Goal: Information Seeking & Learning: Learn about a topic

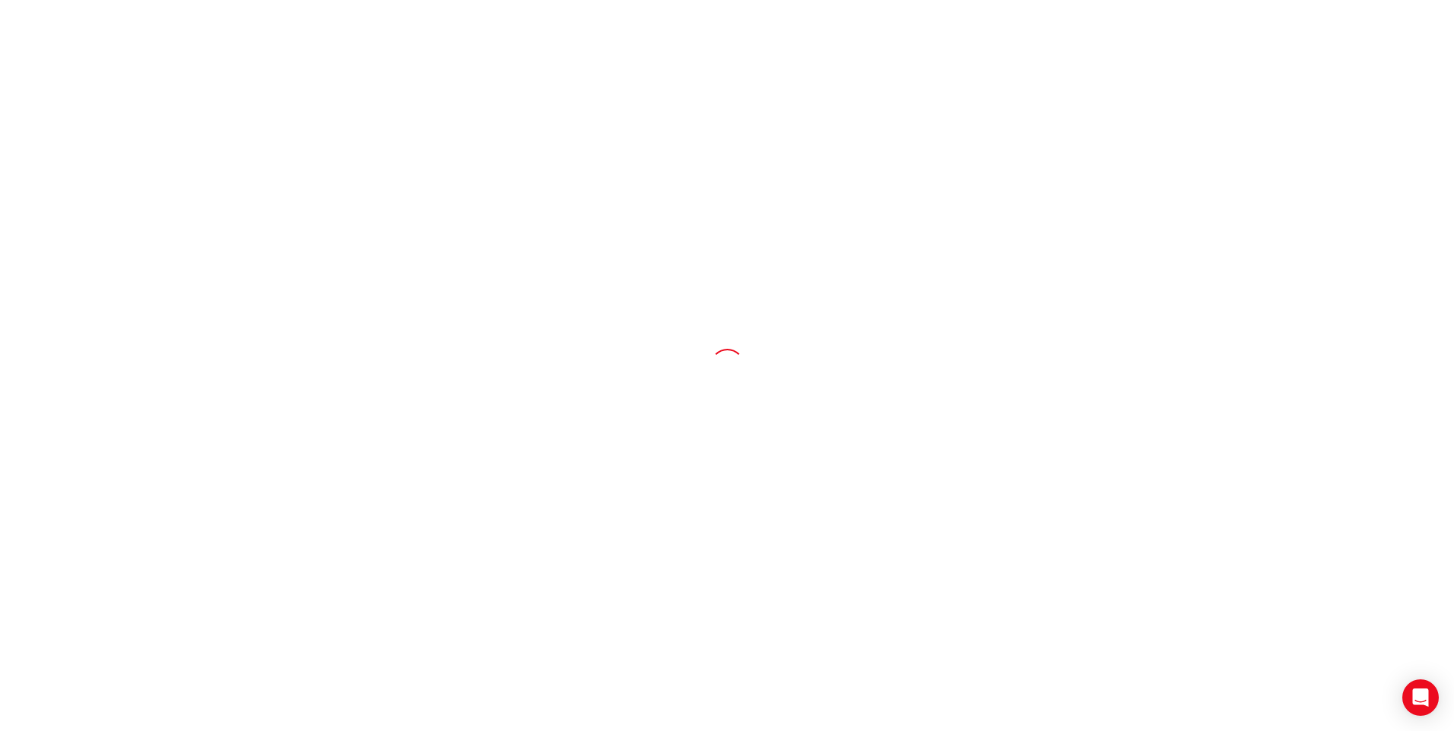
click at [249, 391] on div at bounding box center [727, 365] width 1454 height 731
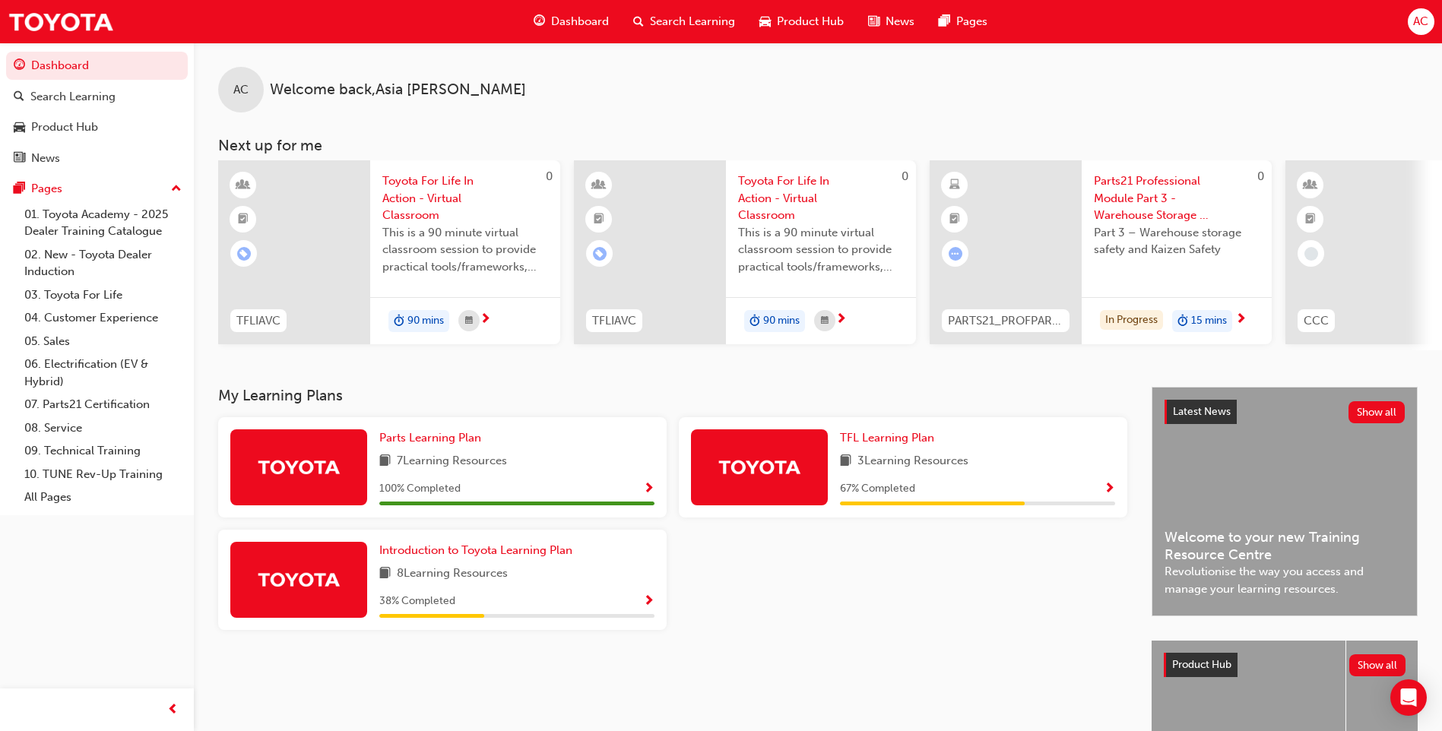
click at [1126, 277] on div "Part 3 – Warehouse storage safety and Kaizen Safety" at bounding box center [1177, 254] width 166 height 61
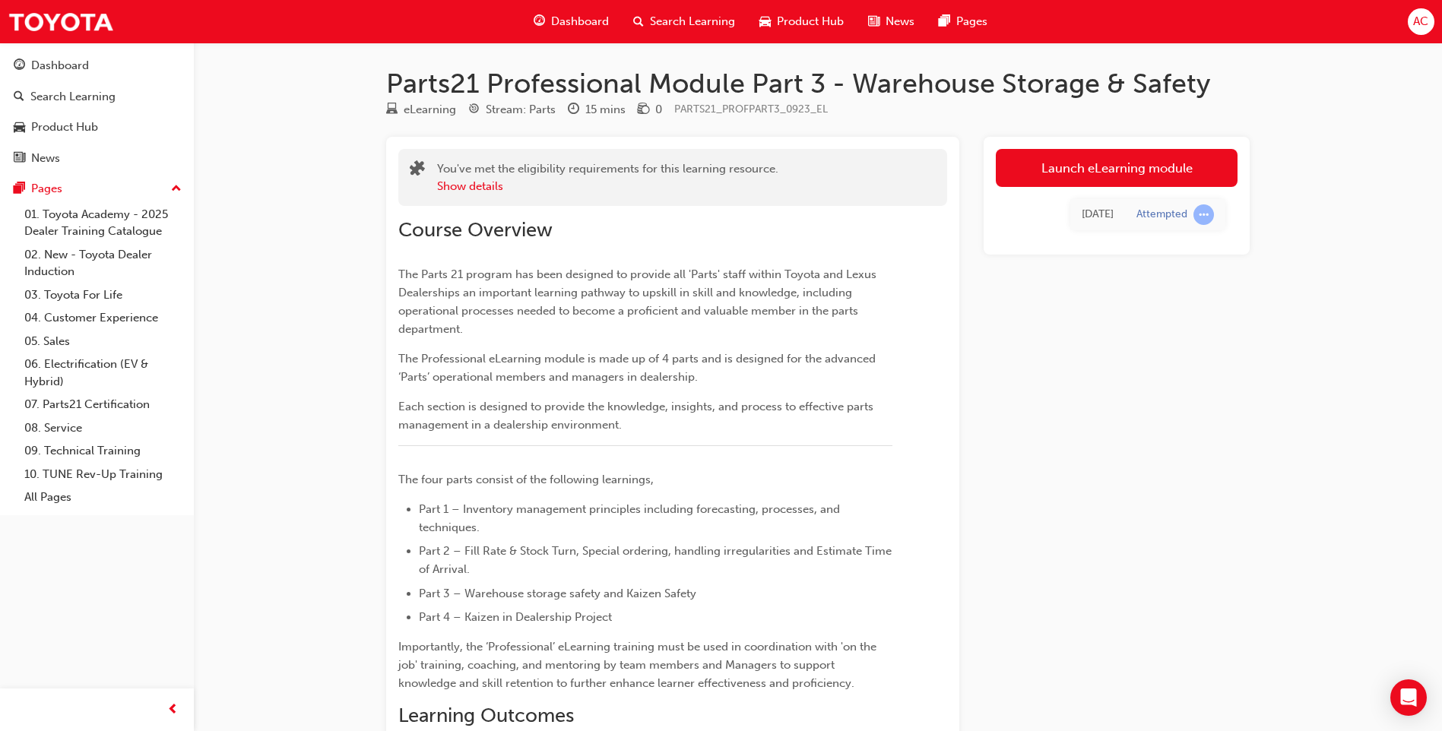
scroll to position [76, 0]
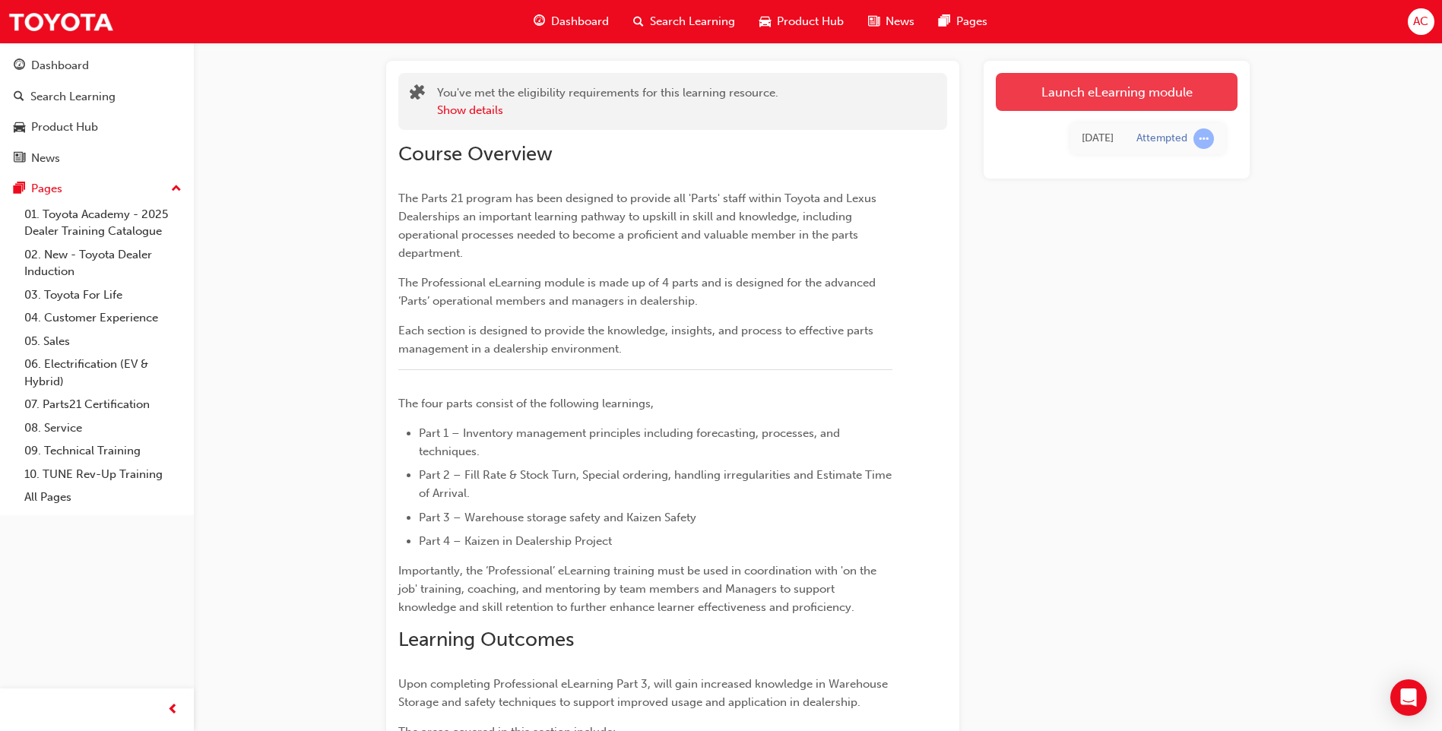
click at [1041, 102] on link "Launch eLearning module" at bounding box center [1117, 92] width 242 height 38
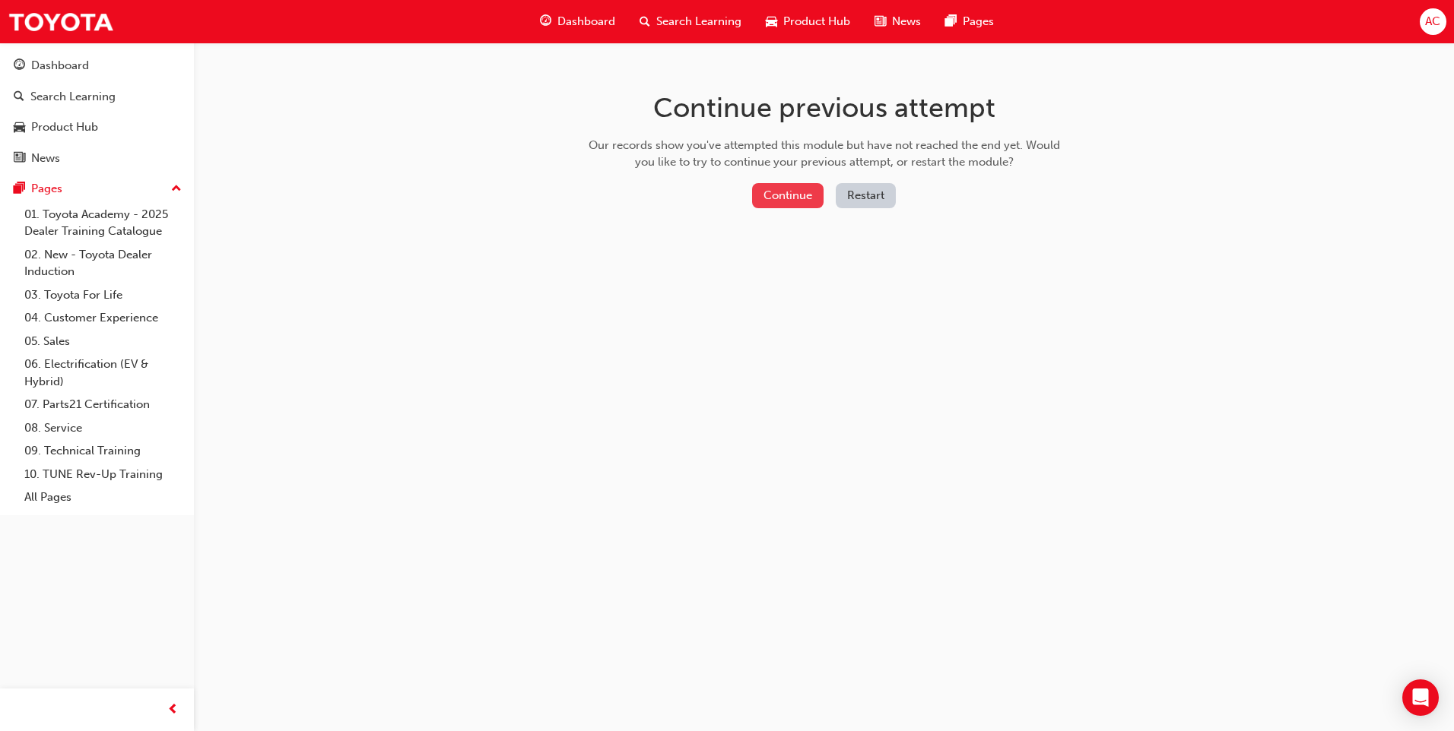
click at [781, 198] on button "Continue" at bounding box center [787, 195] width 71 height 25
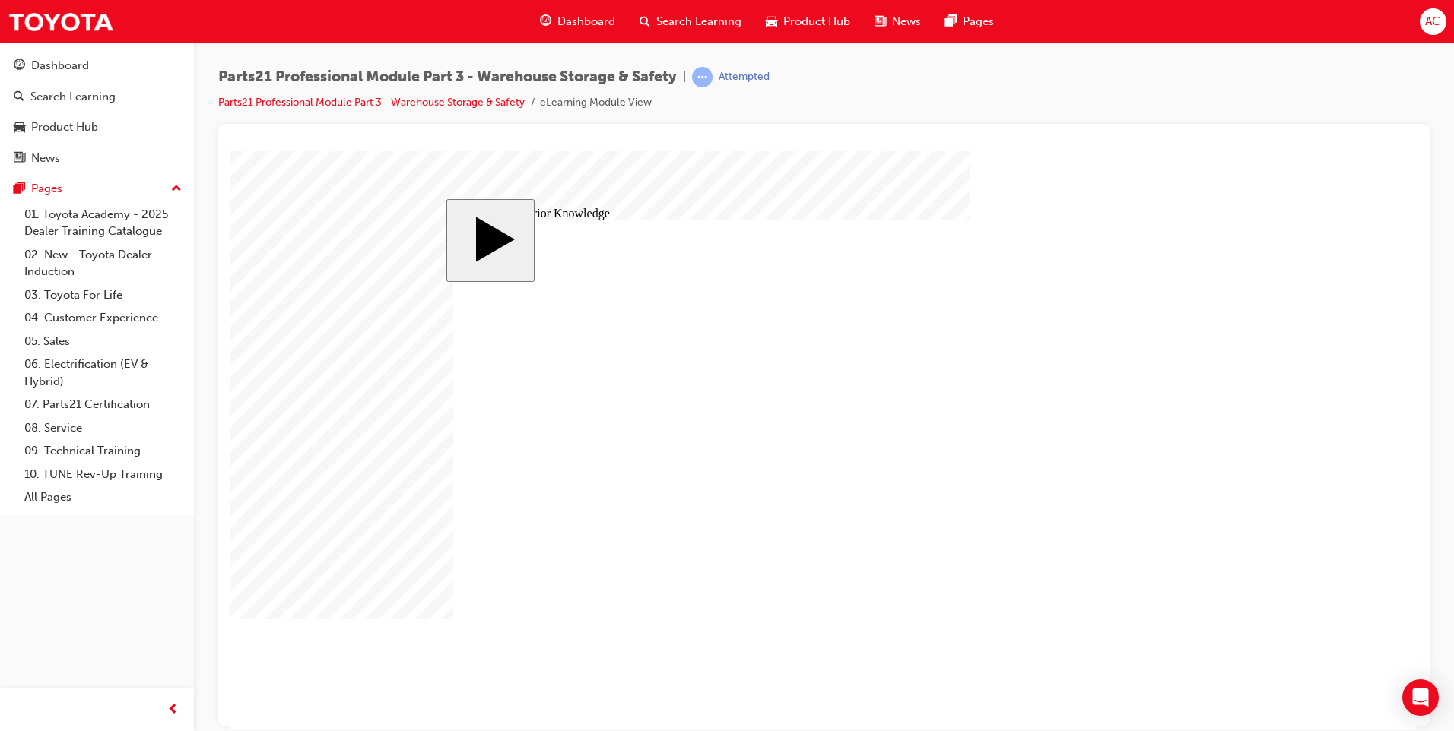
drag, startPoint x: 1083, startPoint y: 506, endPoint x: 1038, endPoint y: 513, distance: 45.4
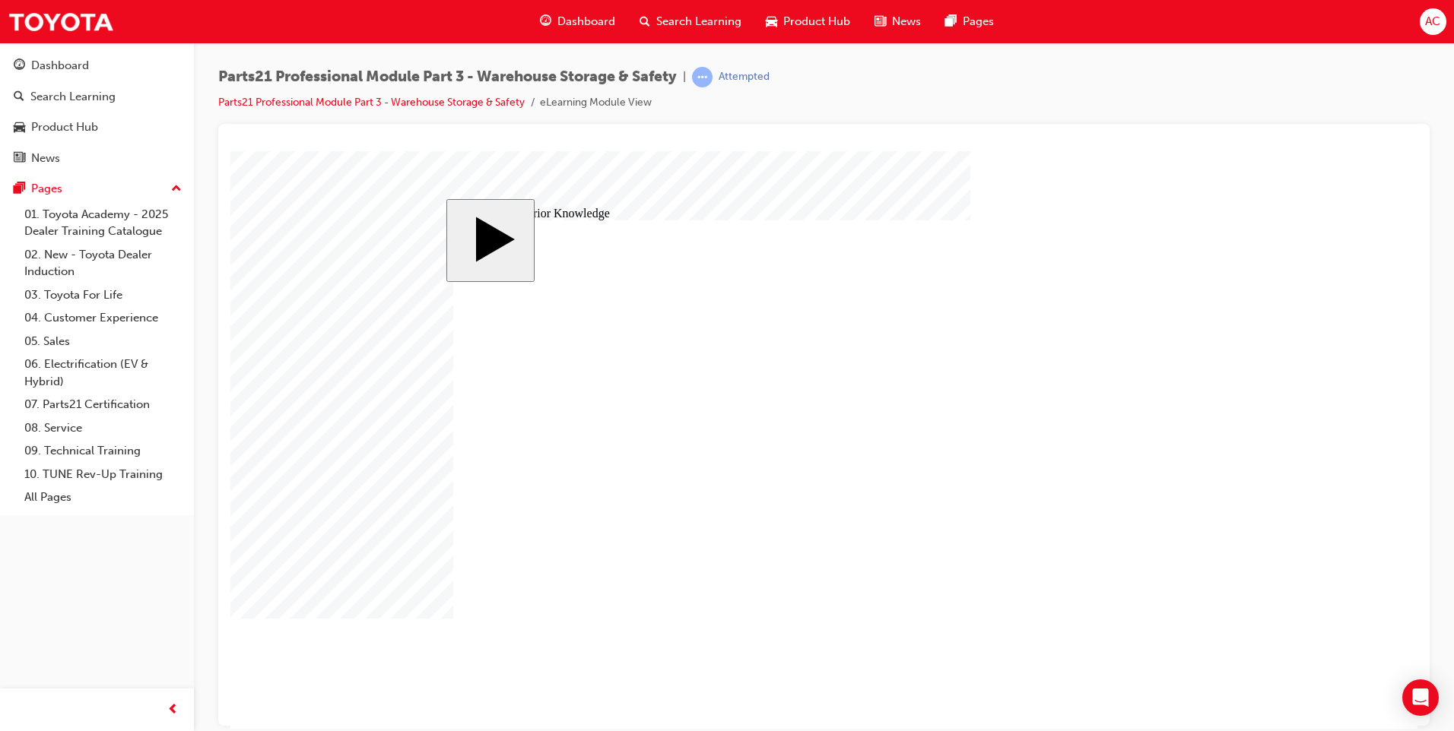
drag, startPoint x: 552, startPoint y: 553, endPoint x: 608, endPoint y: 534, distance: 59.6
type input "12"
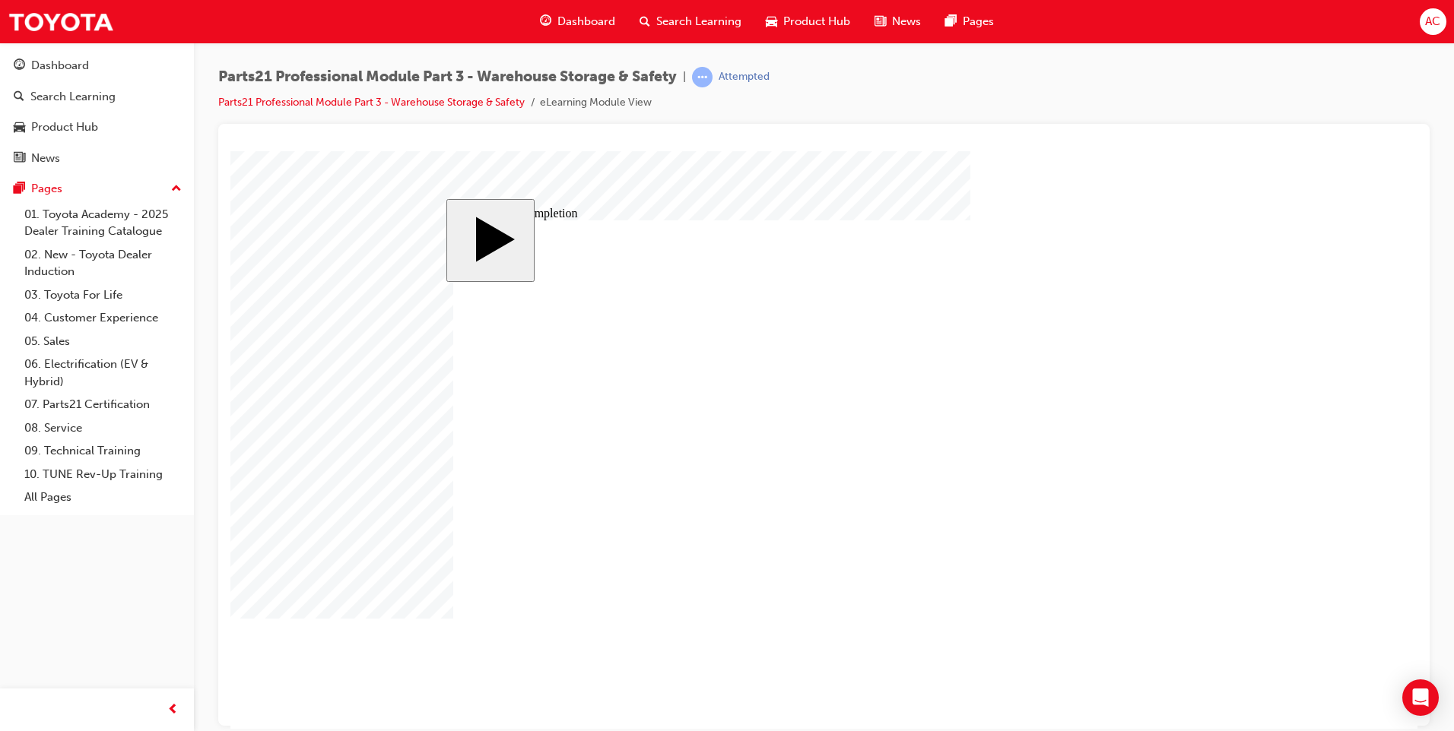
drag, startPoint x: 1298, startPoint y: 607, endPoint x: 1282, endPoint y: 598, distance: 18.4
click at [1297, 604] on body "slide: Course Completion MENU Rectangle 6 HELP Rectangle 6 EXIT Rectangle 6 War…" at bounding box center [823, 440] width 1187 height 578
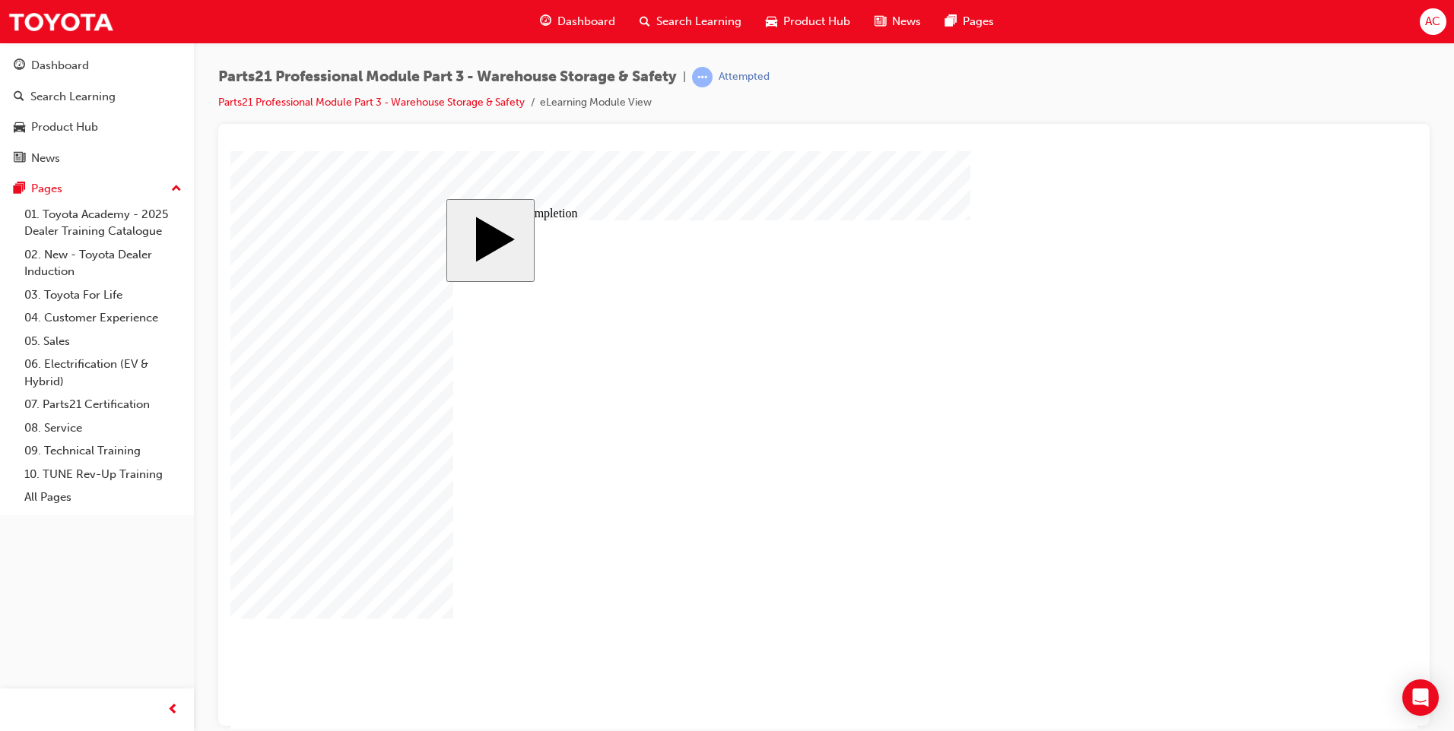
drag, startPoint x: 681, startPoint y: 392, endPoint x: 1003, endPoint y: 468, distance: 331.0
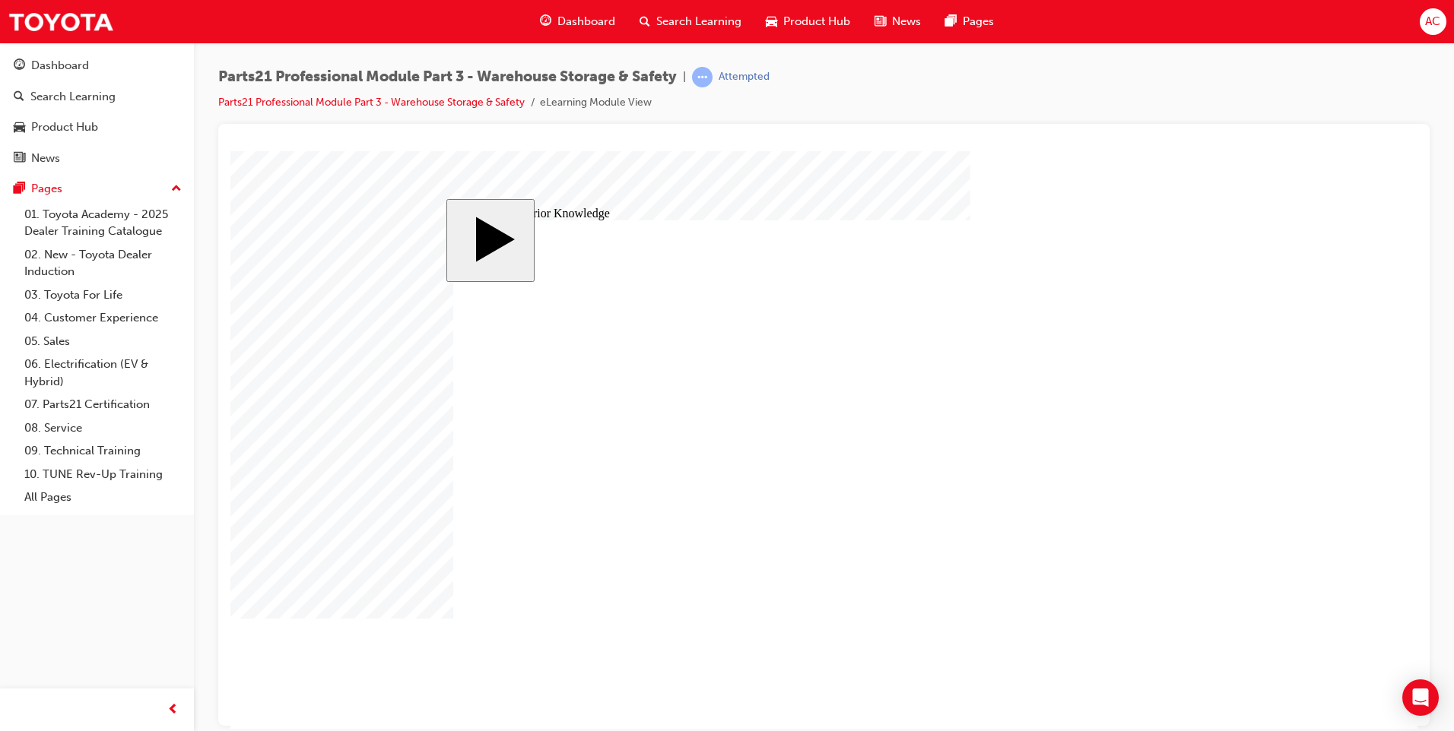
drag, startPoint x: 674, startPoint y: 538, endPoint x: 982, endPoint y: 383, distance: 345.4
drag, startPoint x: 610, startPoint y: 464, endPoint x: 952, endPoint y: 542, distance: 350.9
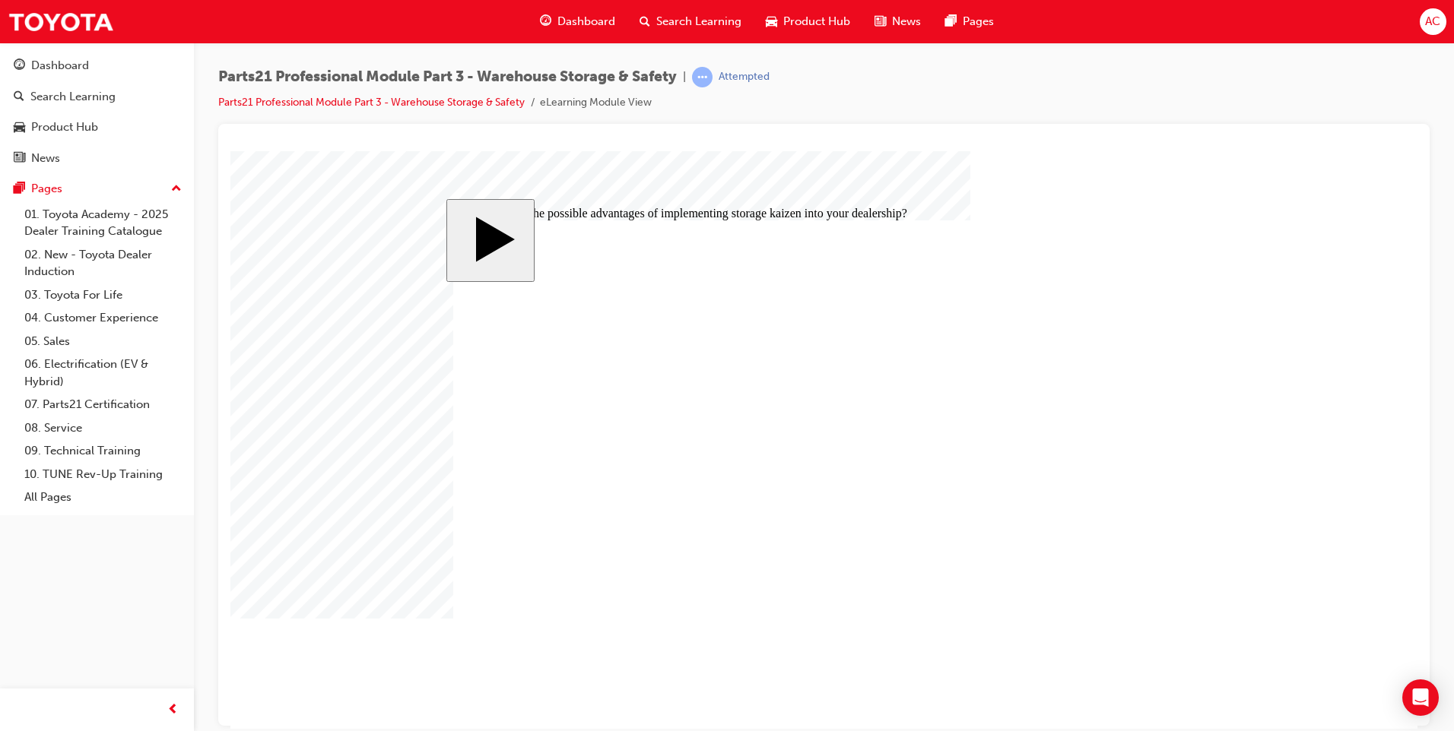
radio input "false"
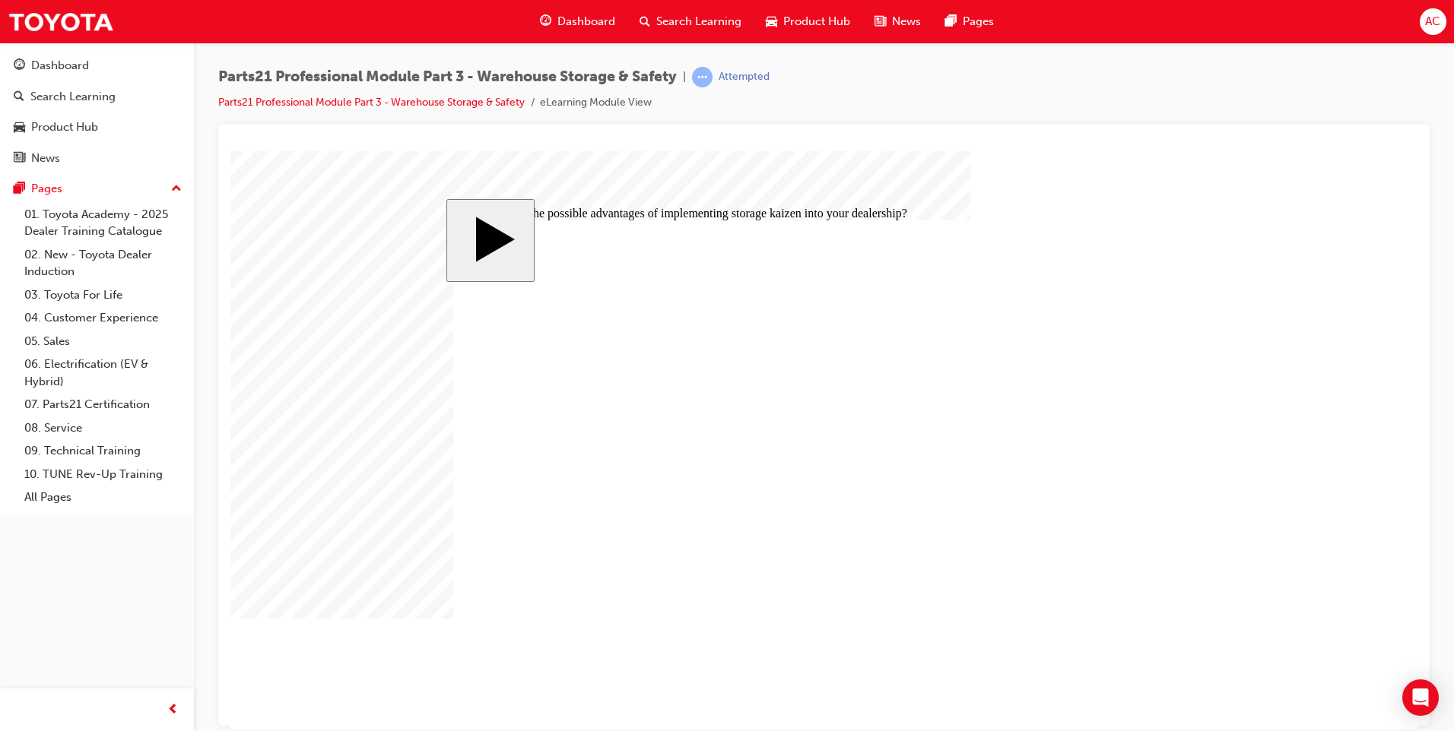
radio input "false"
radio input "true"
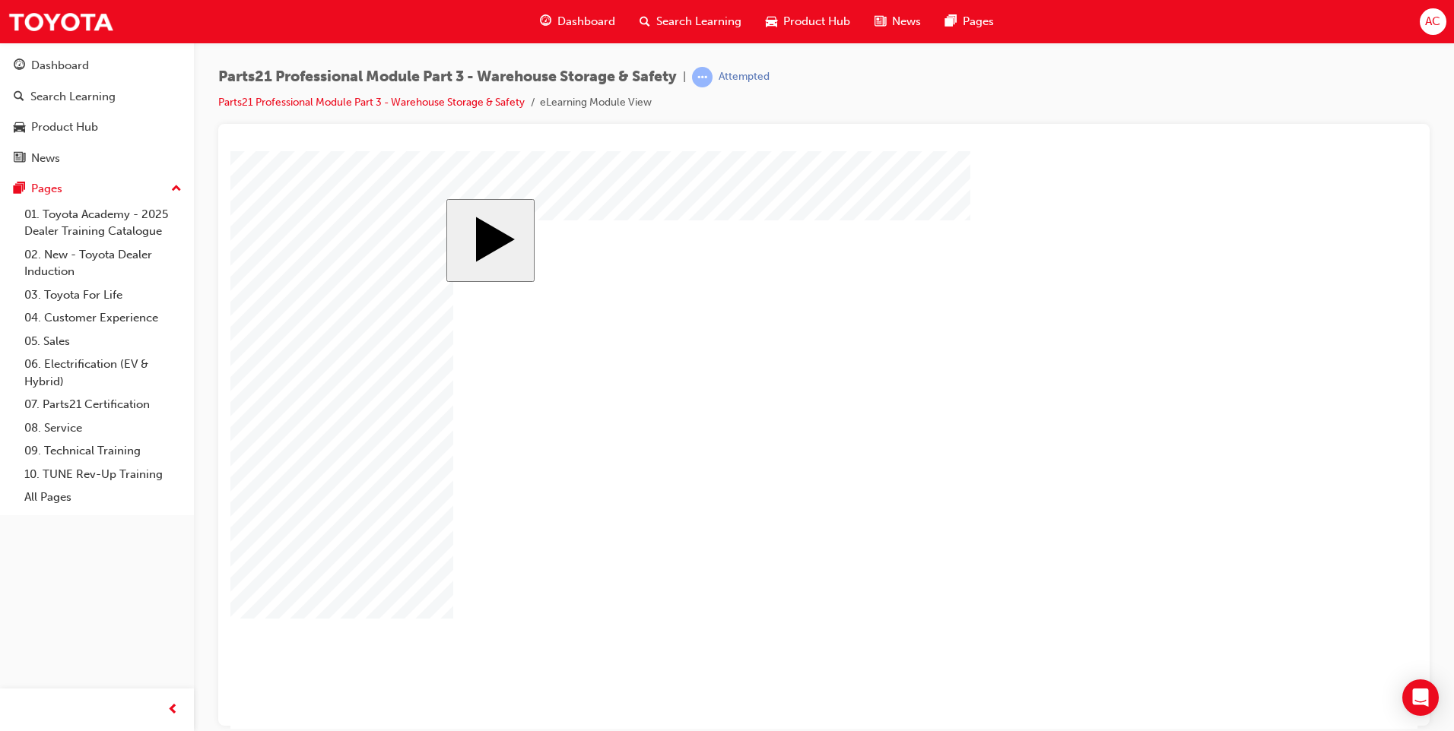
drag, startPoint x: 1065, startPoint y: 341, endPoint x: 1095, endPoint y: 471, distance: 133.5
drag, startPoint x: 861, startPoint y: 540, endPoint x: 1040, endPoint y: 483, distance: 187.3
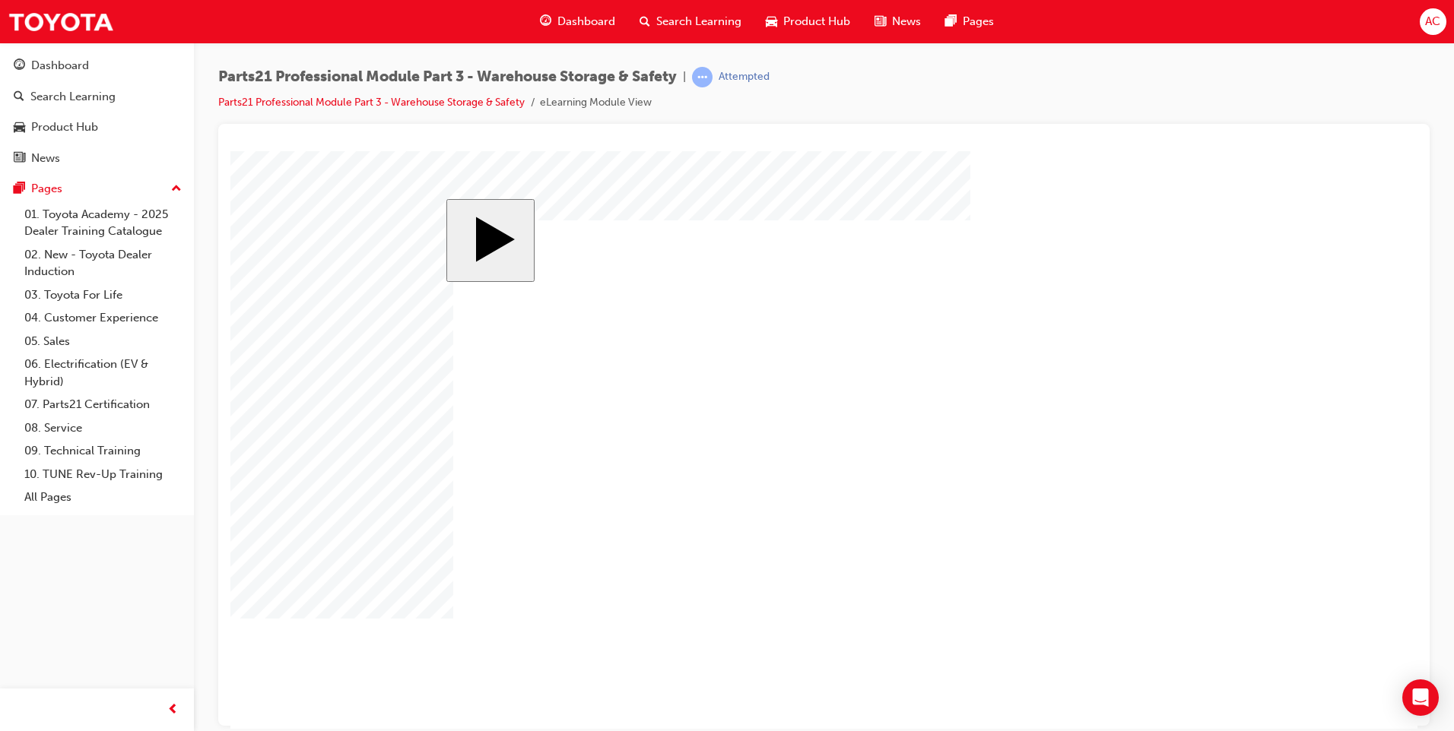
radio input "true"
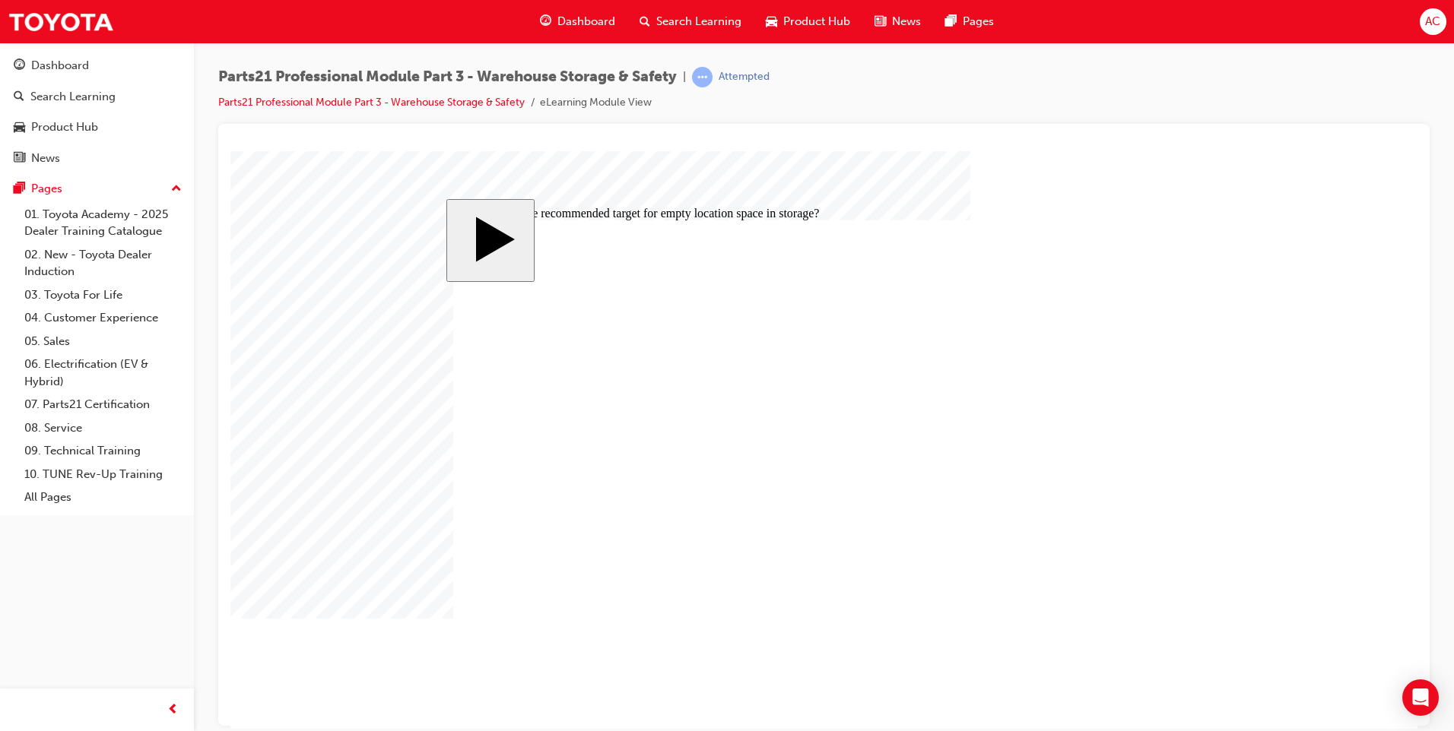
radio input "true"
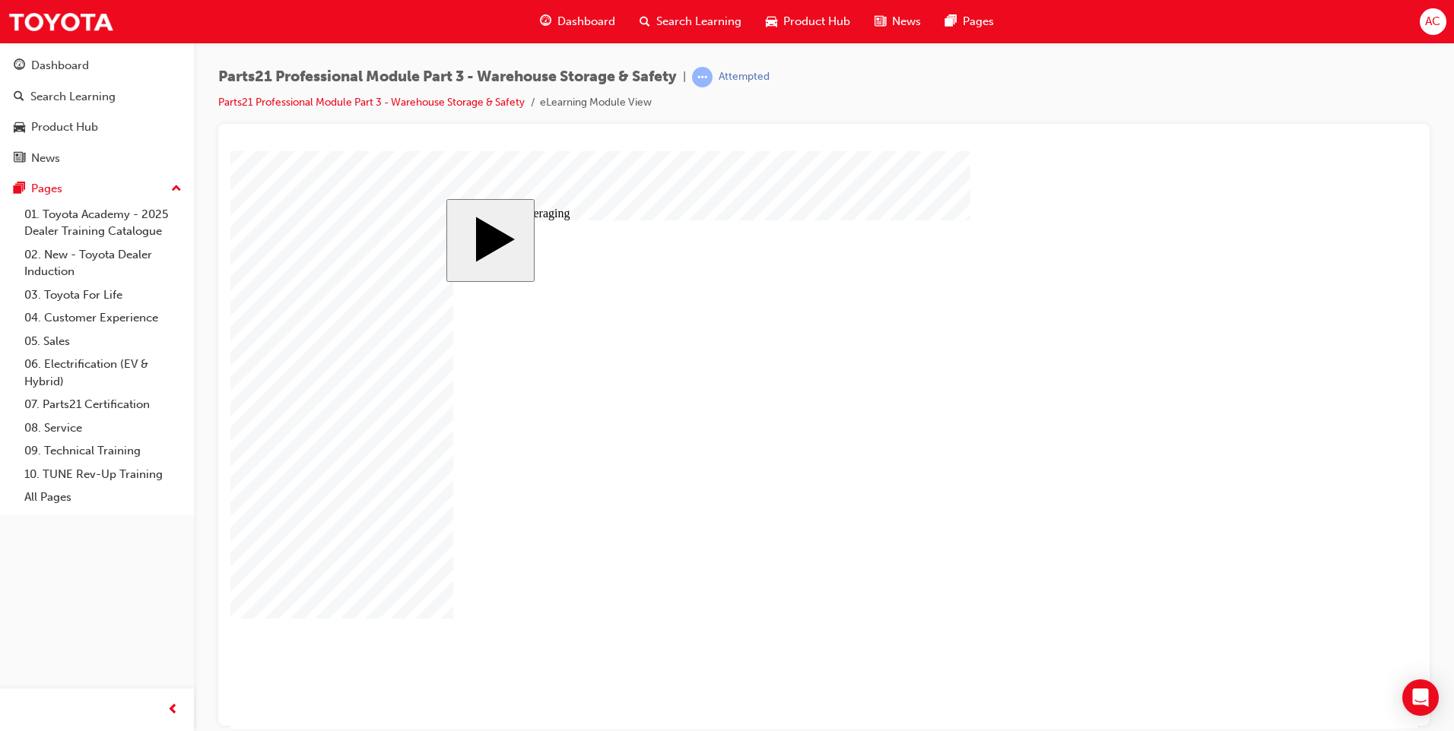
type input "3"
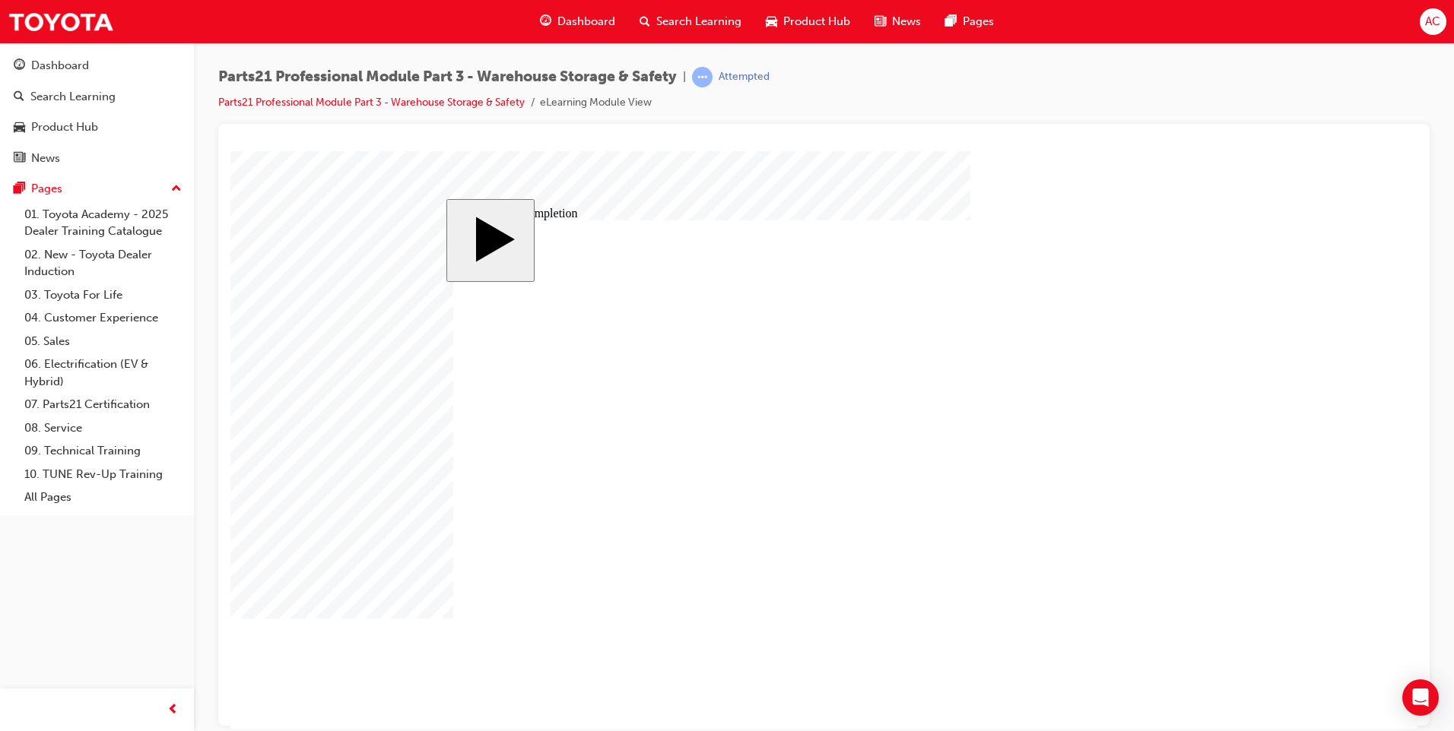
drag, startPoint x: 890, startPoint y: 456, endPoint x: 887, endPoint y: 465, distance: 9.6
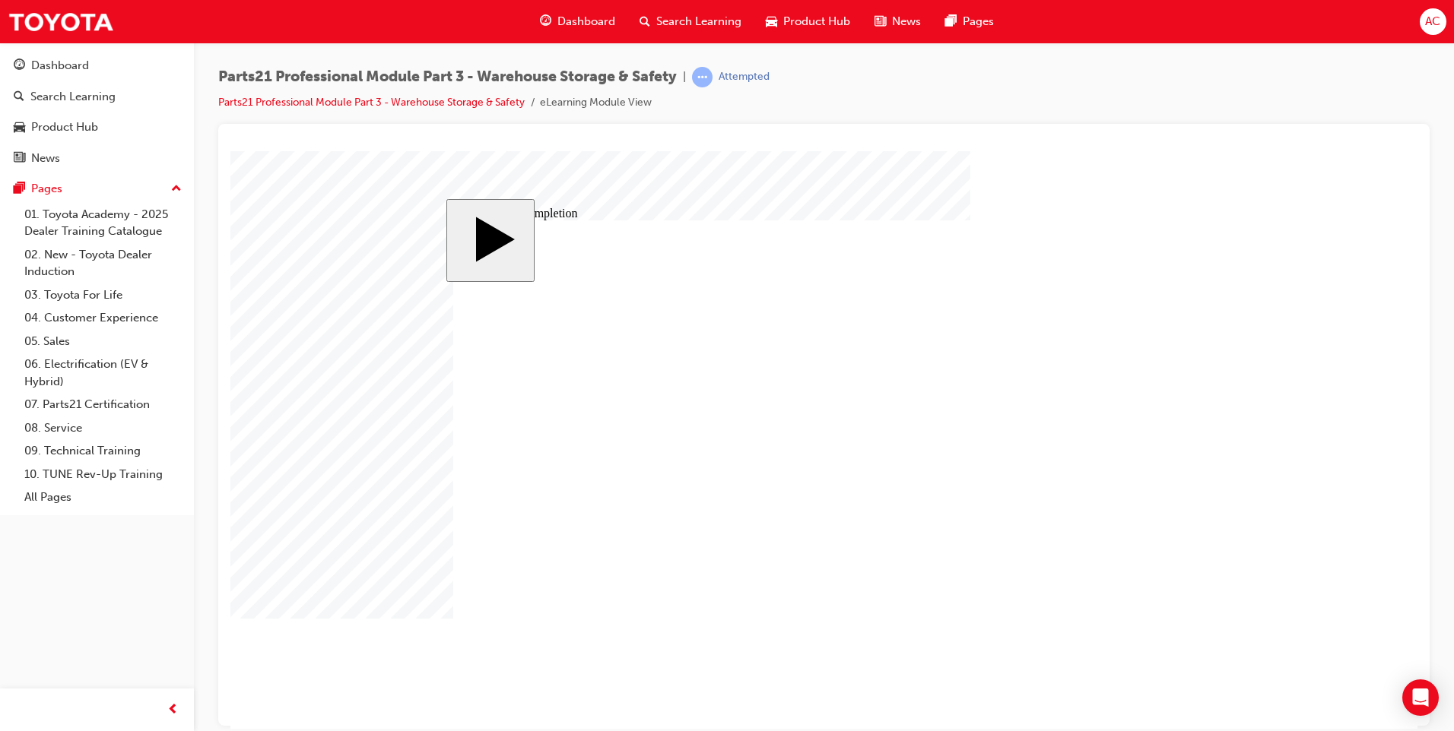
drag, startPoint x: 508, startPoint y: 474, endPoint x: 866, endPoint y: 571, distance: 371.0
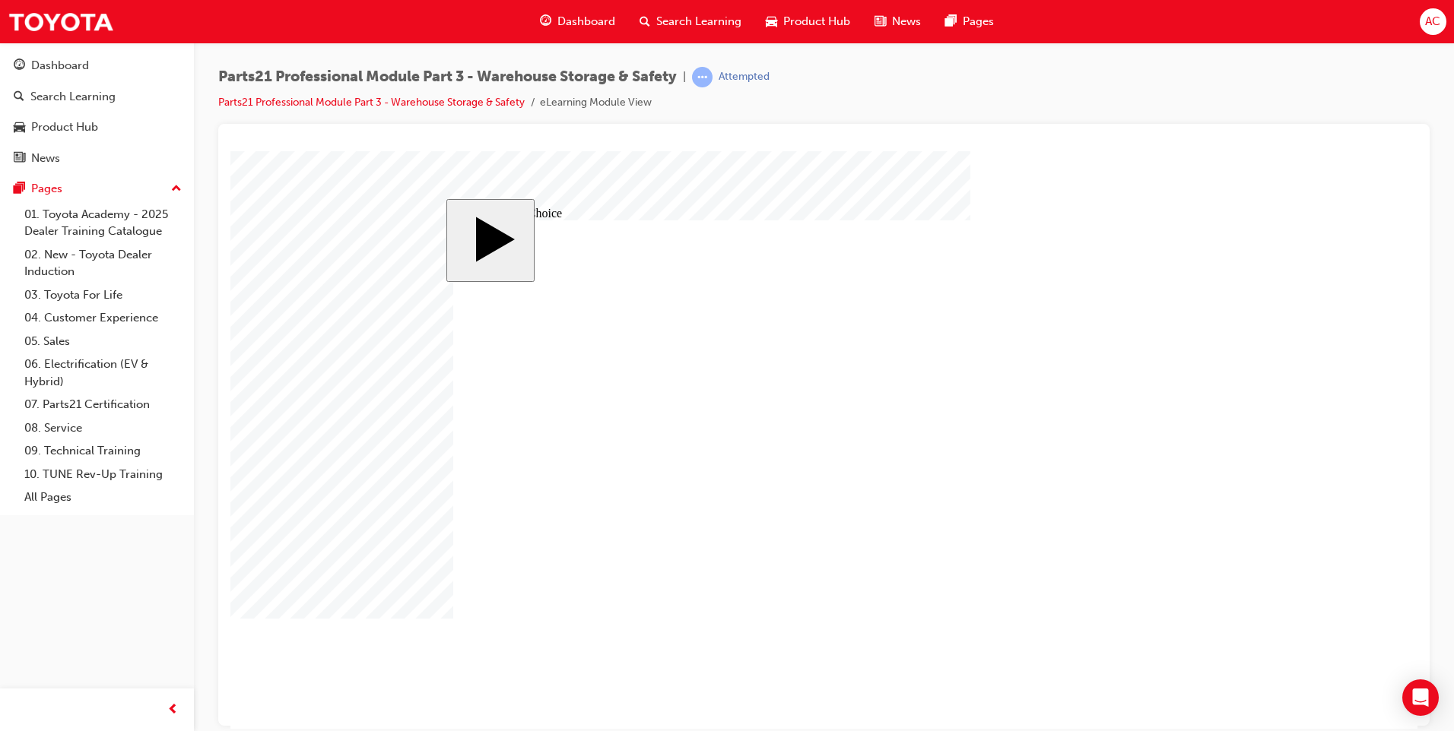
radio input "true"
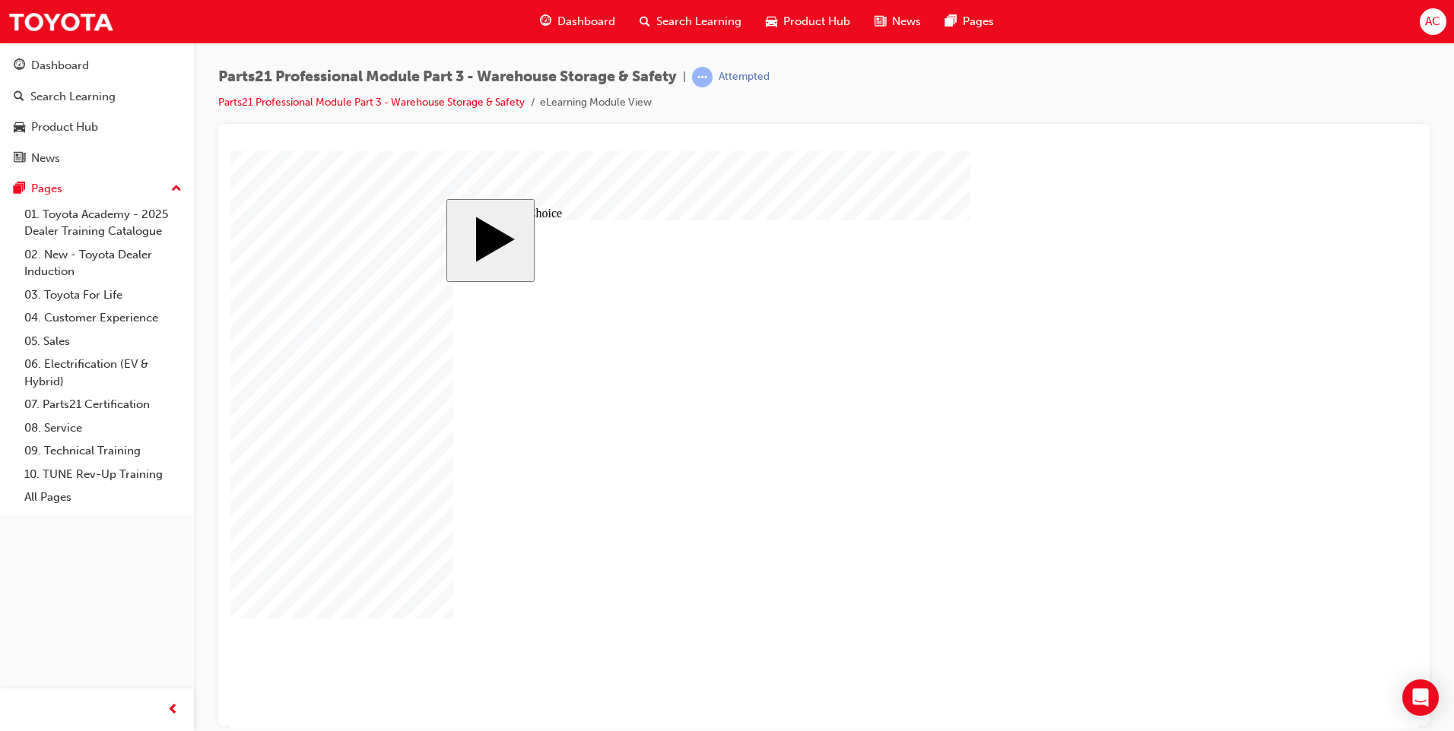
radio input "true"
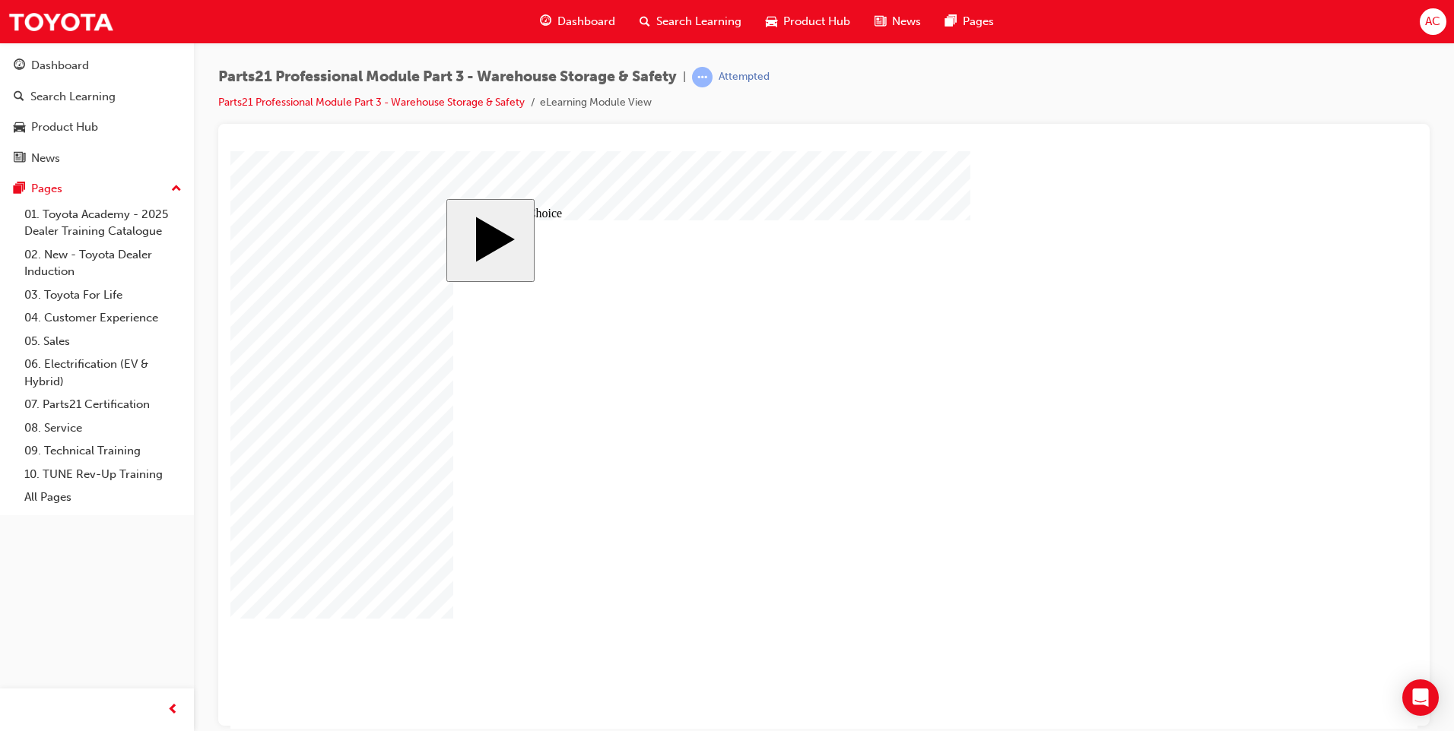
checkbox input "true"
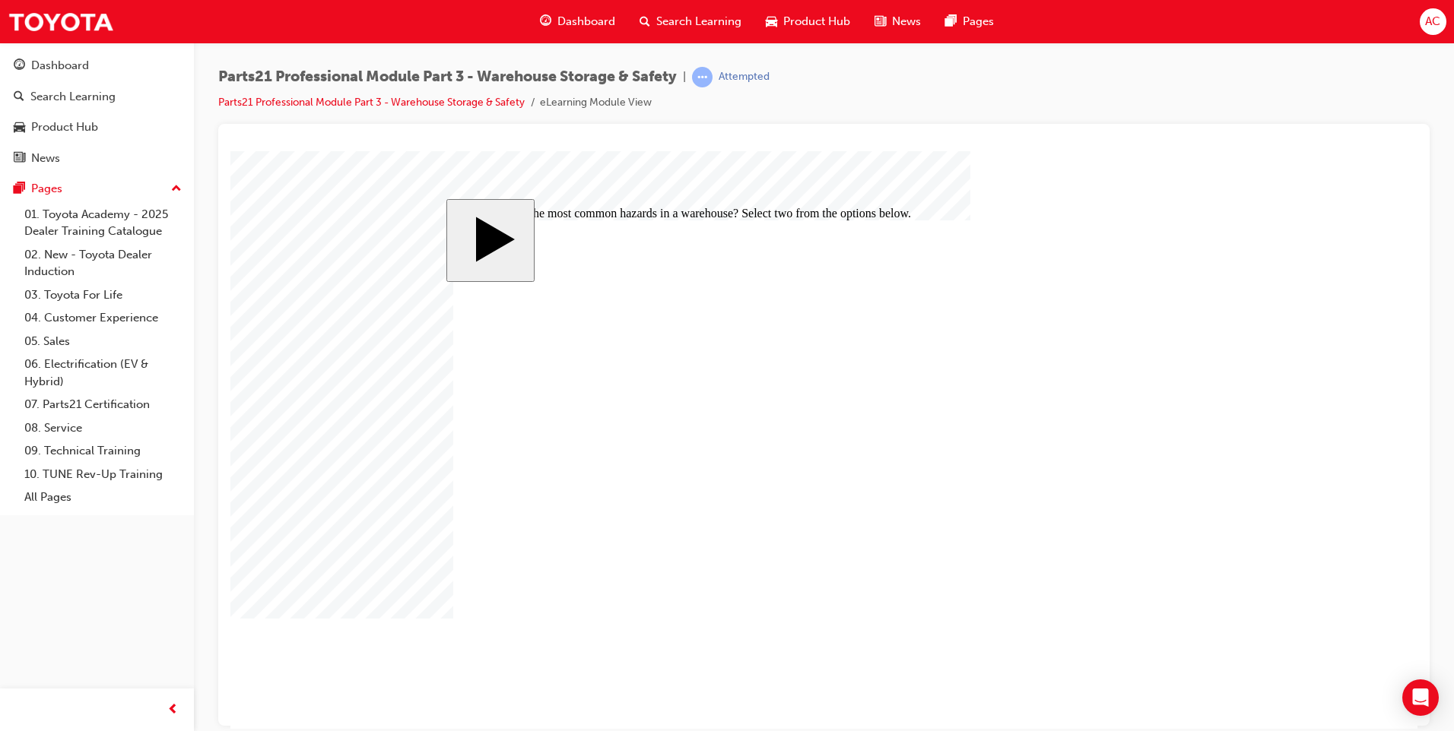
checkbox input "false"
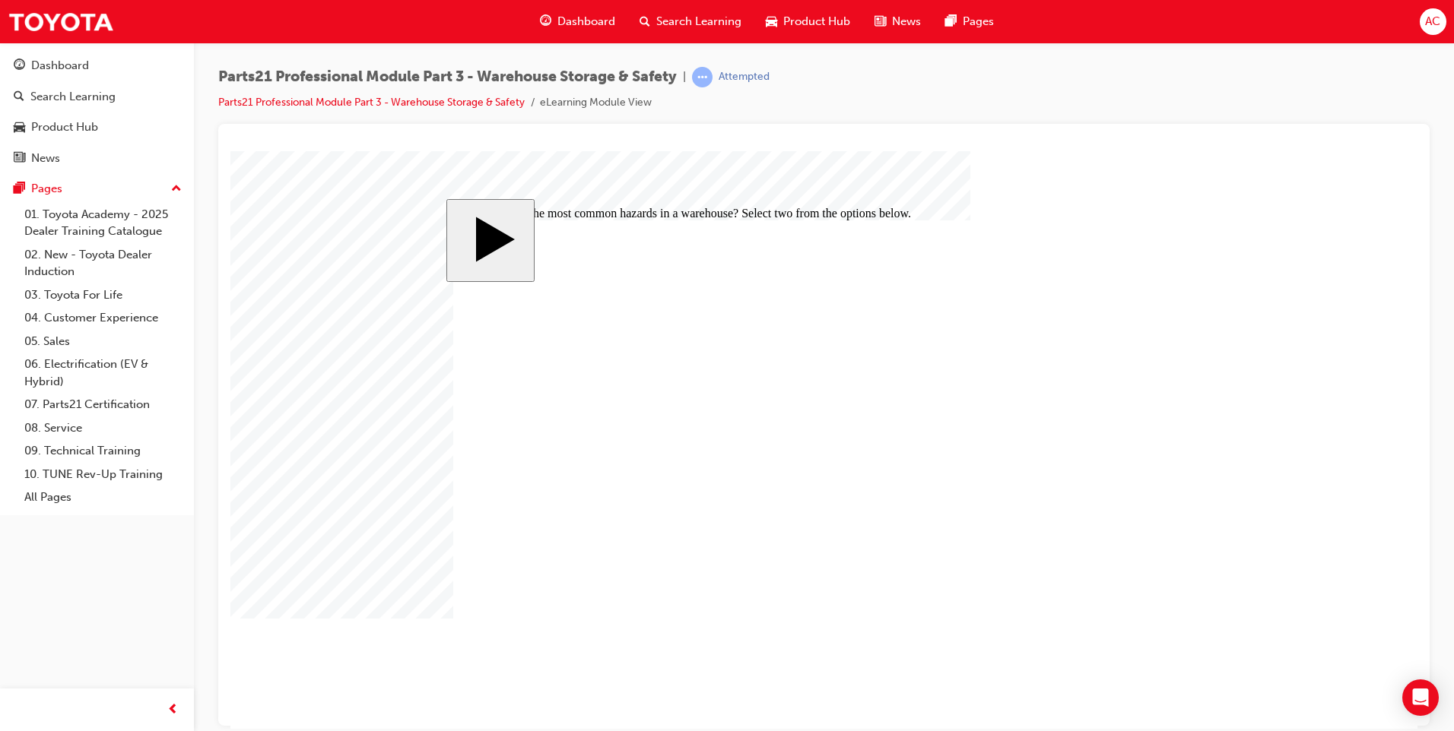
checkbox input "false"
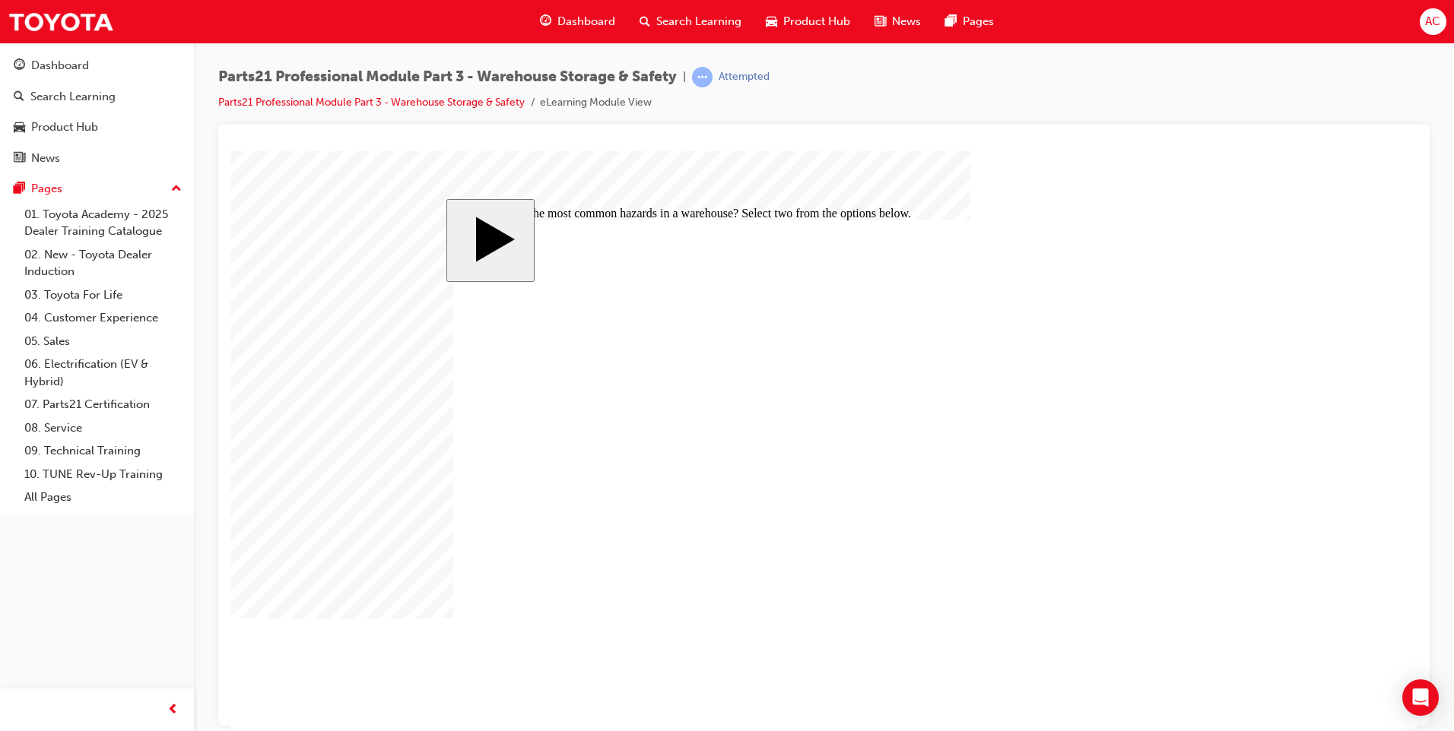
checkbox input "true"
checkbox input "false"
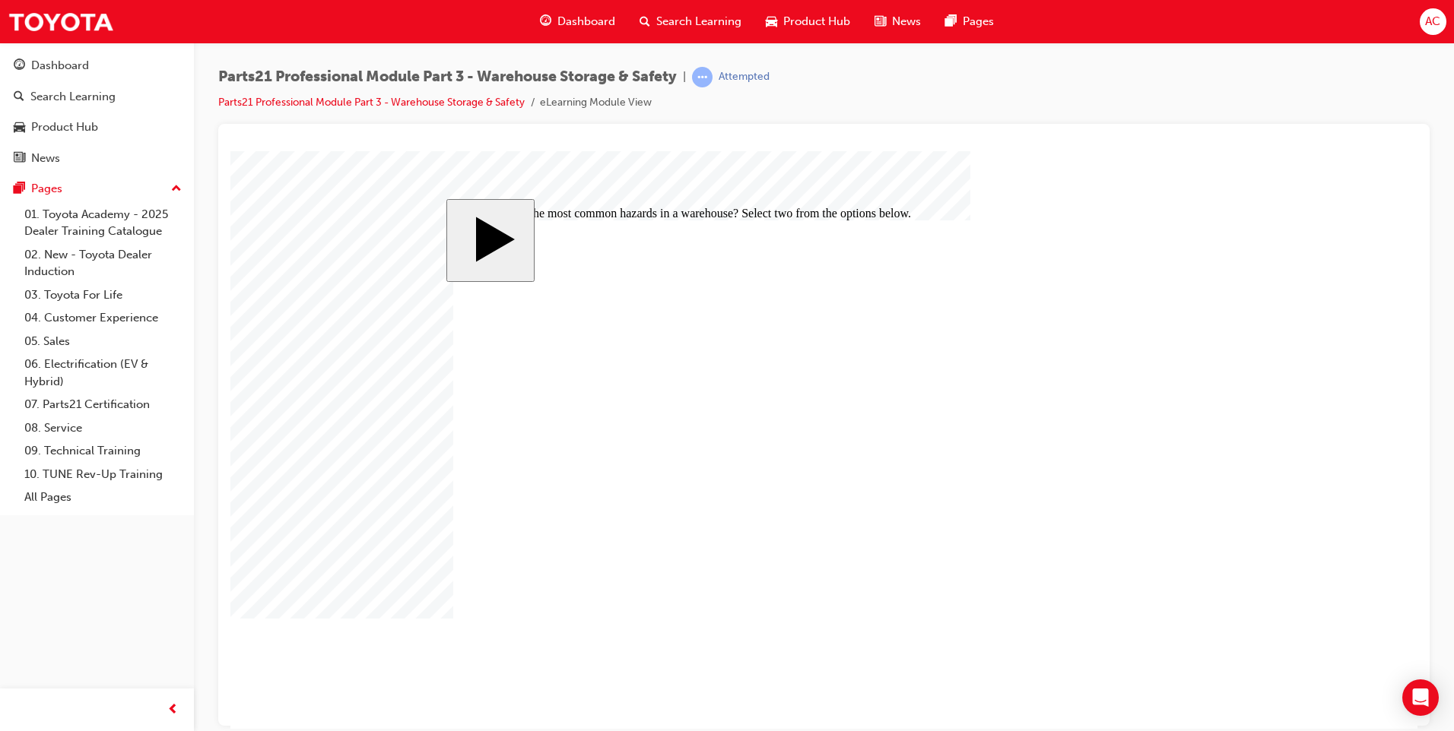
checkbox input "true"
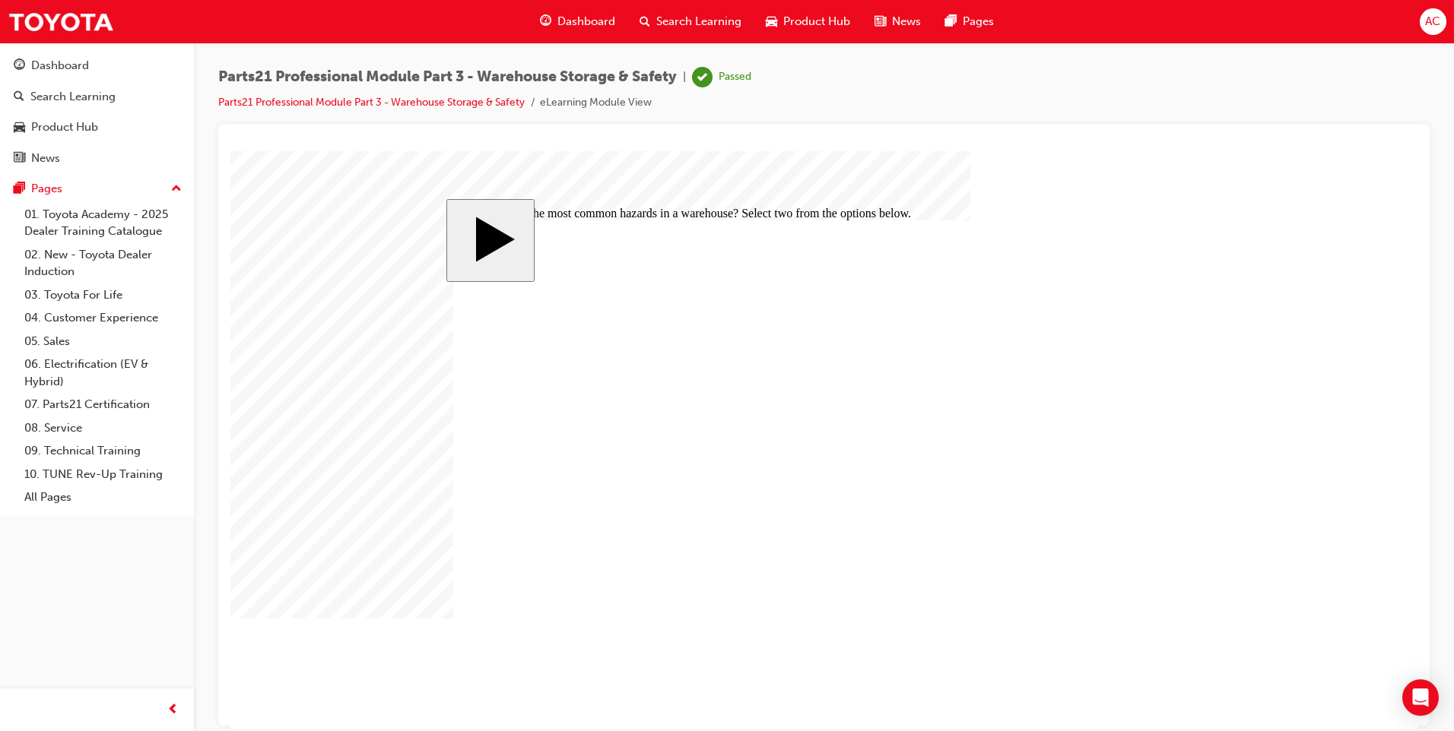
checkbox input "true"
drag, startPoint x: 495, startPoint y: 464, endPoint x: 581, endPoint y: 484, distance: 88.3
checkbox input "true"
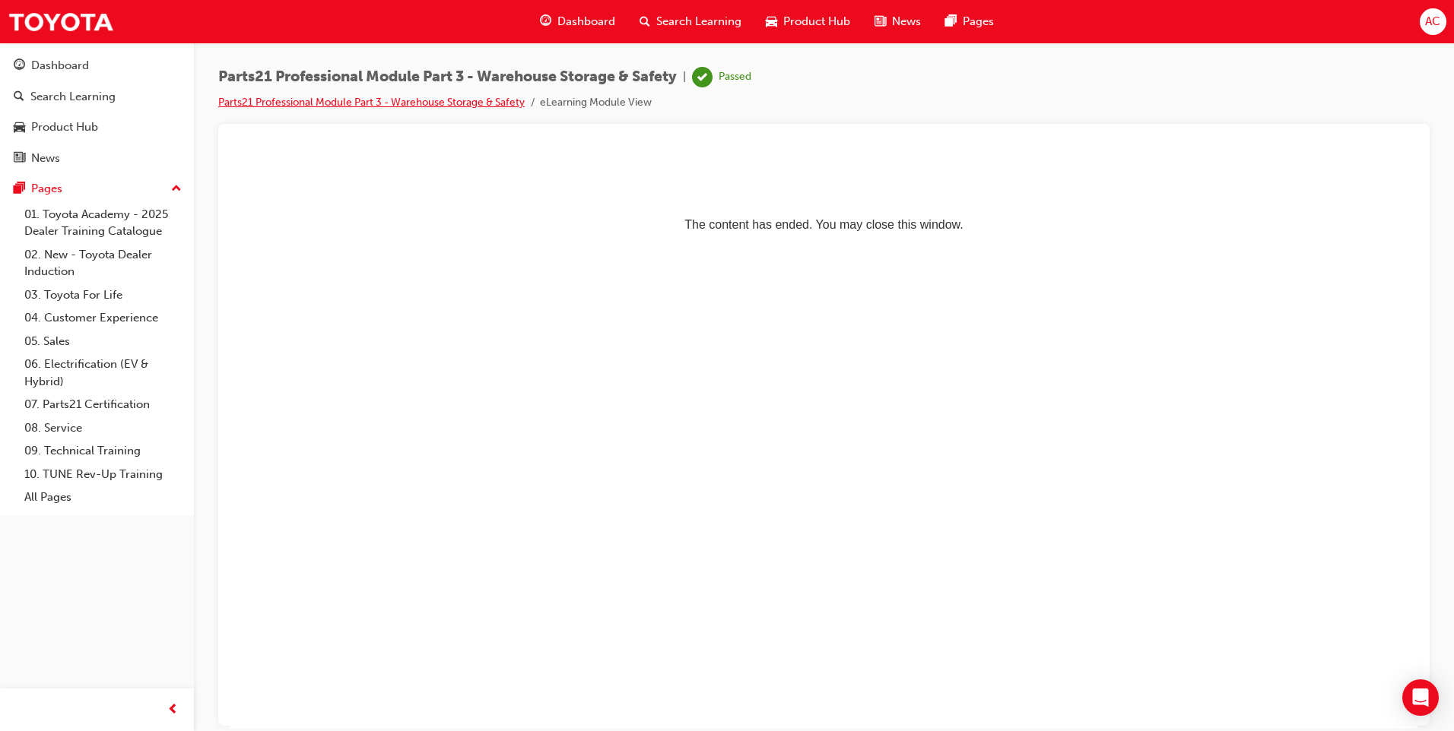
click at [497, 98] on link "Parts21 Professional Module Part 3 - Warehouse Storage & Safety" at bounding box center [371, 102] width 306 height 13
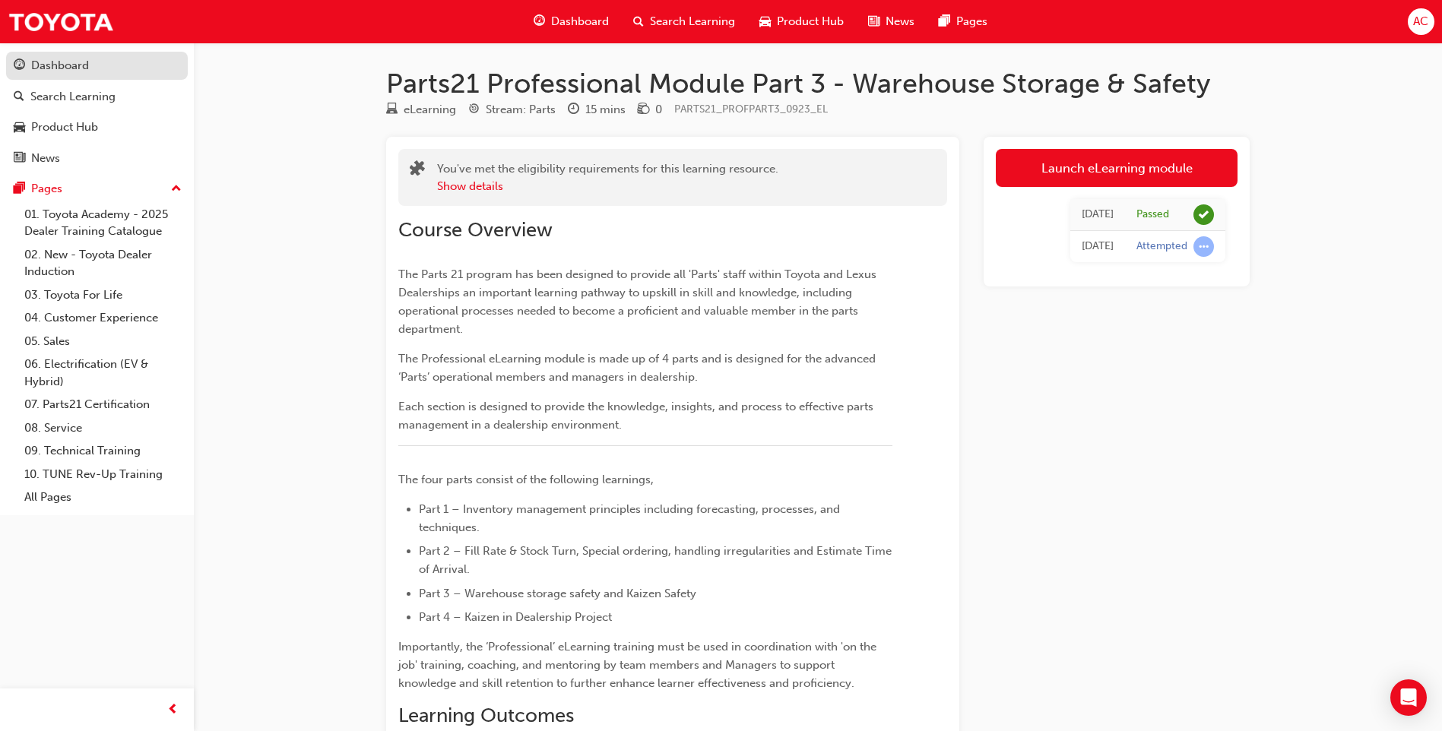
click at [46, 65] on div "Dashboard" at bounding box center [60, 65] width 58 height 17
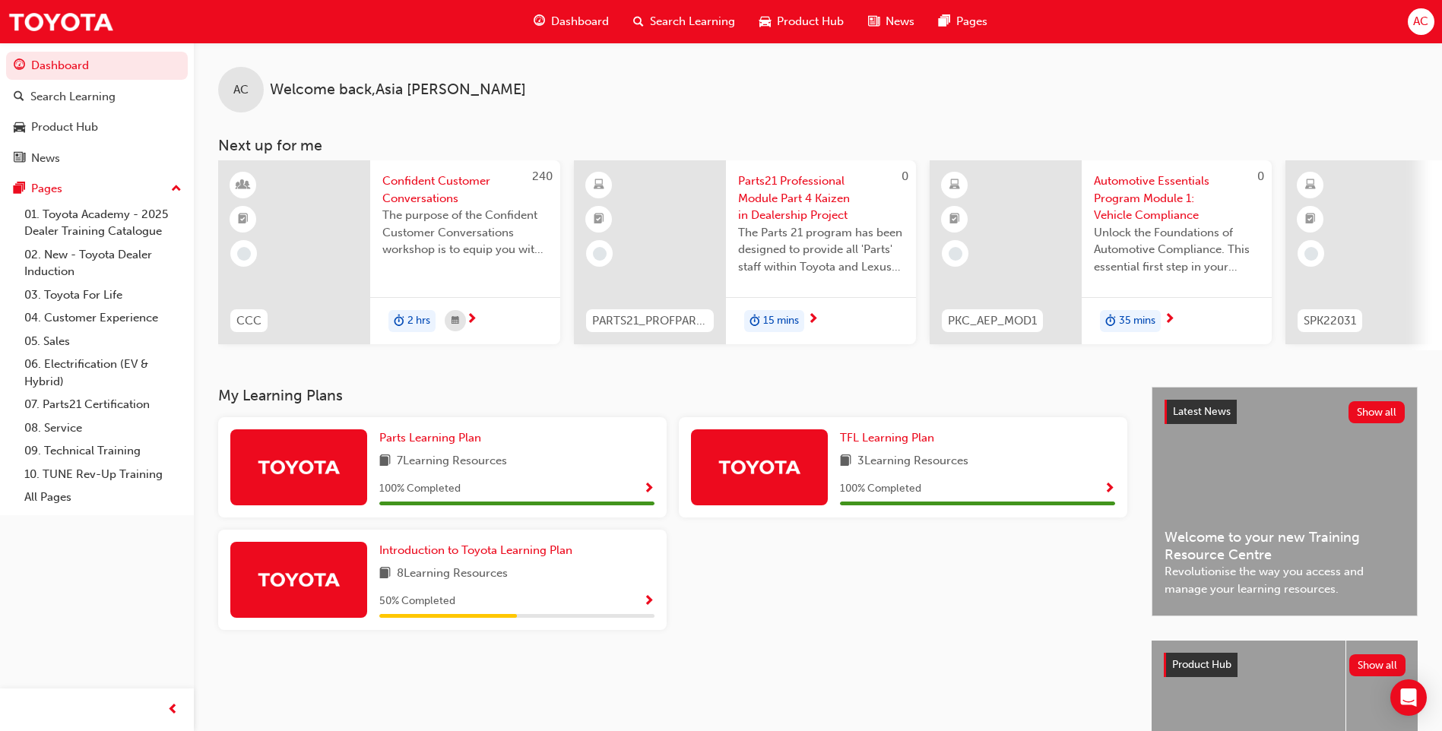
click at [789, 214] on span "Parts21 Professional Module Part 4 Kaizen in Dealership Project" at bounding box center [821, 199] width 166 height 52
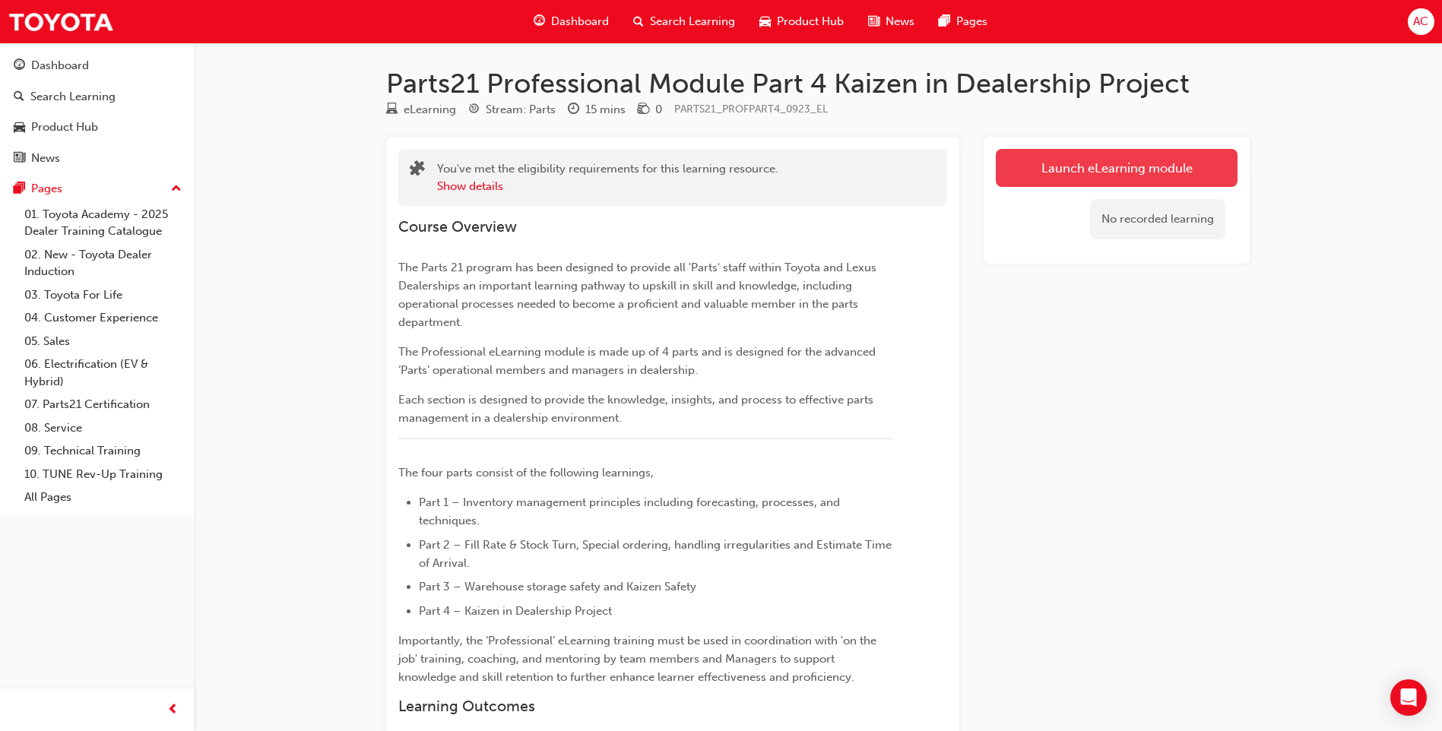
click at [1072, 171] on link "Launch eLearning module" at bounding box center [1117, 168] width 242 height 38
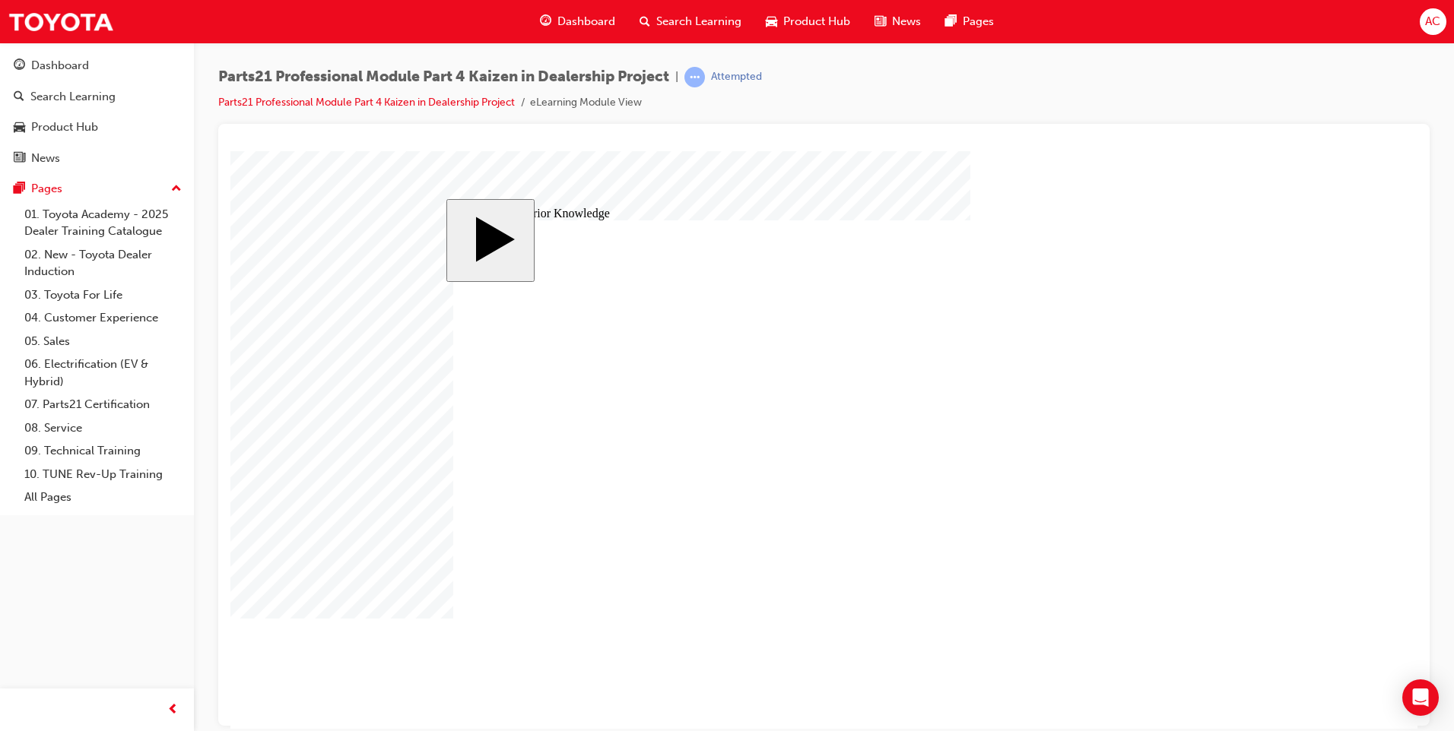
drag, startPoint x: 702, startPoint y: 409, endPoint x: 643, endPoint y: 419, distance: 59.4
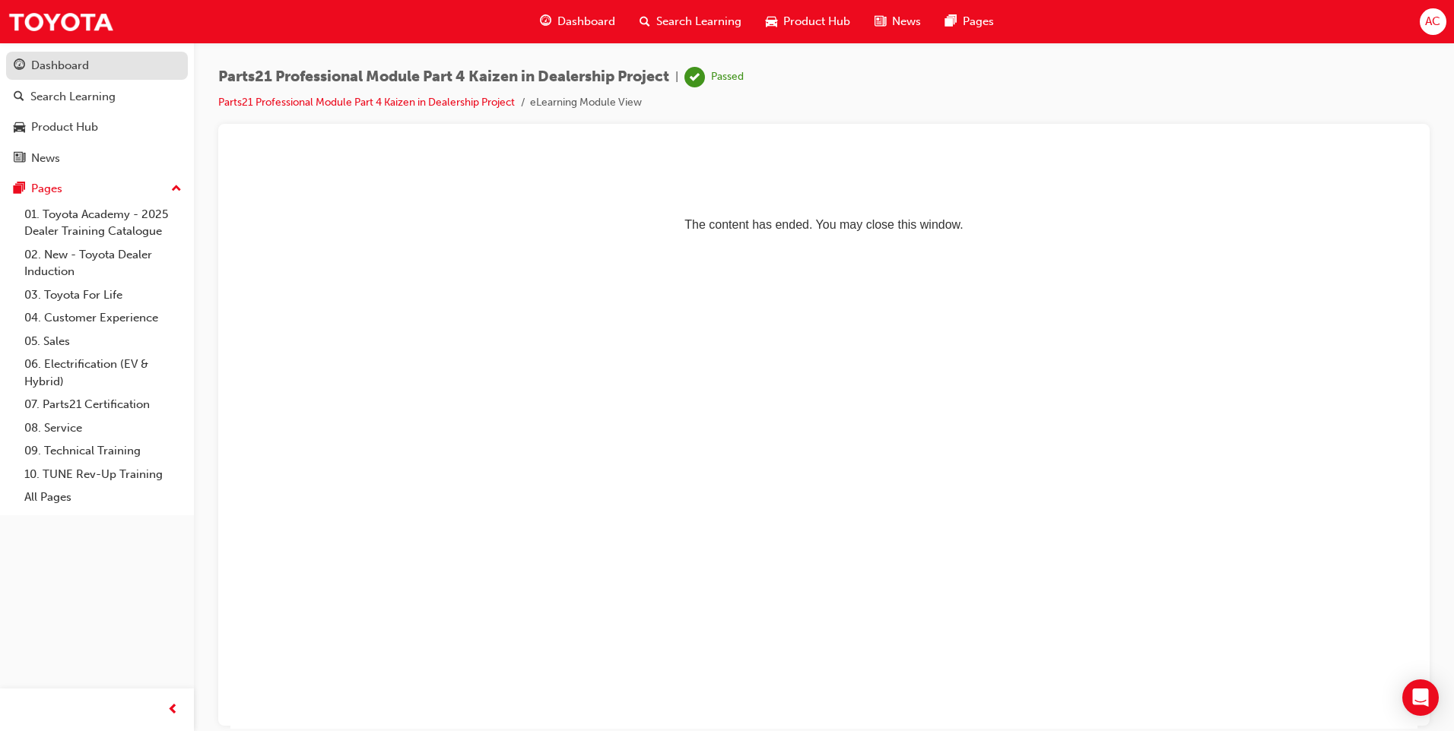
click at [57, 63] on div "Dashboard" at bounding box center [60, 65] width 58 height 17
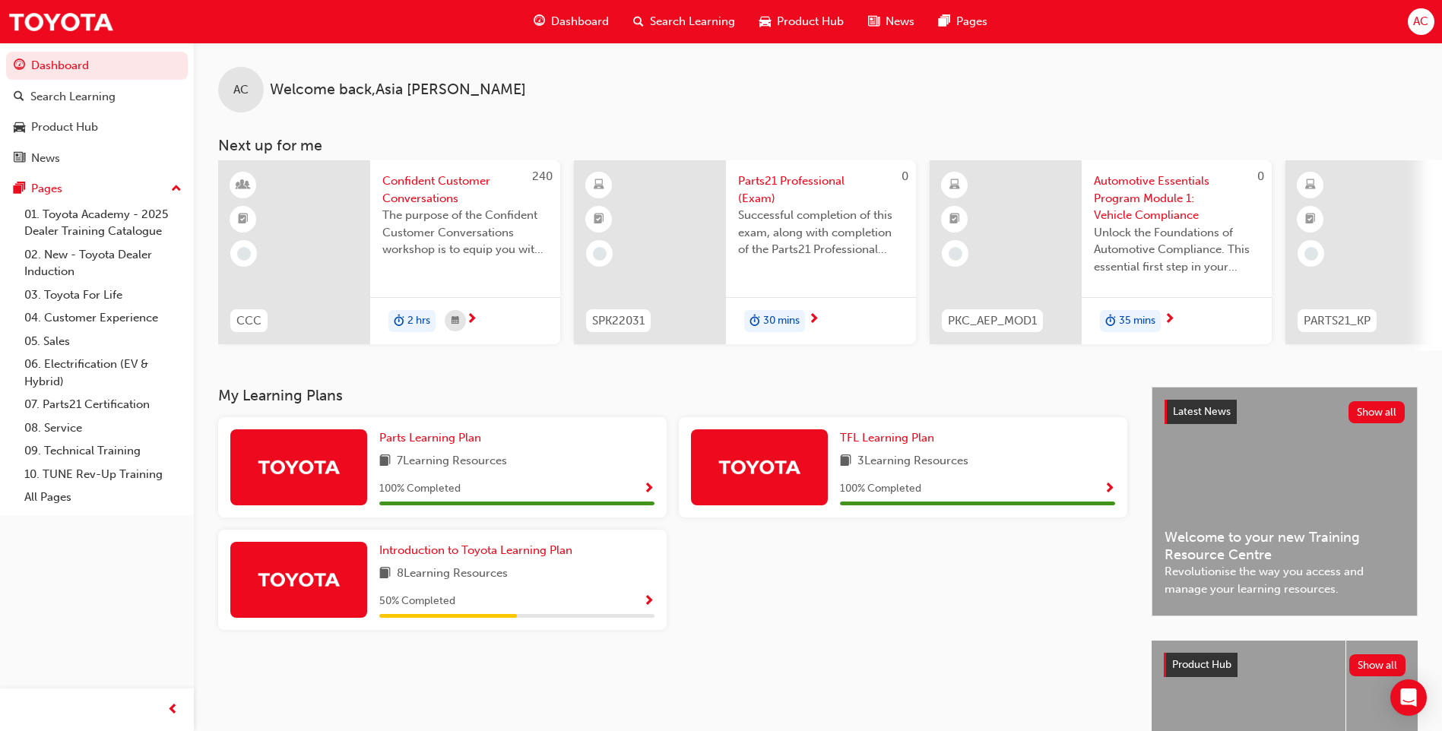
click at [759, 180] on span "Parts21 Professional (Exam)" at bounding box center [821, 190] width 166 height 34
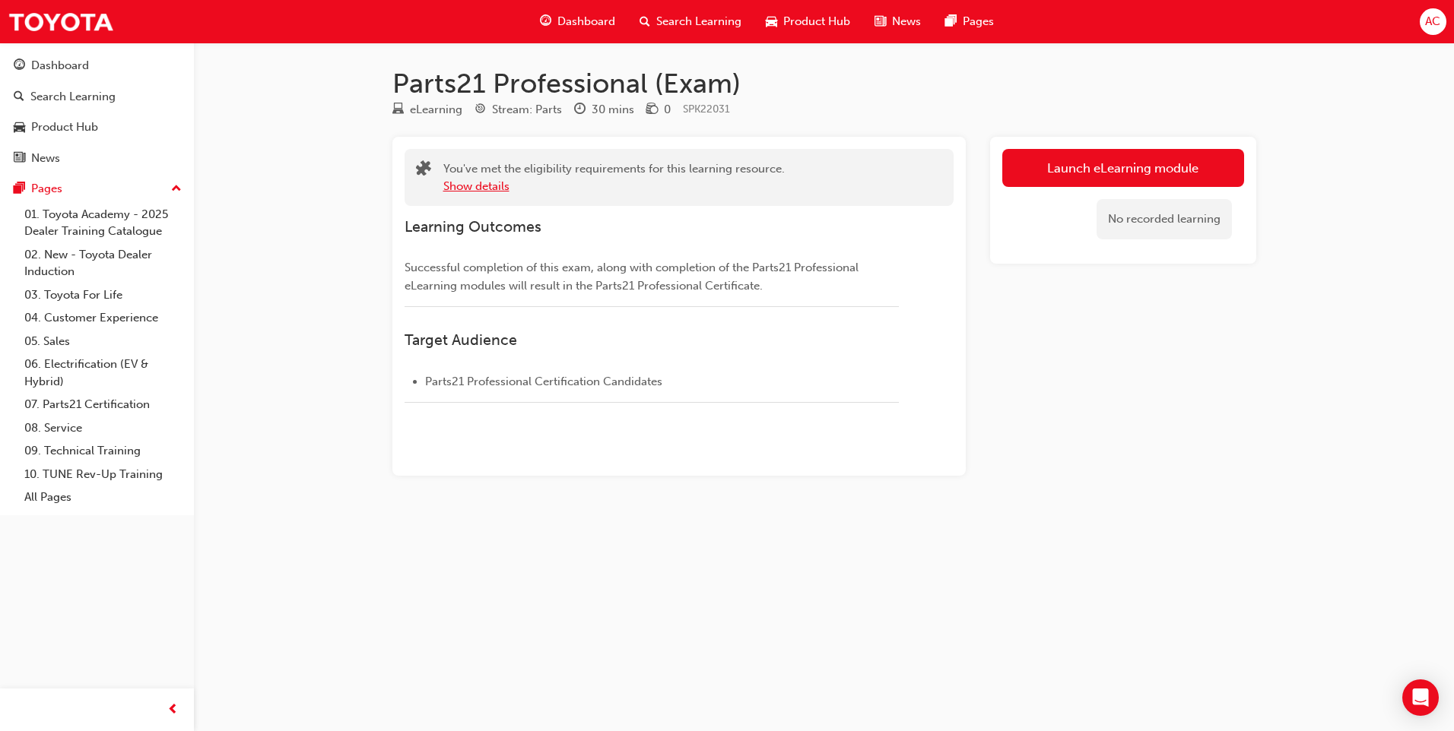
click at [462, 187] on button "Show details" at bounding box center [476, 186] width 66 height 17
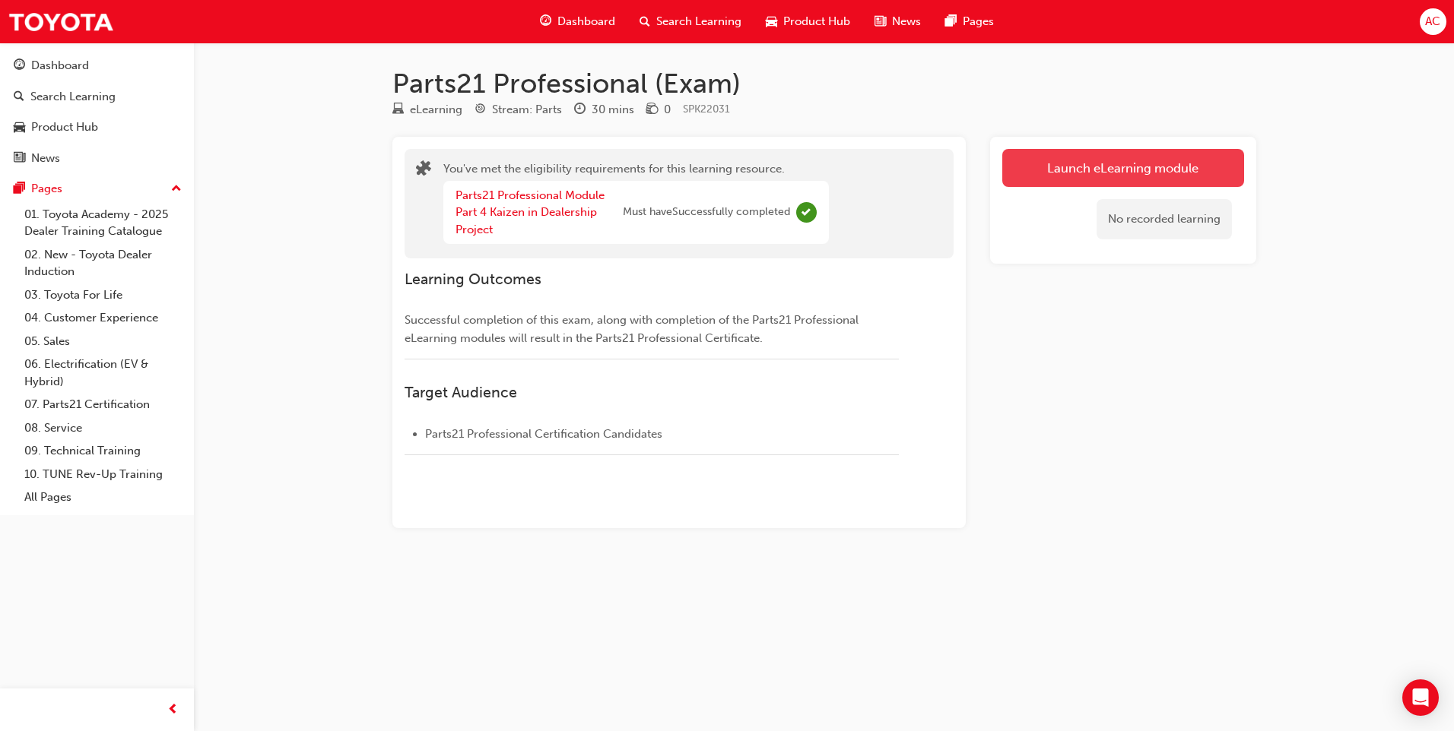
click at [1120, 172] on link "Launch eLearning module" at bounding box center [1123, 168] width 242 height 38
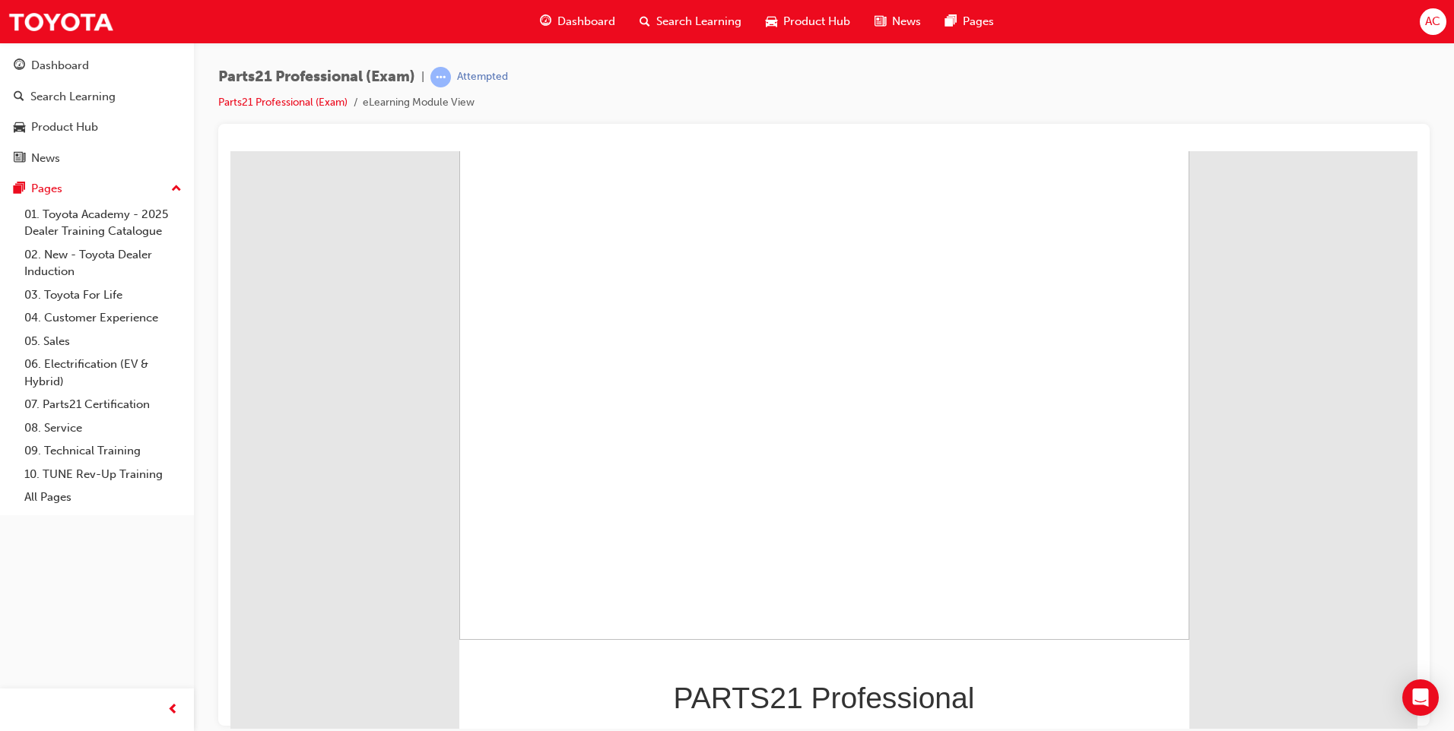
scroll to position [96, 0]
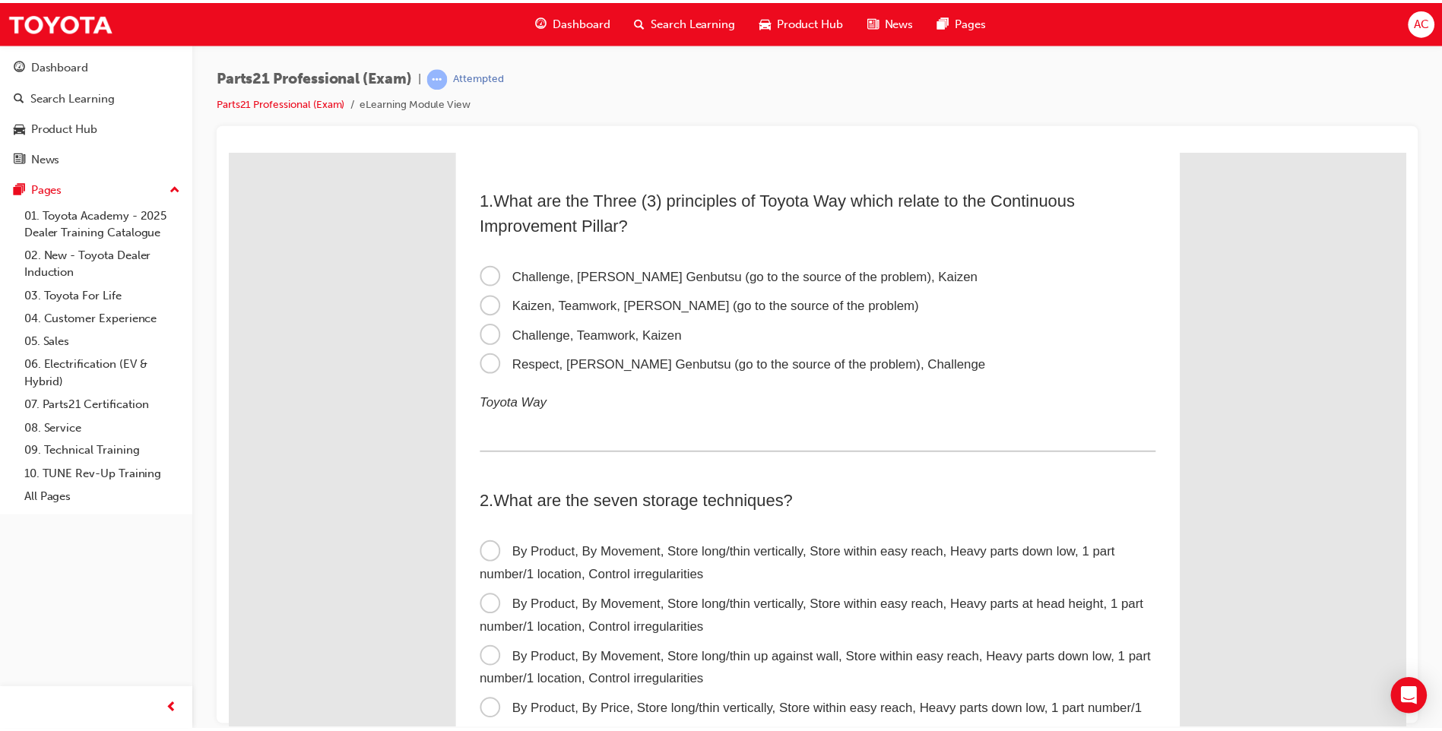
scroll to position [0, 0]
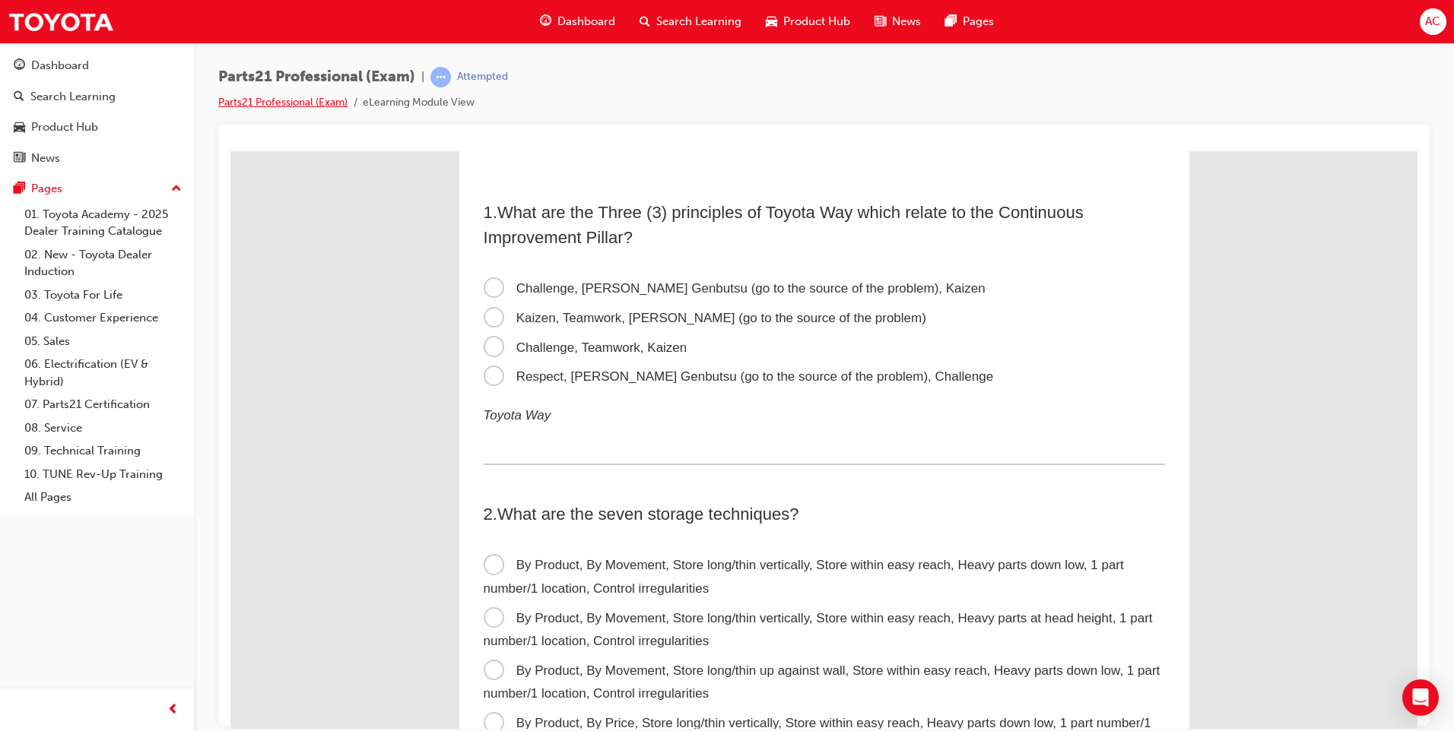
click at [269, 103] on link "Parts21 Professional (Exam)" at bounding box center [282, 102] width 129 height 13
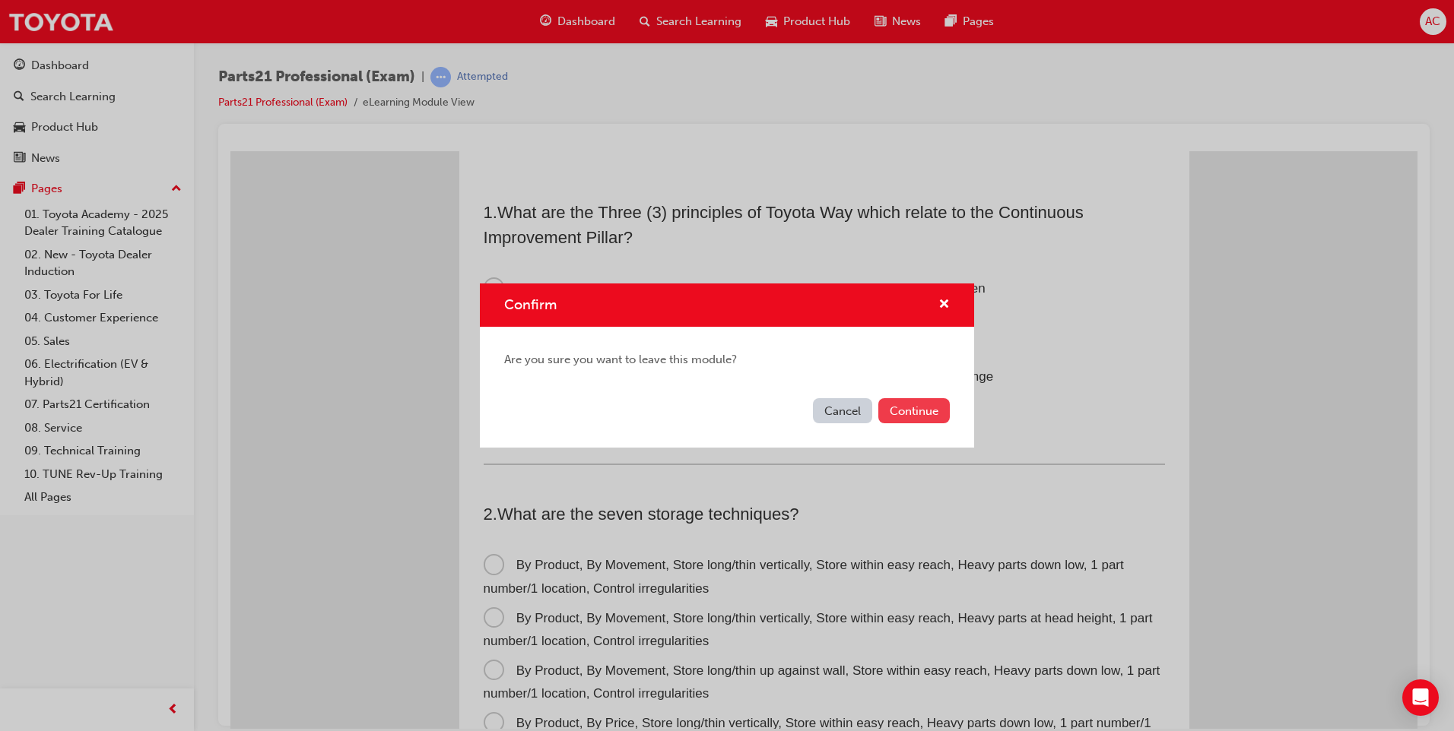
click at [896, 405] on button "Continue" at bounding box center [913, 410] width 71 height 25
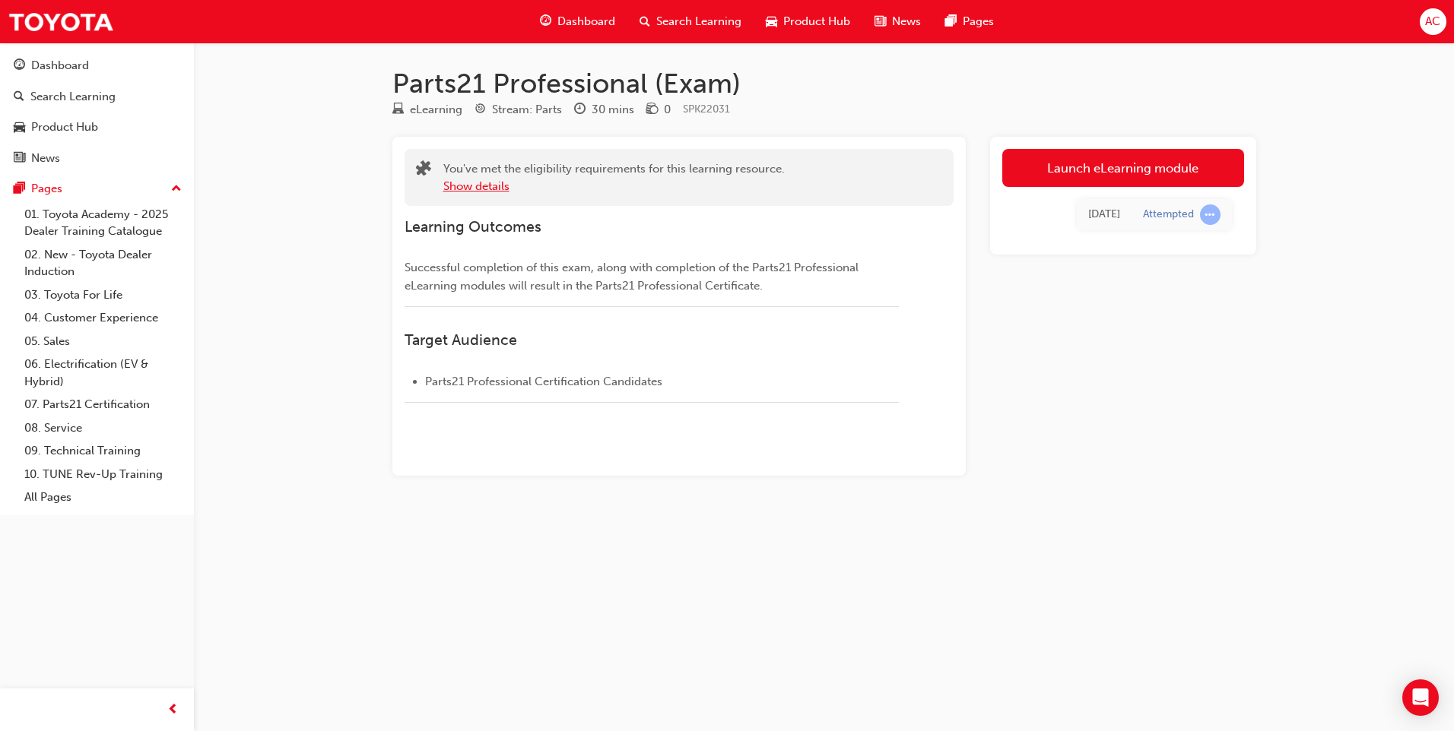
click at [473, 186] on button "Show details" at bounding box center [476, 186] width 66 height 17
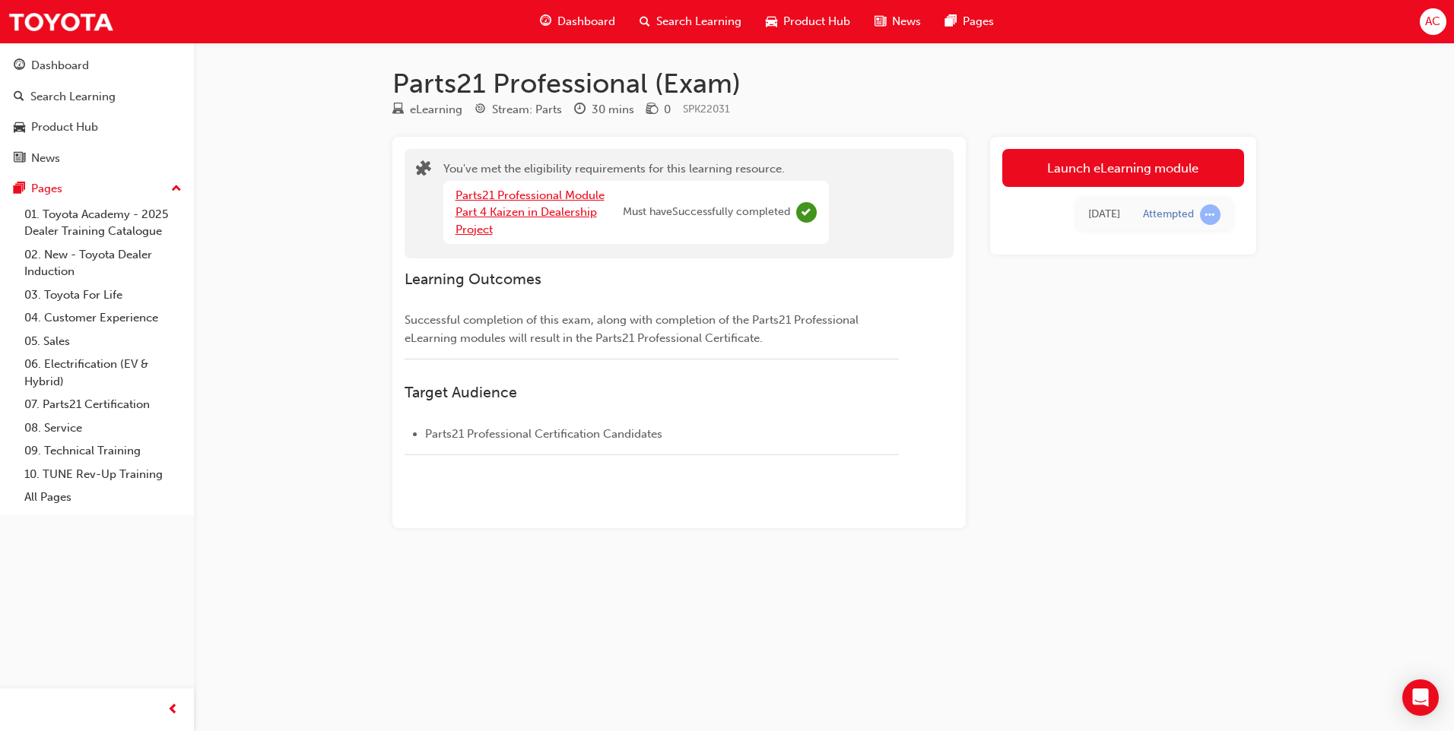
click at [473, 215] on link "Parts21 Professional Module Part 4 Kaizen in Dealership Project" at bounding box center [529, 213] width 149 height 48
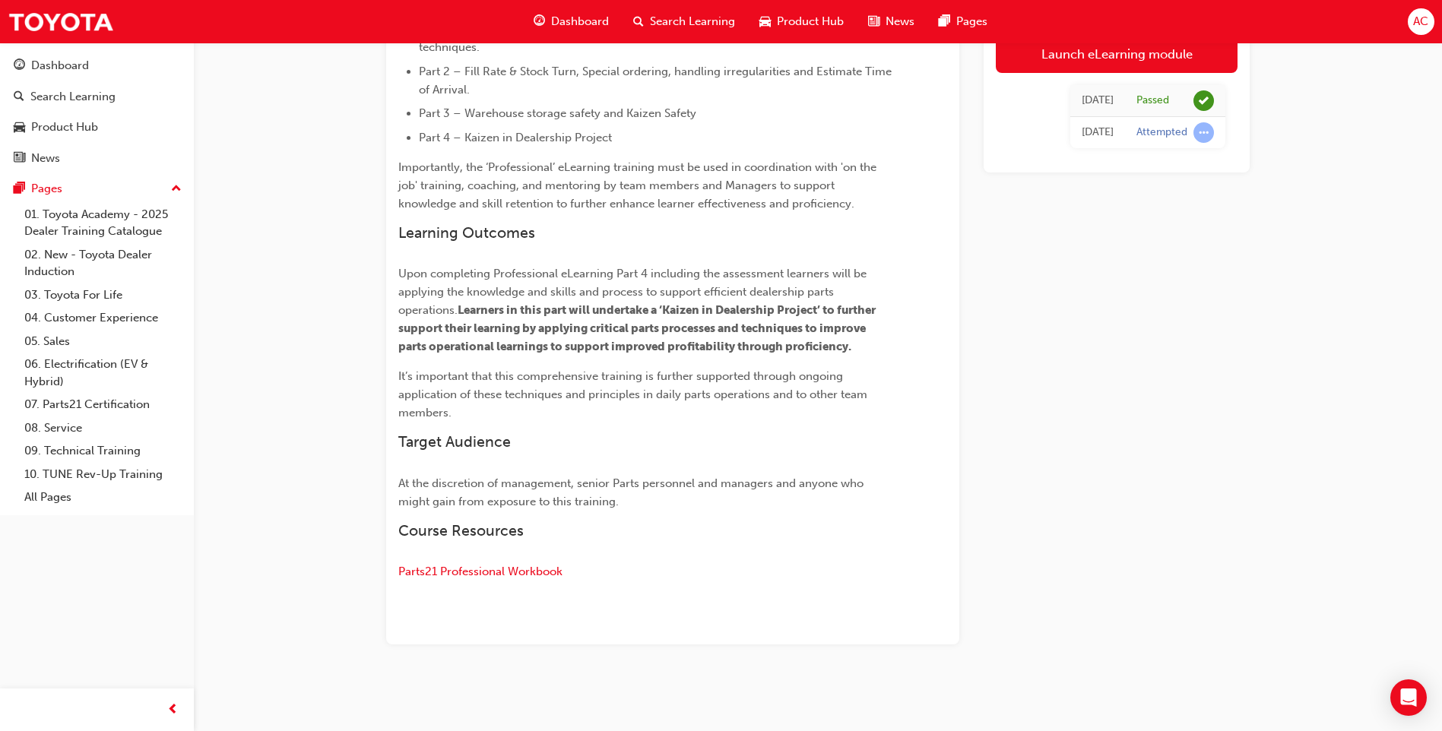
scroll to position [544, 0]
click at [522, 572] on span "Parts21 Professional Workbook" at bounding box center [480, 572] width 164 height 14
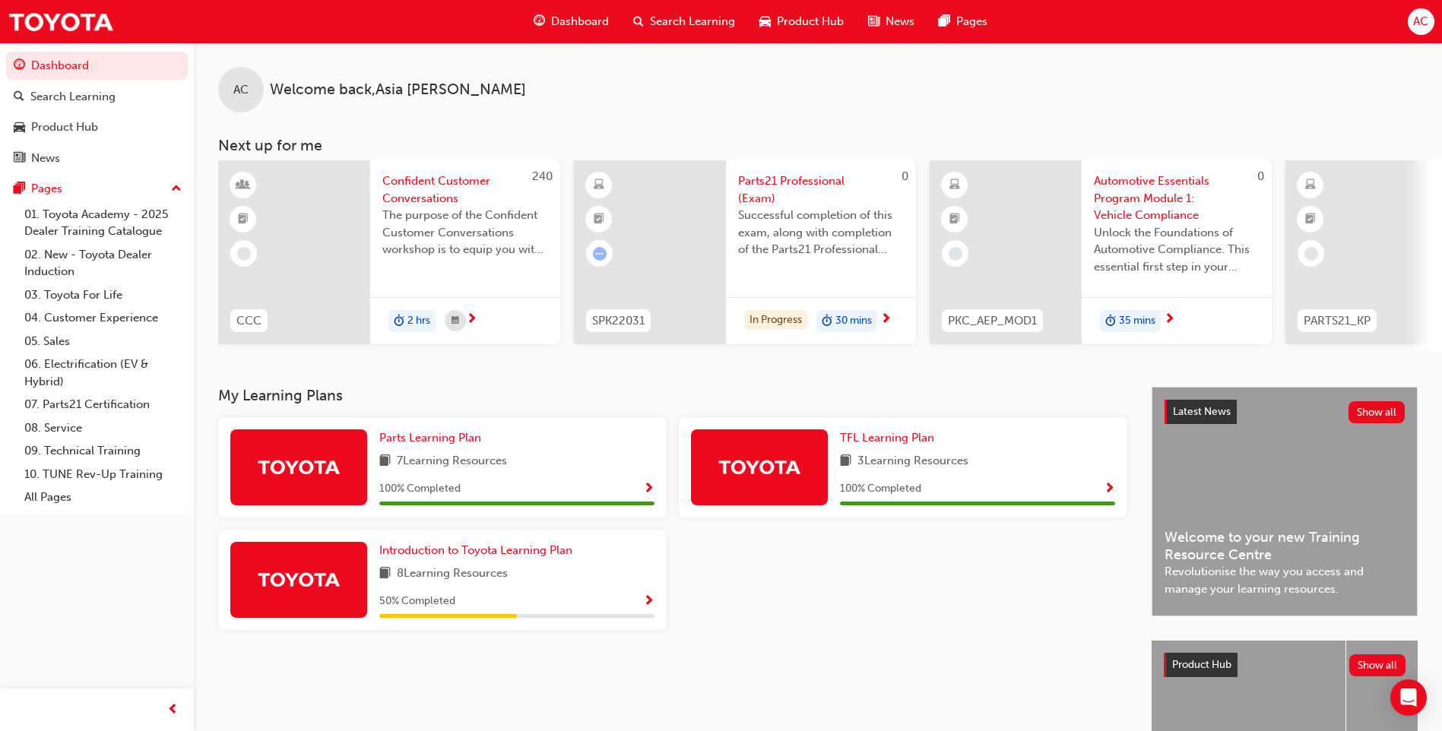
click at [797, 178] on span "Parts21 Professional (Exam)" at bounding box center [821, 190] width 166 height 34
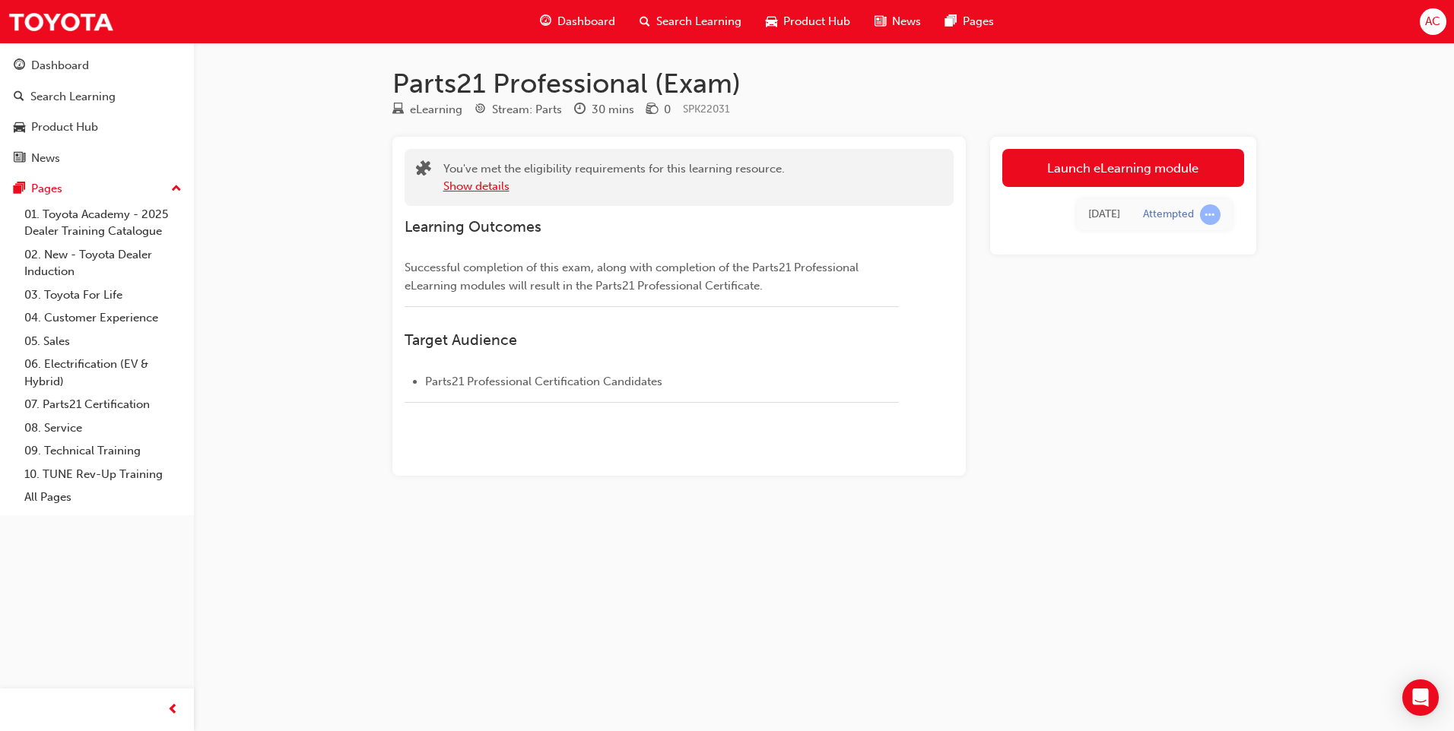
click at [498, 186] on button "Show details" at bounding box center [476, 186] width 66 height 17
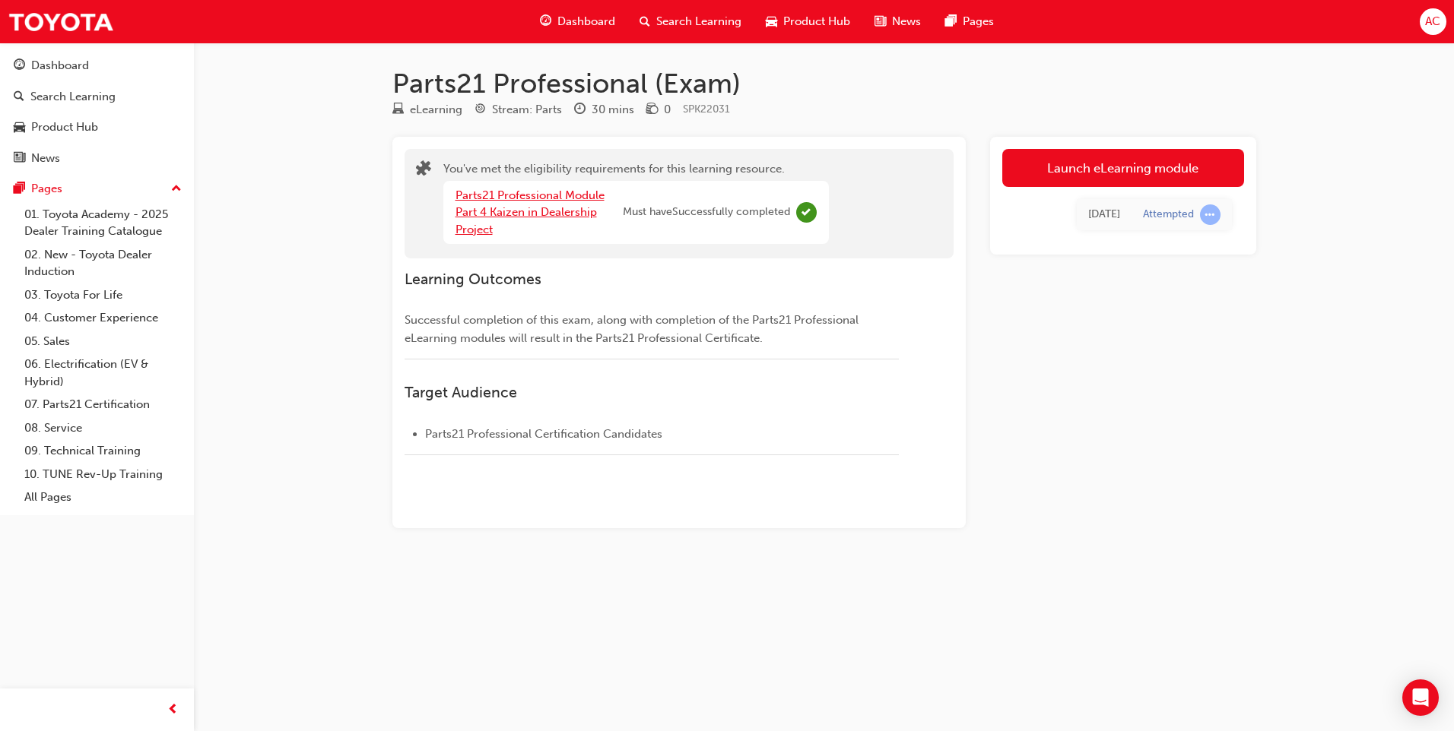
click at [542, 214] on link "Parts21 Professional Module Part 4 Kaizen in Dealership Project" at bounding box center [529, 213] width 149 height 48
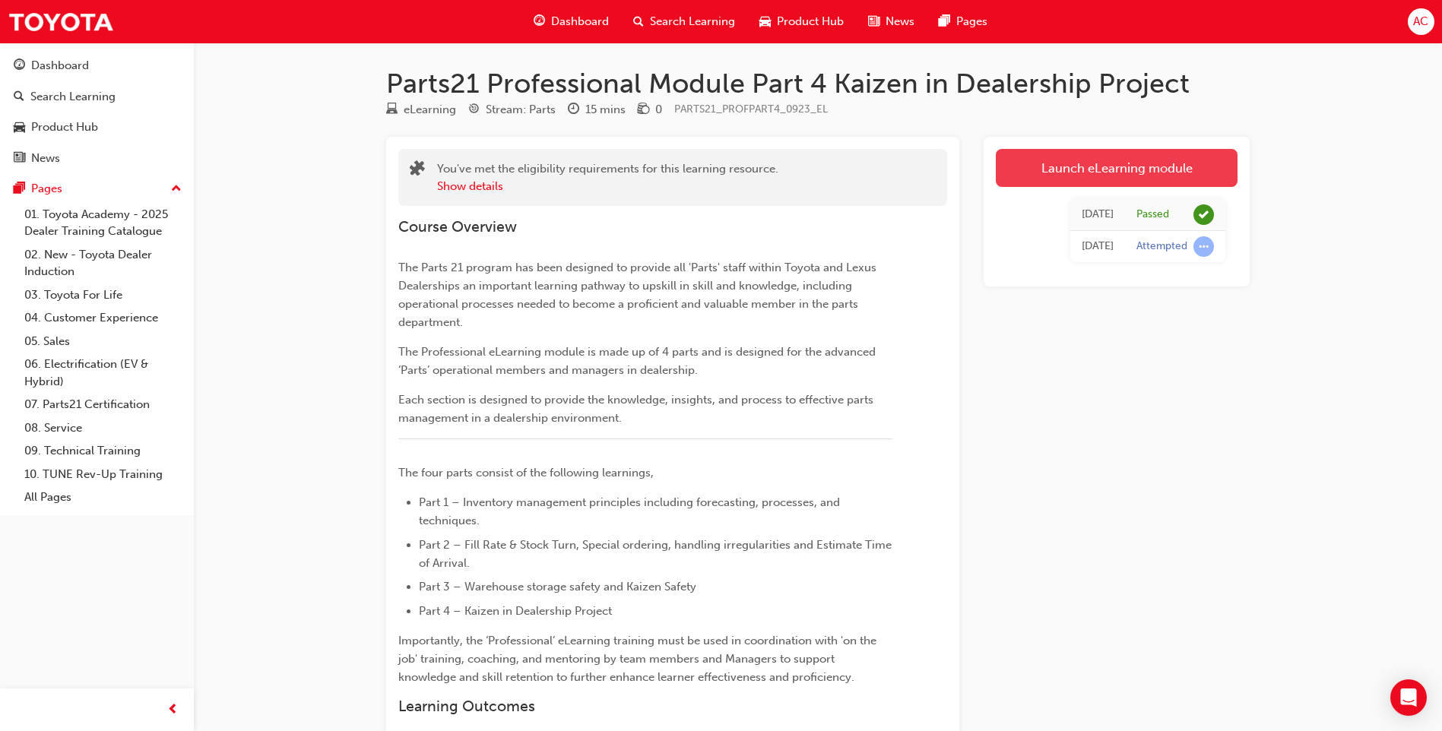
click at [1116, 161] on link "Launch eLearning module" at bounding box center [1117, 168] width 242 height 38
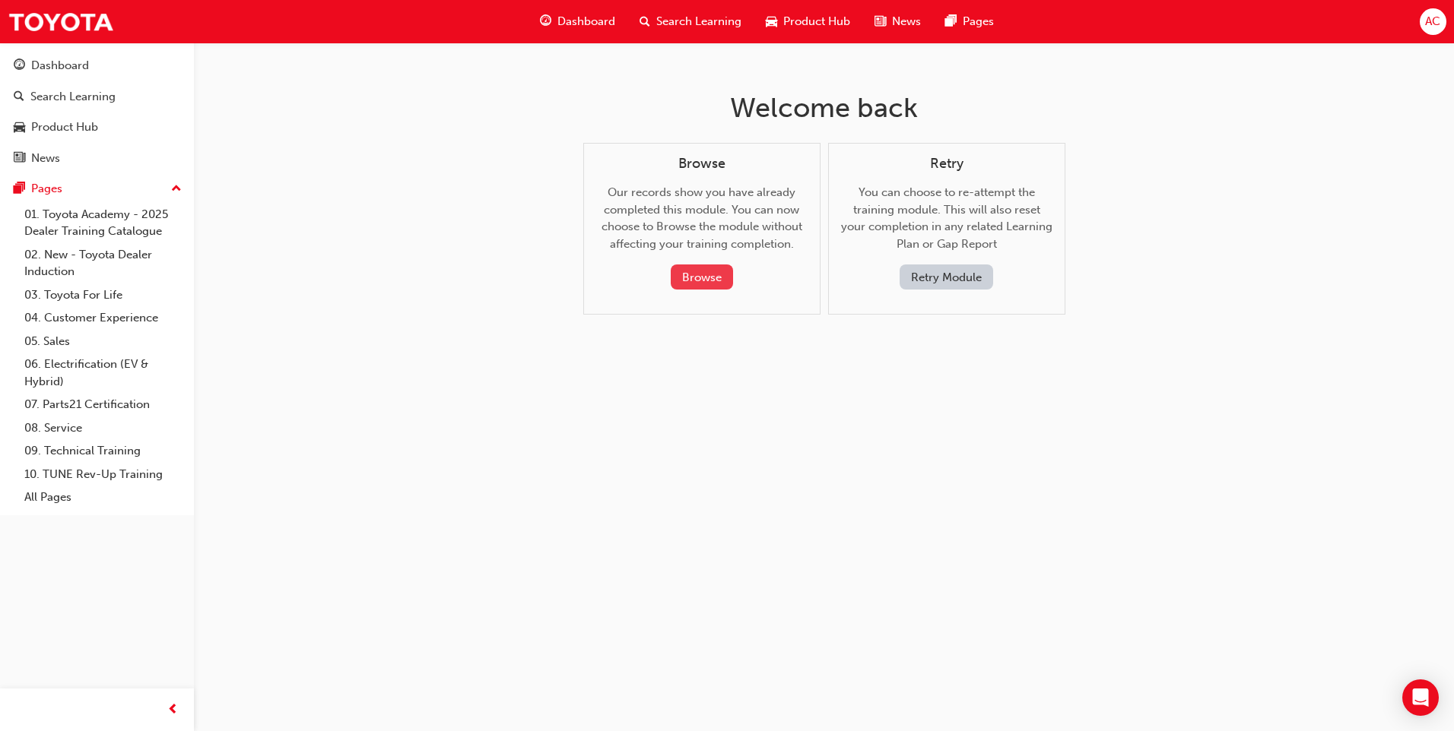
click at [693, 281] on button "Browse" at bounding box center [702, 277] width 62 height 25
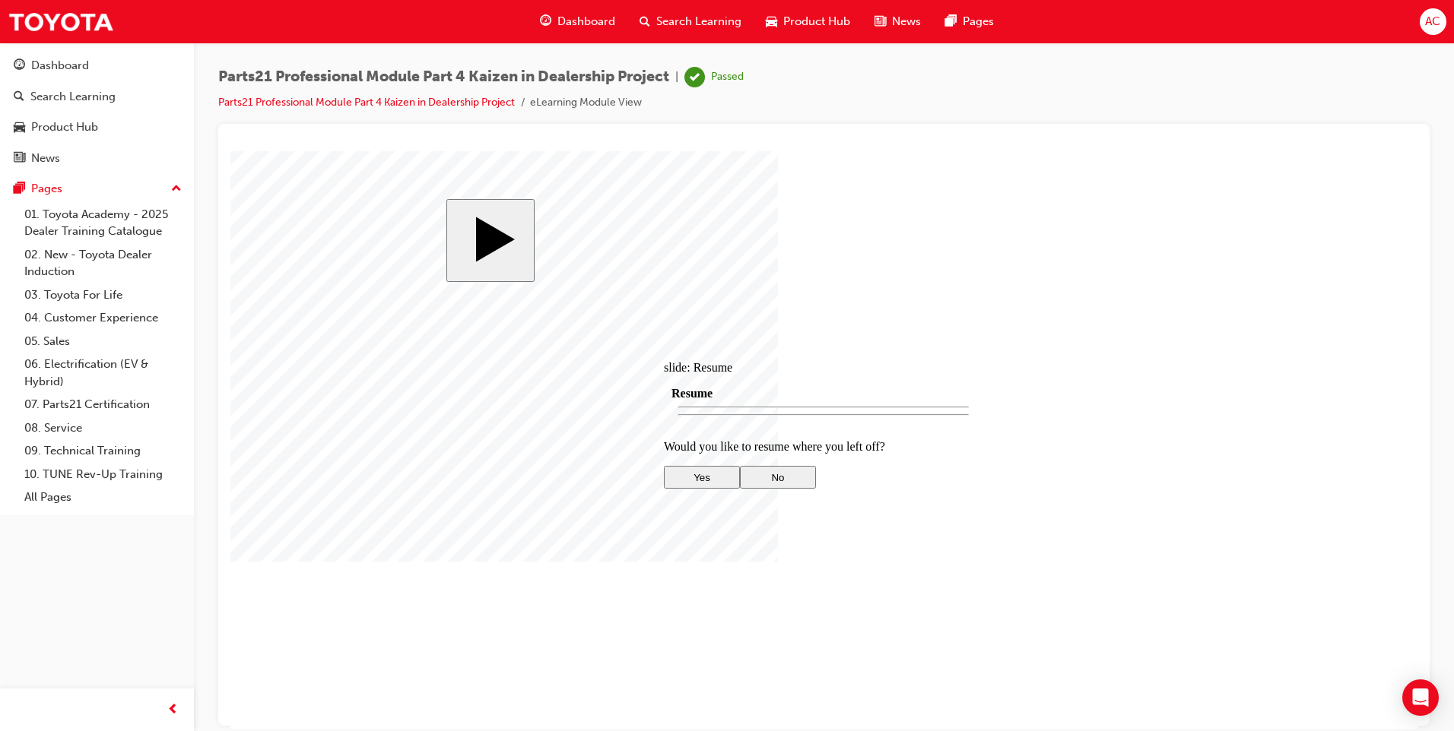
click at [1038, 615] on div at bounding box center [823, 440] width 1187 height 578
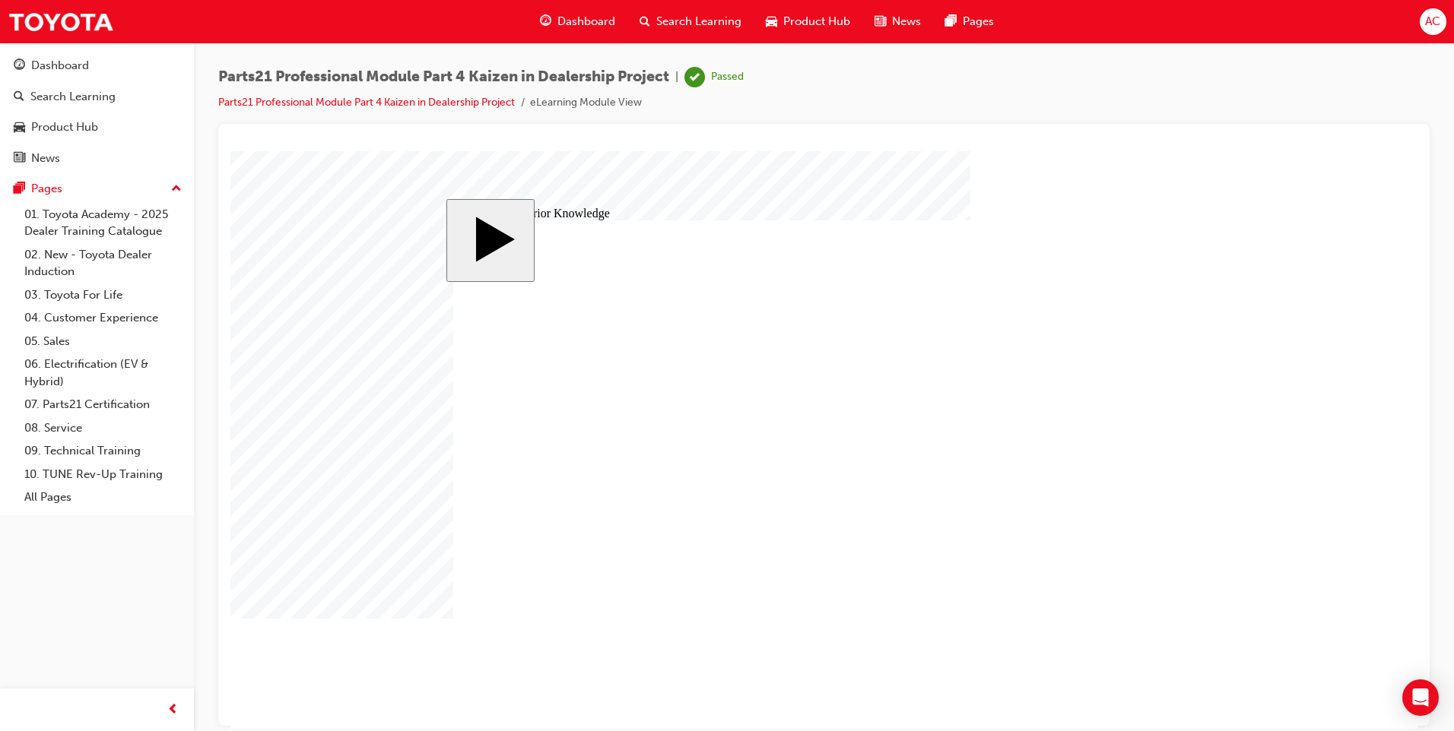
drag, startPoint x: 1150, startPoint y: 239, endPoint x: 1149, endPoint y: 247, distance: 8.5
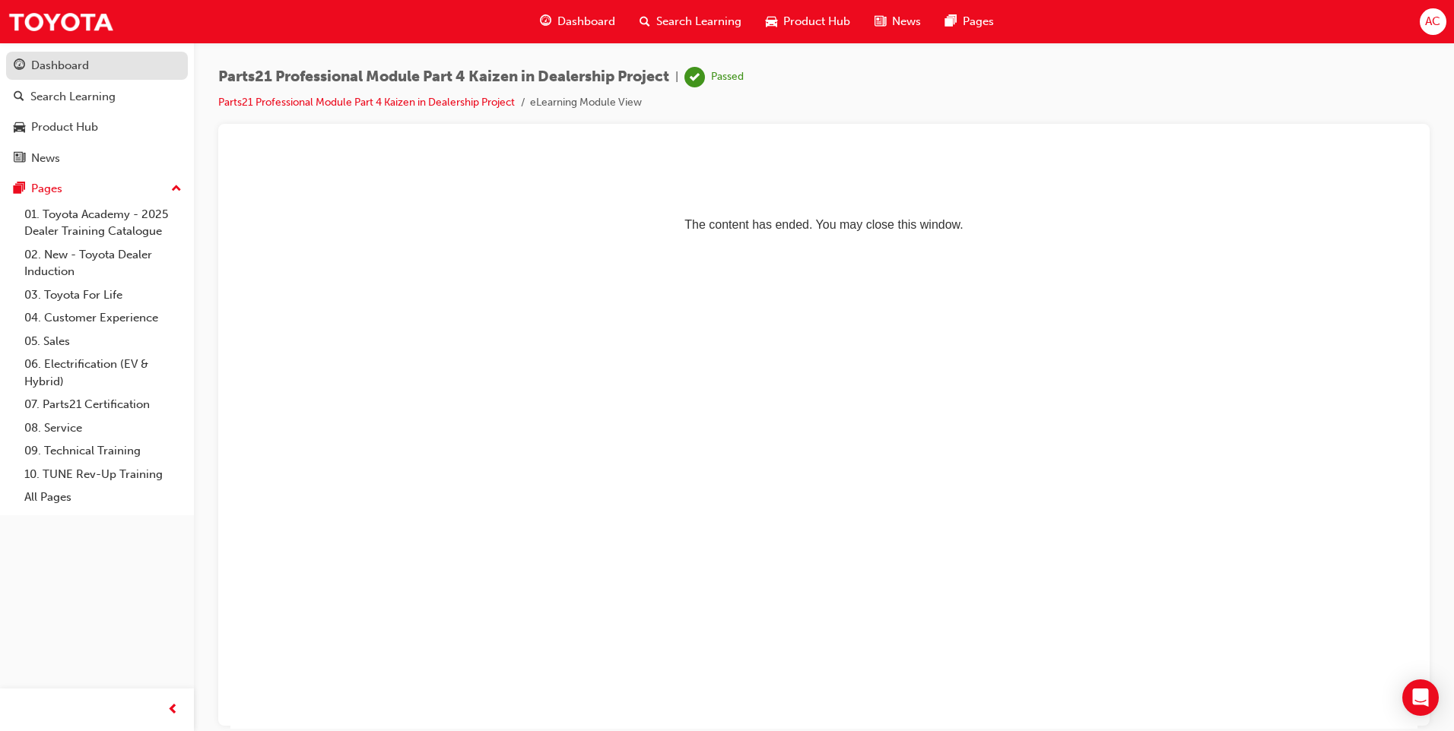
click at [82, 69] on div "Dashboard" at bounding box center [60, 65] width 58 height 17
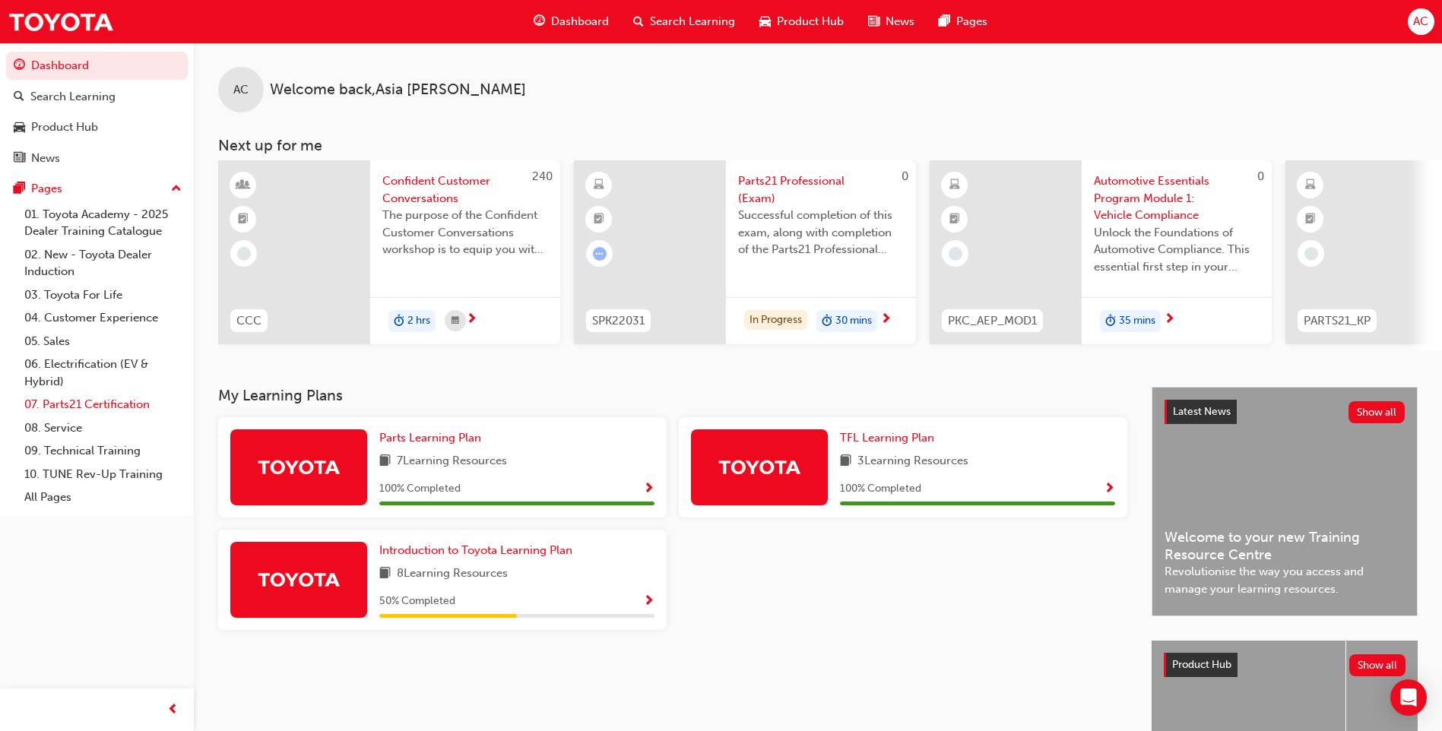
click at [56, 404] on link "07. Parts21 Certification" at bounding box center [103, 405] width 170 height 24
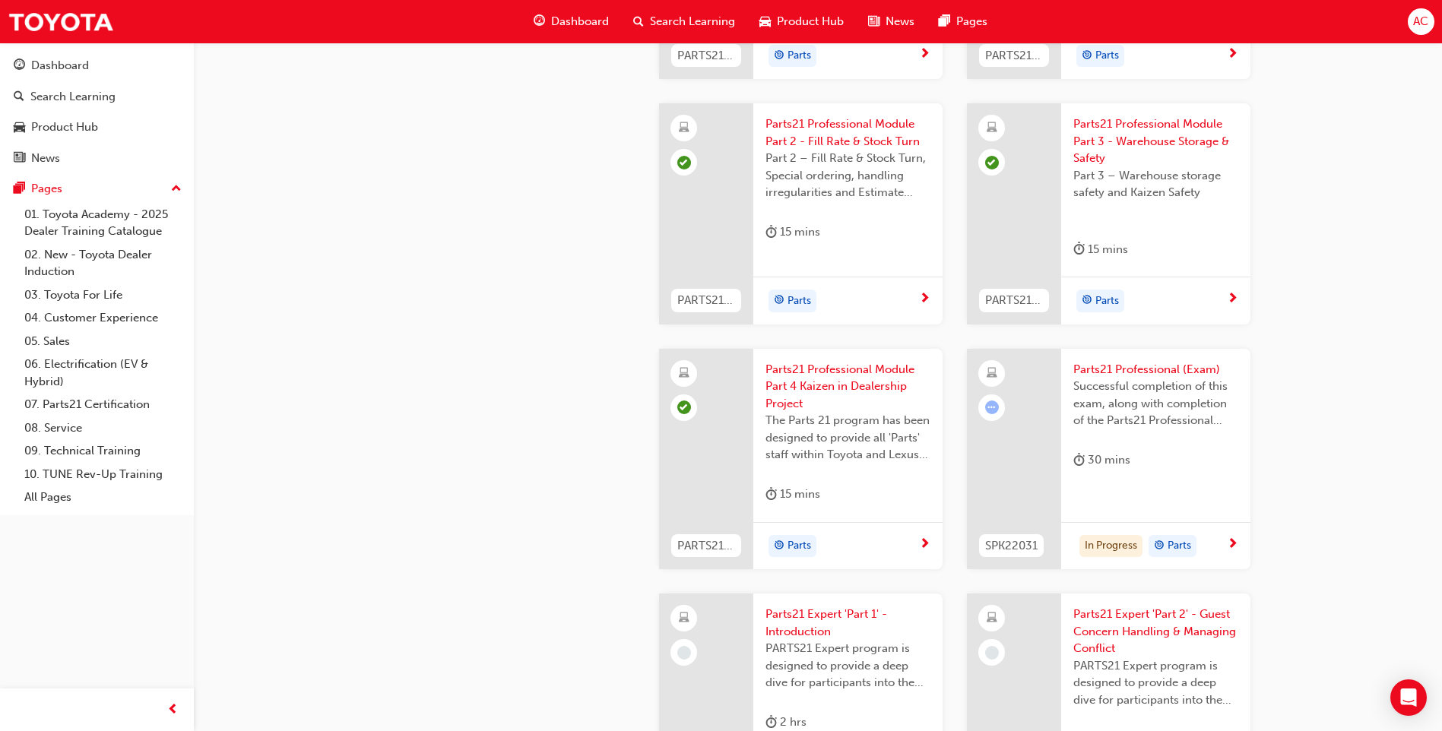
scroll to position [2537, 0]
click at [1232, 544] on span "next-icon" at bounding box center [1232, 548] width 11 height 14
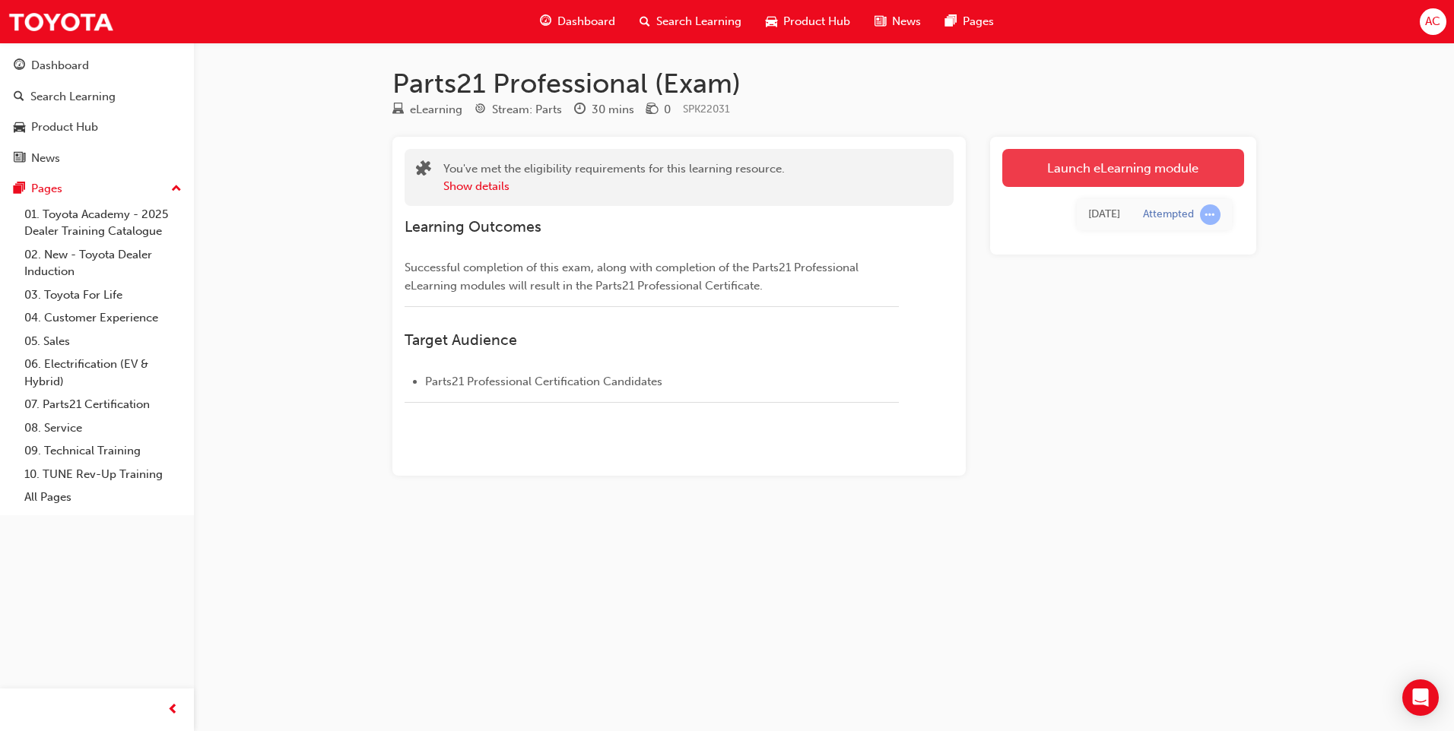
click at [1113, 169] on link "Launch eLearning module" at bounding box center [1123, 168] width 242 height 38
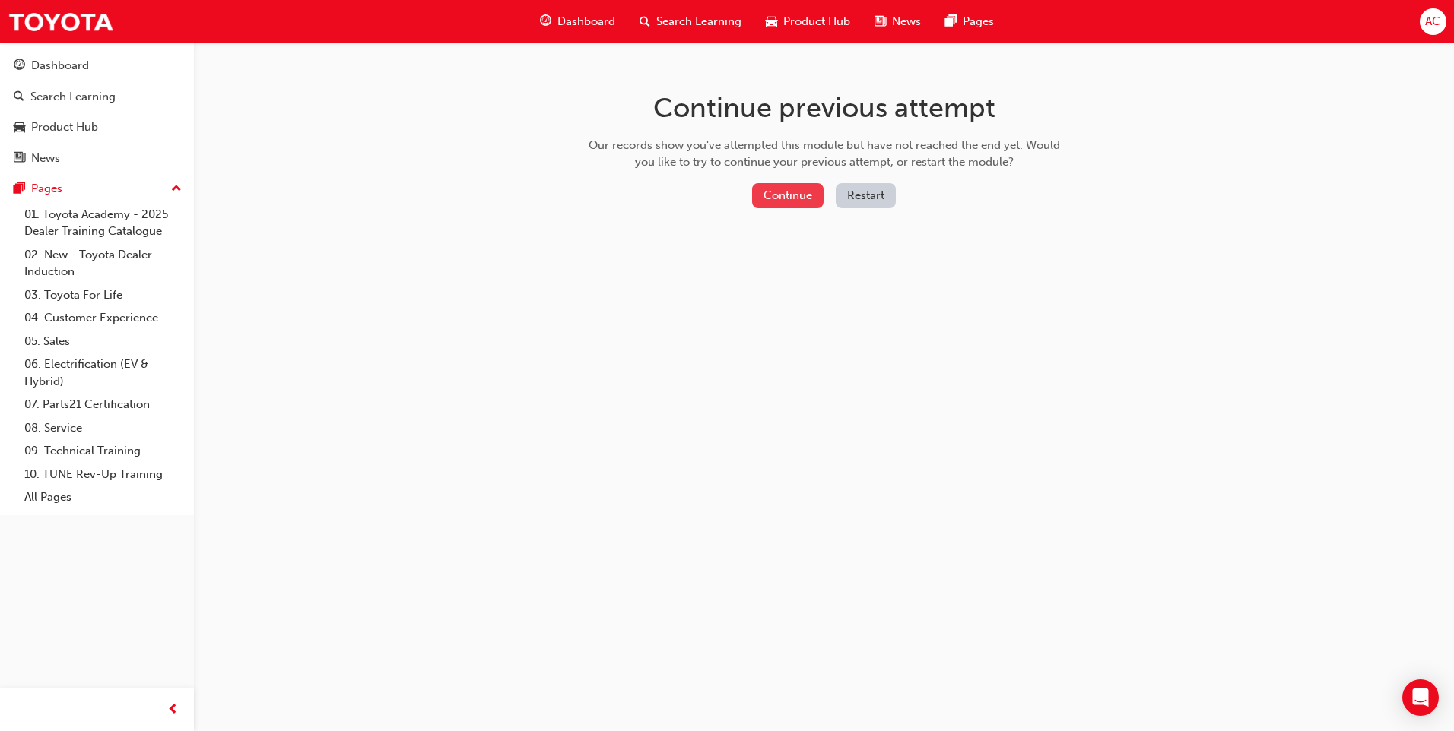
click at [769, 198] on button "Continue" at bounding box center [787, 195] width 71 height 25
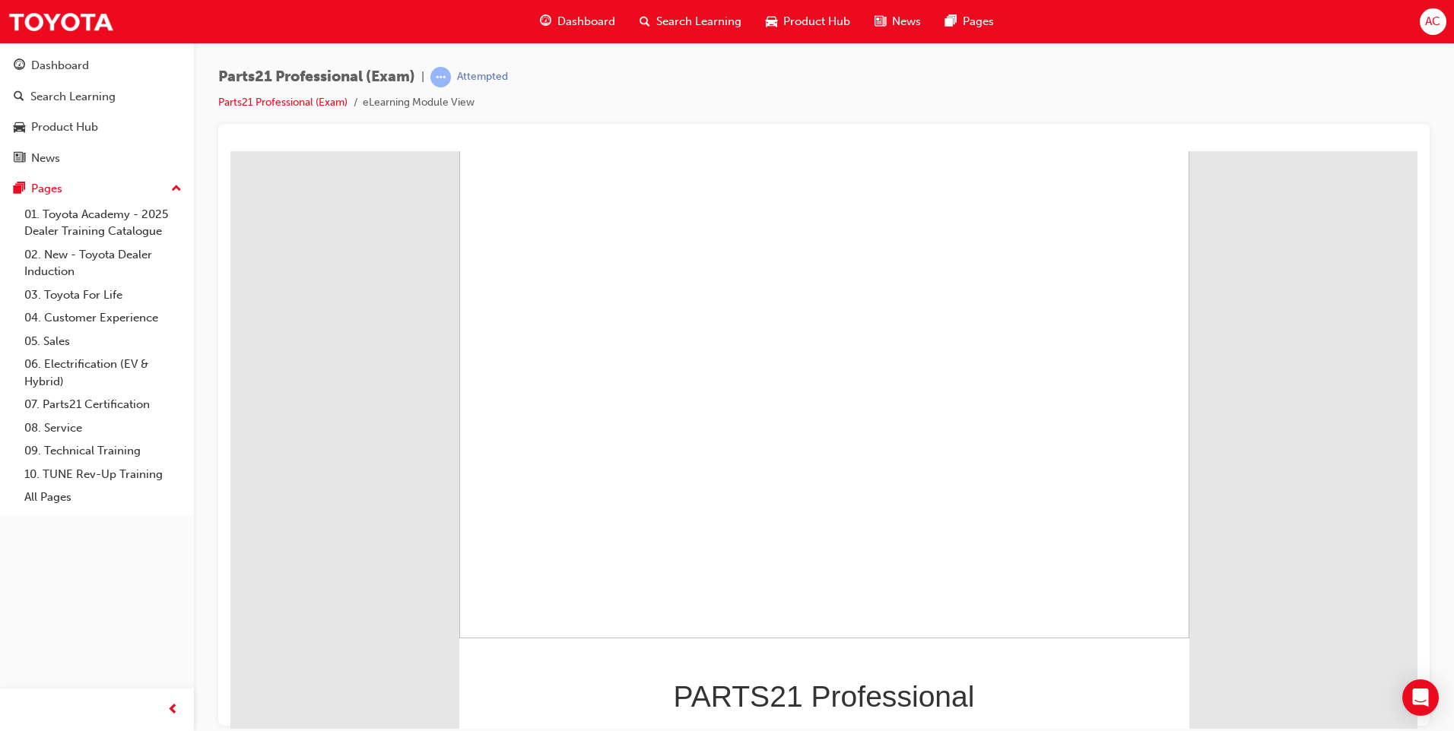
scroll to position [96, 0]
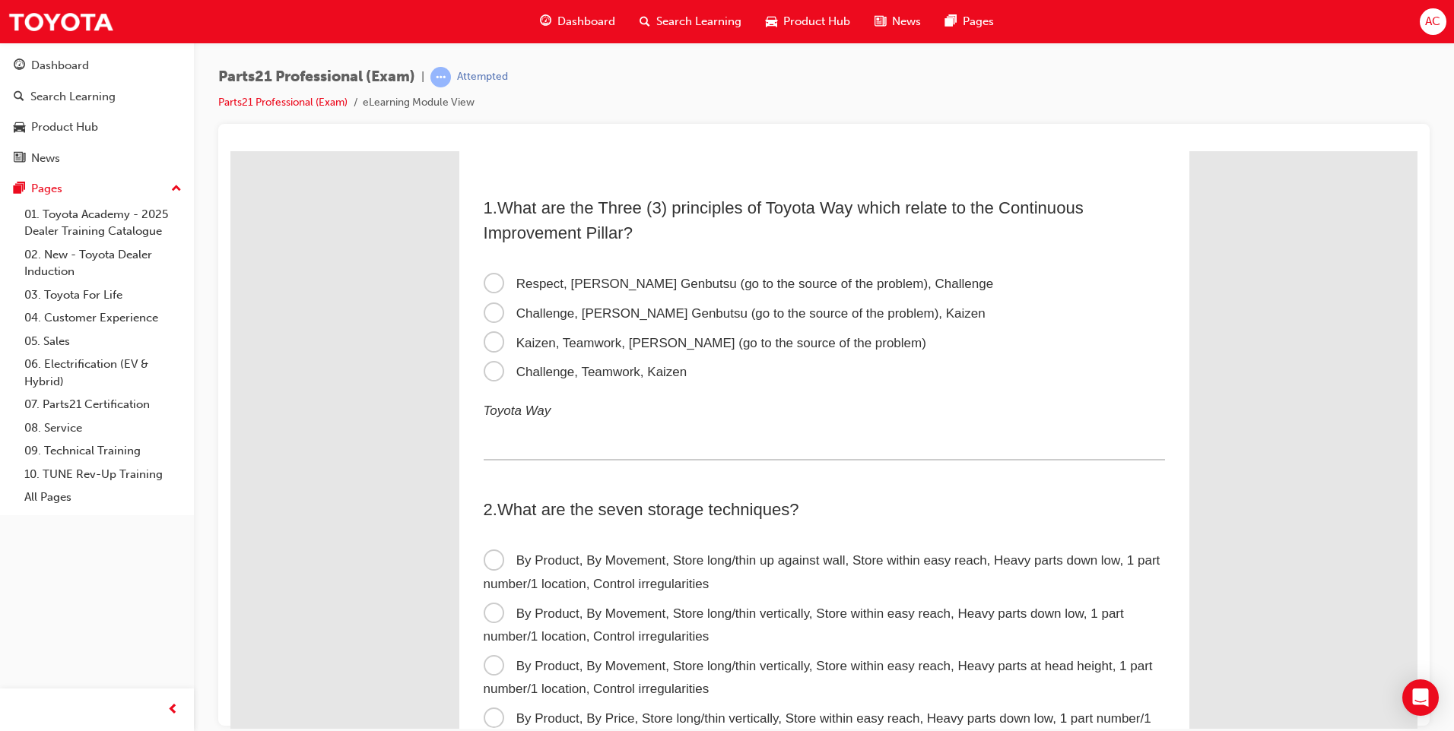
scroll to position [0, 0]
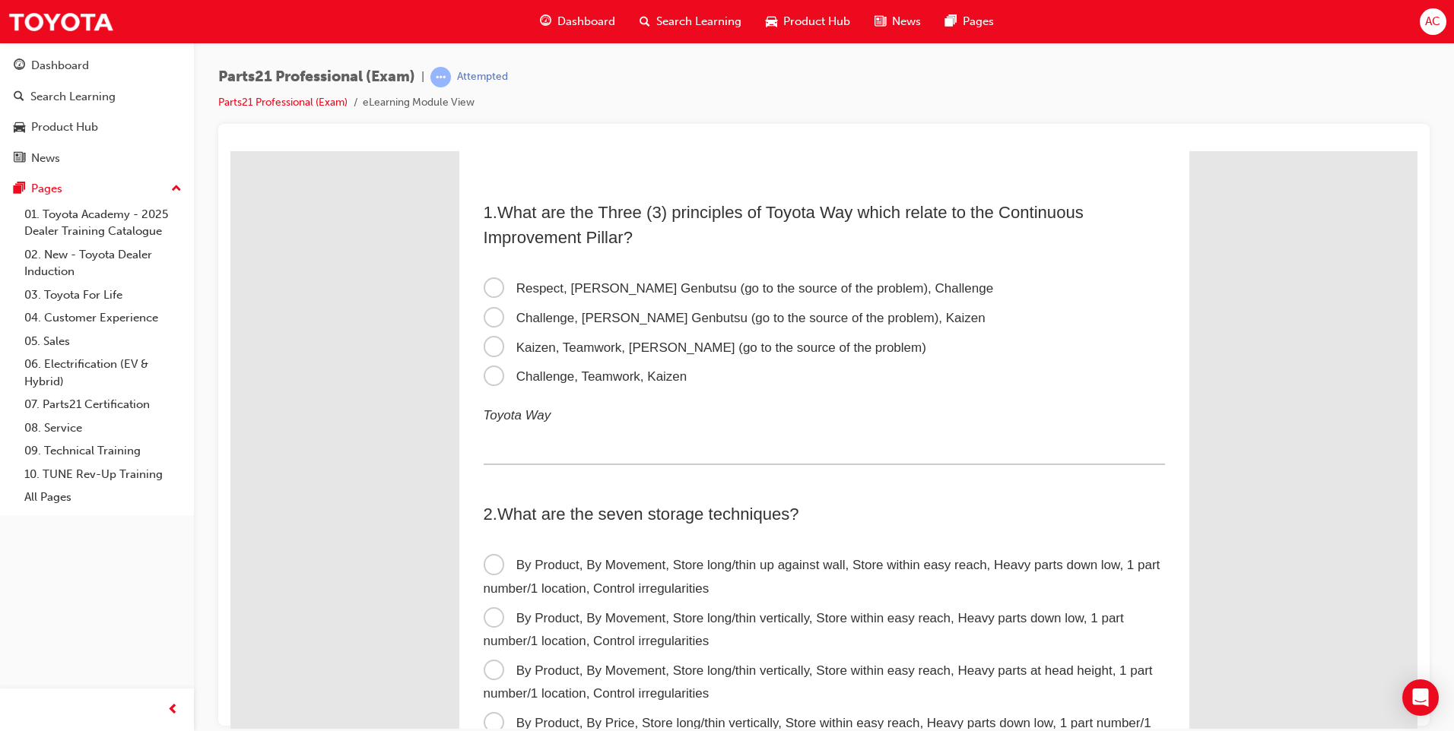
click at [490, 563] on span "By Product, By Movement, Store long/thin up against wall, Store within easy rea…" at bounding box center [821, 576] width 677 height 38
click at [230, 151] on input "By Product, By Movement, Store long/thin up against wall, Store within easy rea…" at bounding box center [230, 151] width 0 height 0
click at [493, 563] on span "By Product, By Movement, Store long/thin up against wall, Store within easy rea…" at bounding box center [821, 576] width 677 height 38
click at [230, 151] on input "By Product, By Movement, Store long/thin up against wall, Store within easy rea…" at bounding box center [230, 151] width 0 height 0
click at [491, 621] on span "By Product, By Movement, Store long/thin vertically, Store within easy reach, H…" at bounding box center [803, 629] width 640 height 38
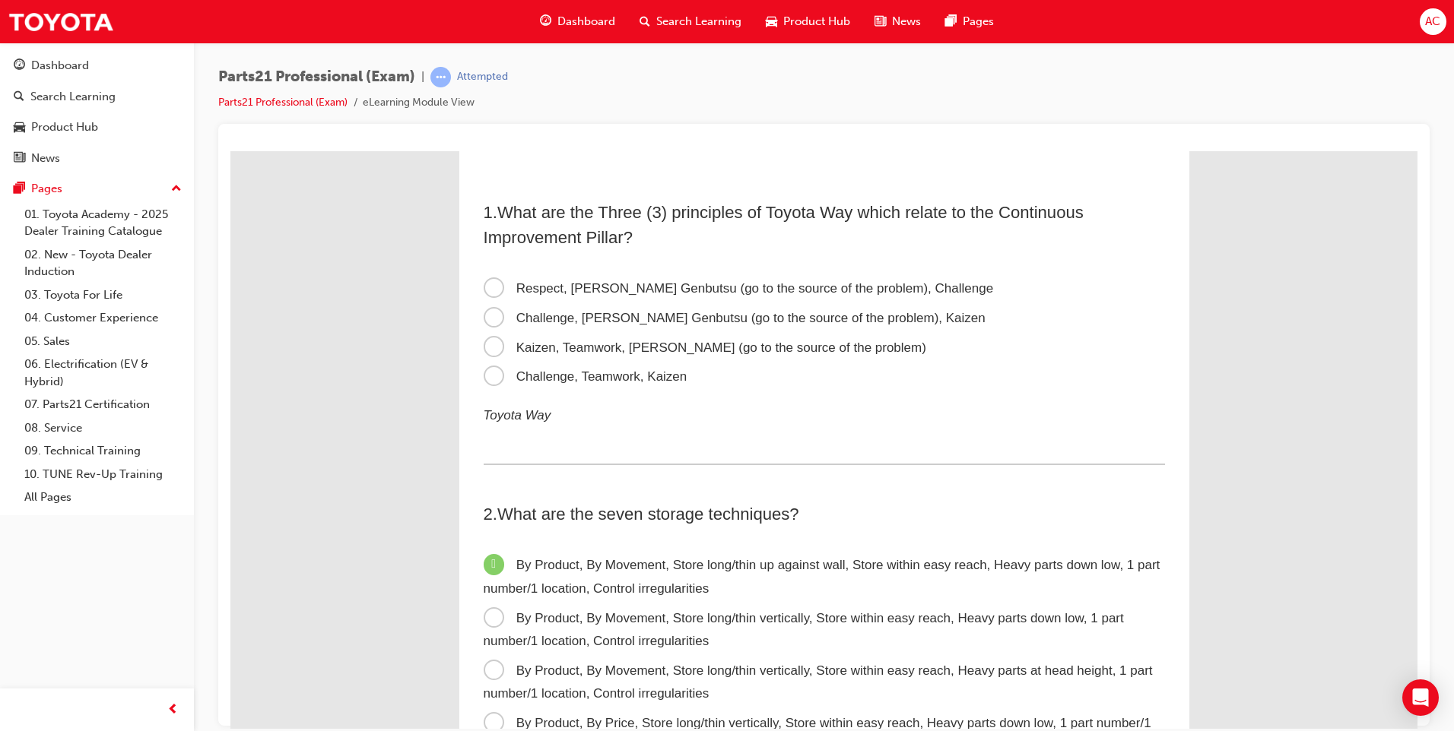
click at [230, 151] on input "By Product, By Movement, Store long/thin vertically, Store within easy reach, H…" at bounding box center [230, 151] width 0 height 0
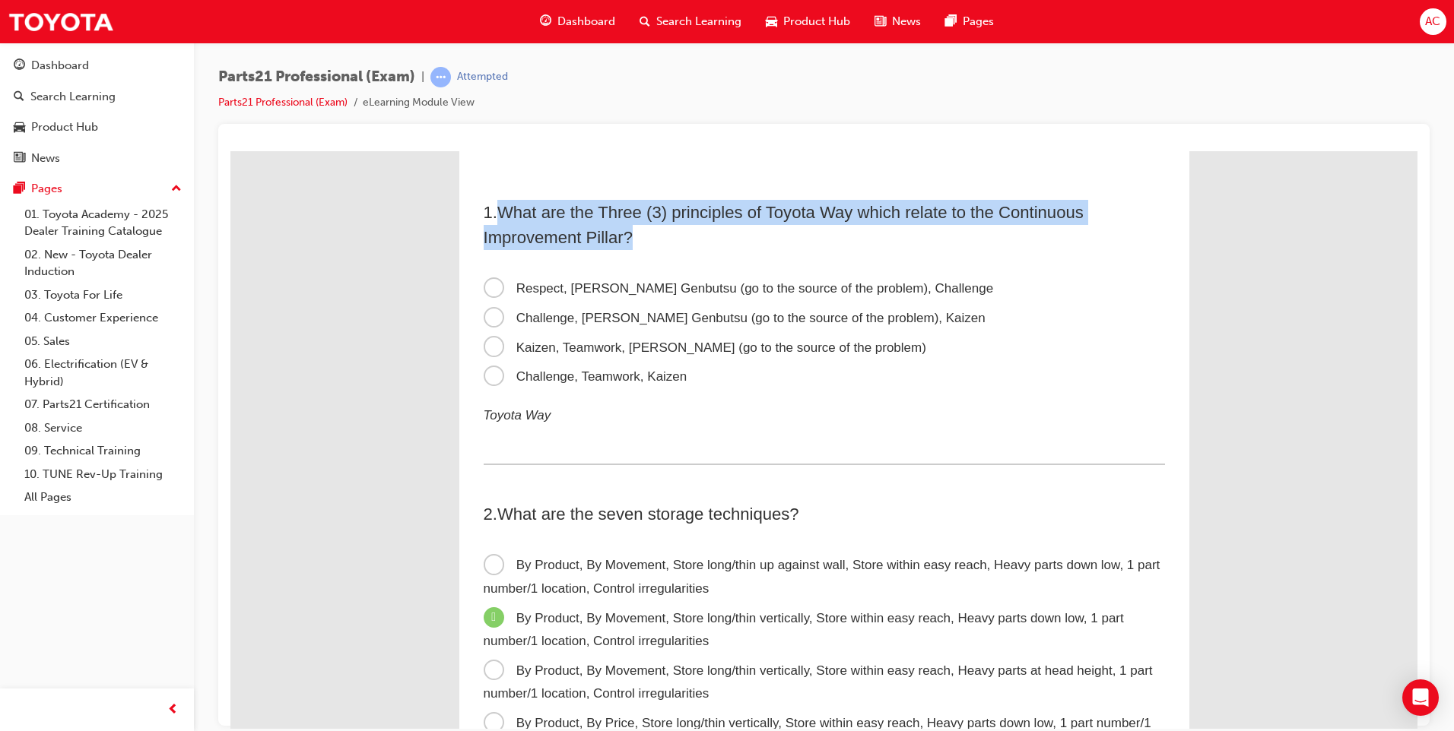
drag, startPoint x: 498, startPoint y: 208, endPoint x: 1105, endPoint y: 233, distance: 607.2
click at [1105, 233] on h2 "1 . What are the Three (3) principles of Toyota Way which relate to the Continu…" at bounding box center [823, 224] width 681 height 50
drag, startPoint x: 1105, startPoint y: 233, endPoint x: 994, endPoint y: 214, distance: 112.6
copy span "What are the Three (3) principles of Toyota Way which relate to the Continuous …"
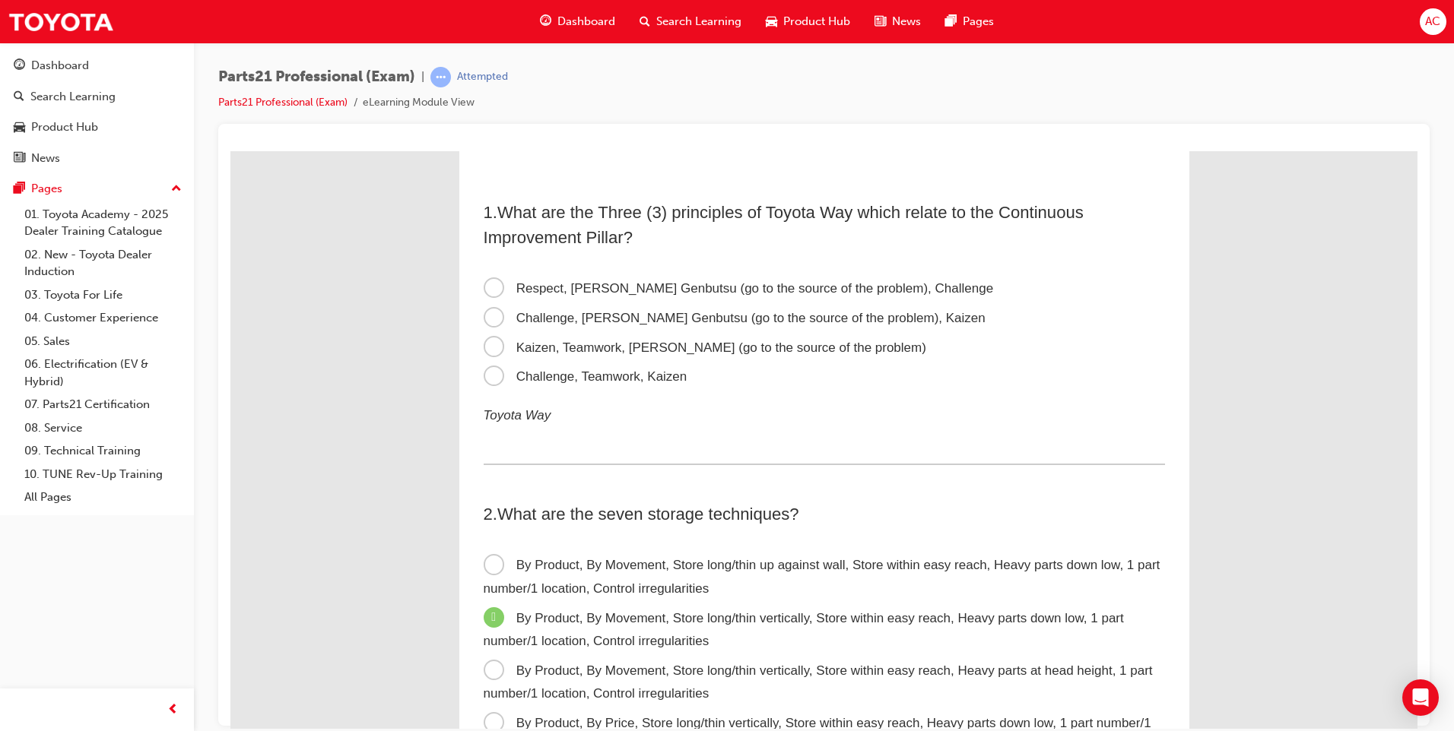
click at [490, 375] on span "Challenge, Teamwork, Kaizen" at bounding box center [585, 376] width 204 height 14
click at [230, 151] on input "Challenge, Teamwork, Kaizen" at bounding box center [230, 151] width 0 height 0
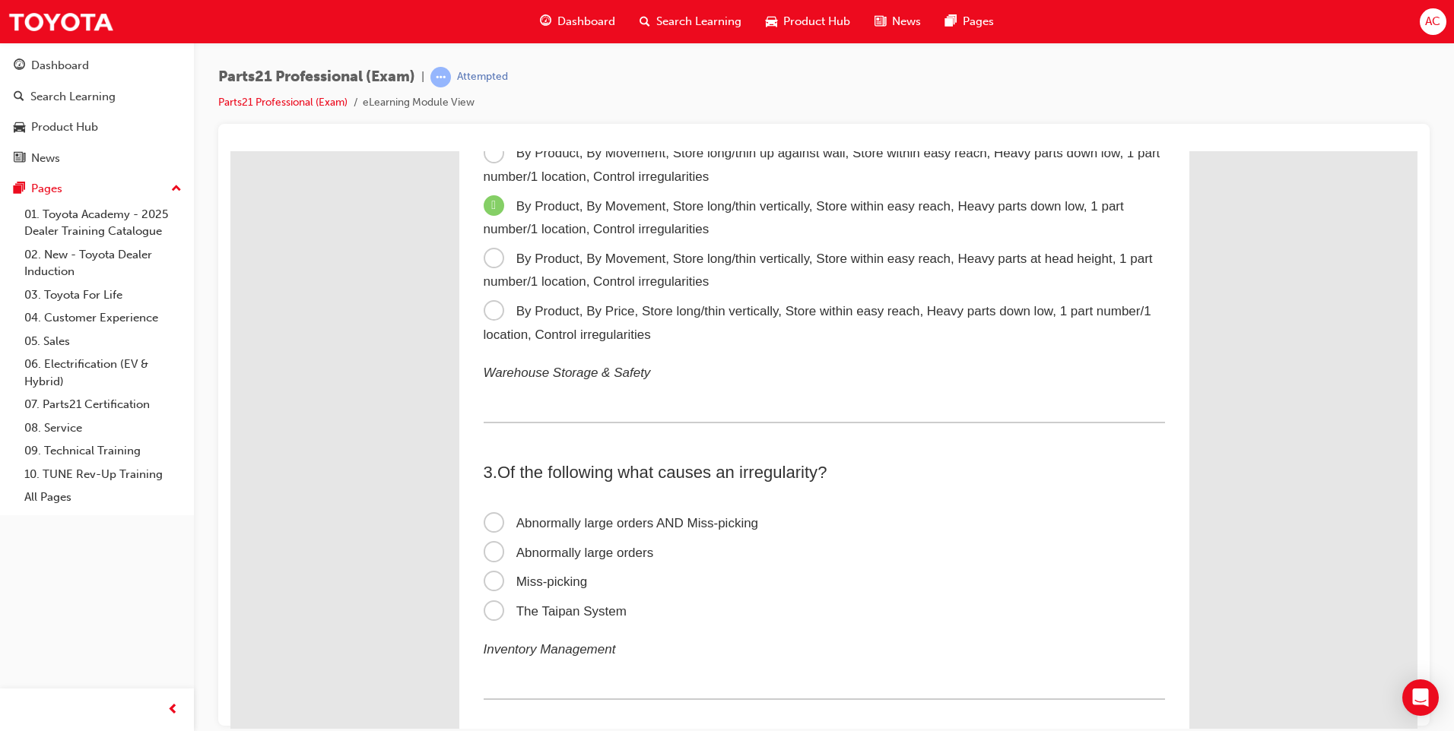
scroll to position [456, 0]
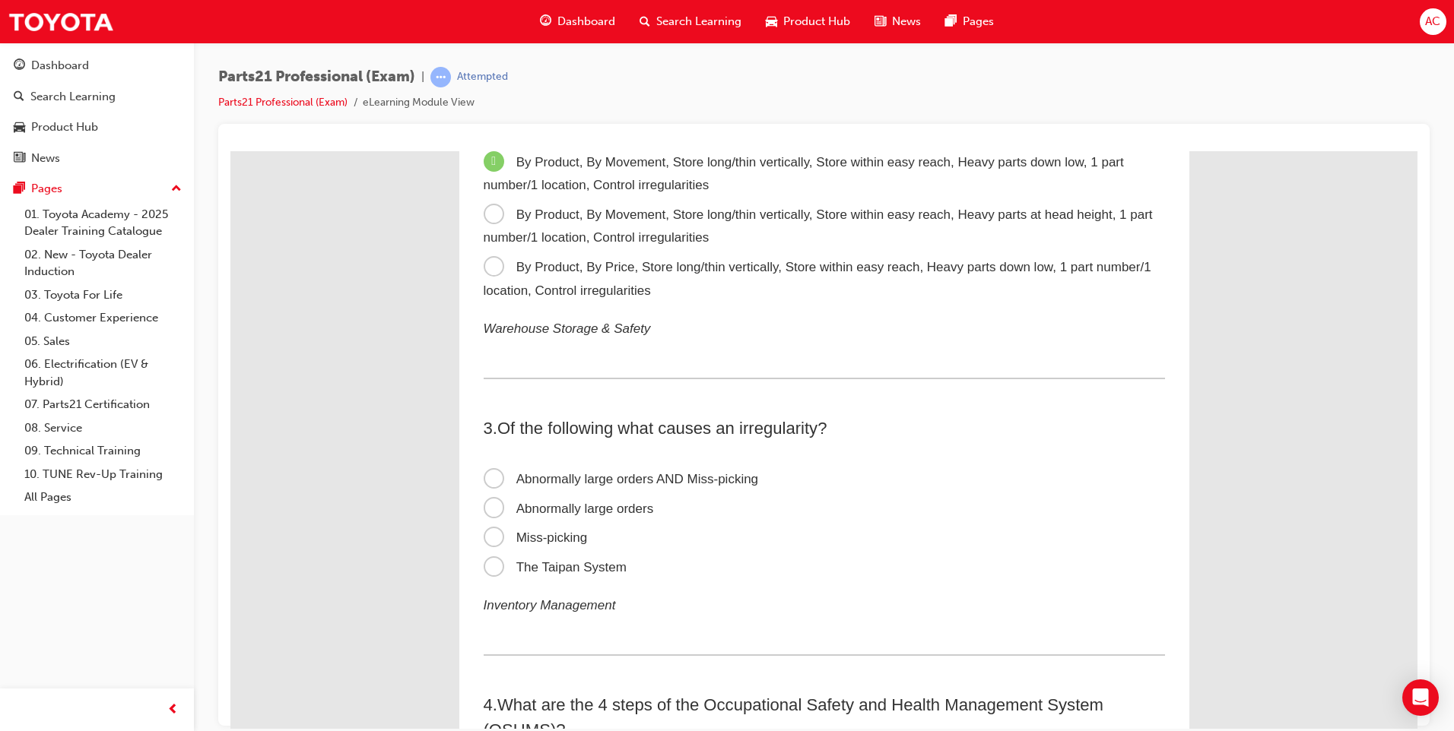
click at [490, 477] on span "Abnormally large orders AND Miss-picking" at bounding box center [620, 478] width 275 height 14
click at [230, 151] on input "Abnormally large orders AND Miss-picking" at bounding box center [230, 151] width 0 height 0
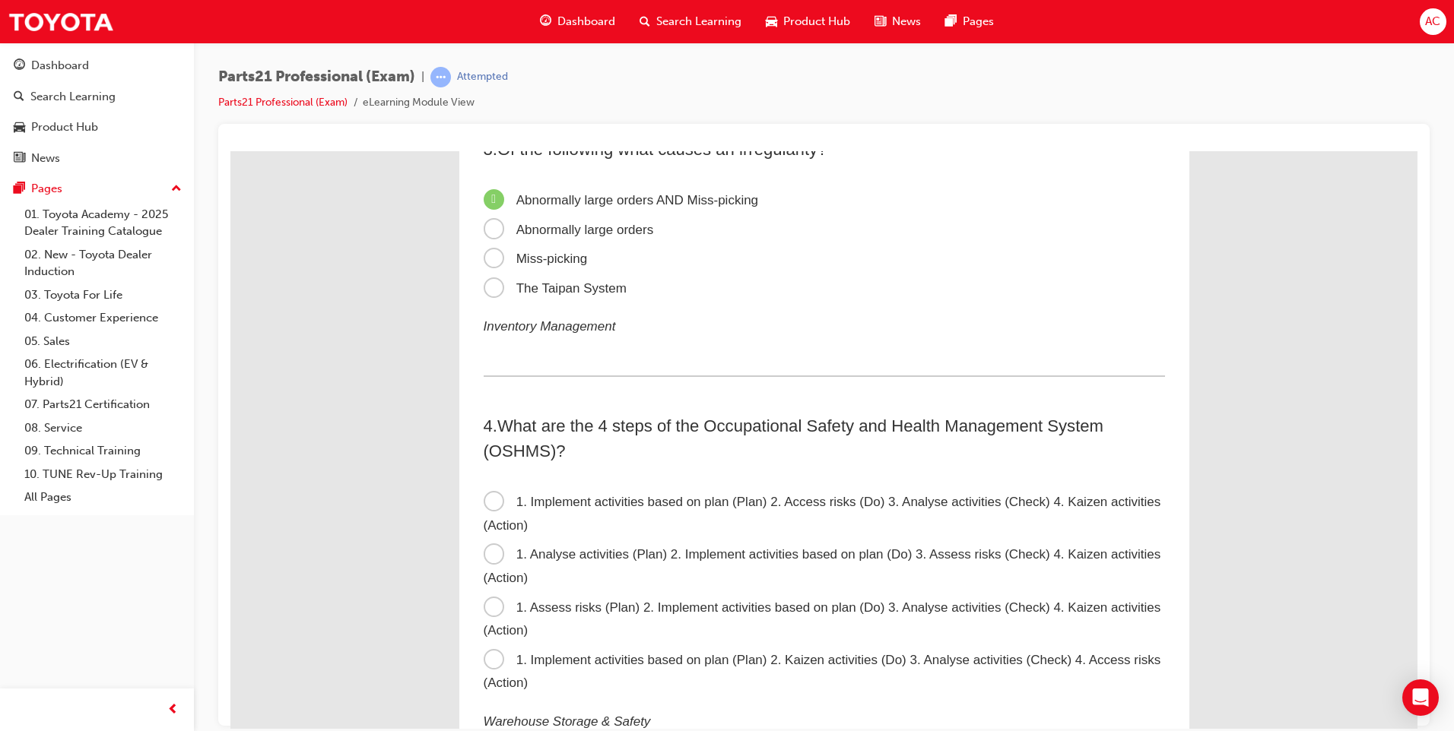
scroll to position [760, 0]
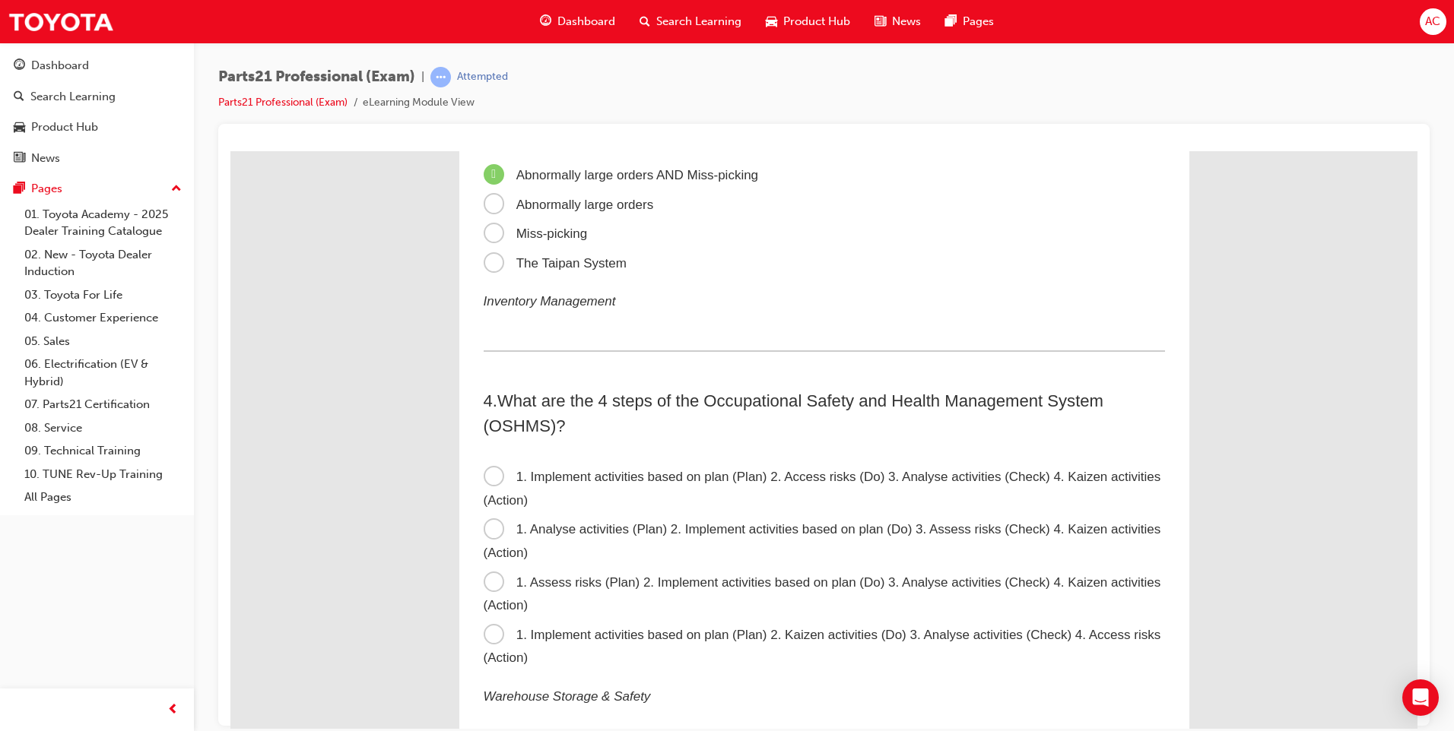
click at [488, 583] on span "1. Assess risks (Plan) 2. Implement activities based on plan (Do) 3. Analyse ac…" at bounding box center [821, 594] width 677 height 38
click at [230, 151] on input "1. Assess risks (Plan) 2. Implement activities based on plan (Do) 3. Analyse ac…" at bounding box center [230, 151] width 0 height 0
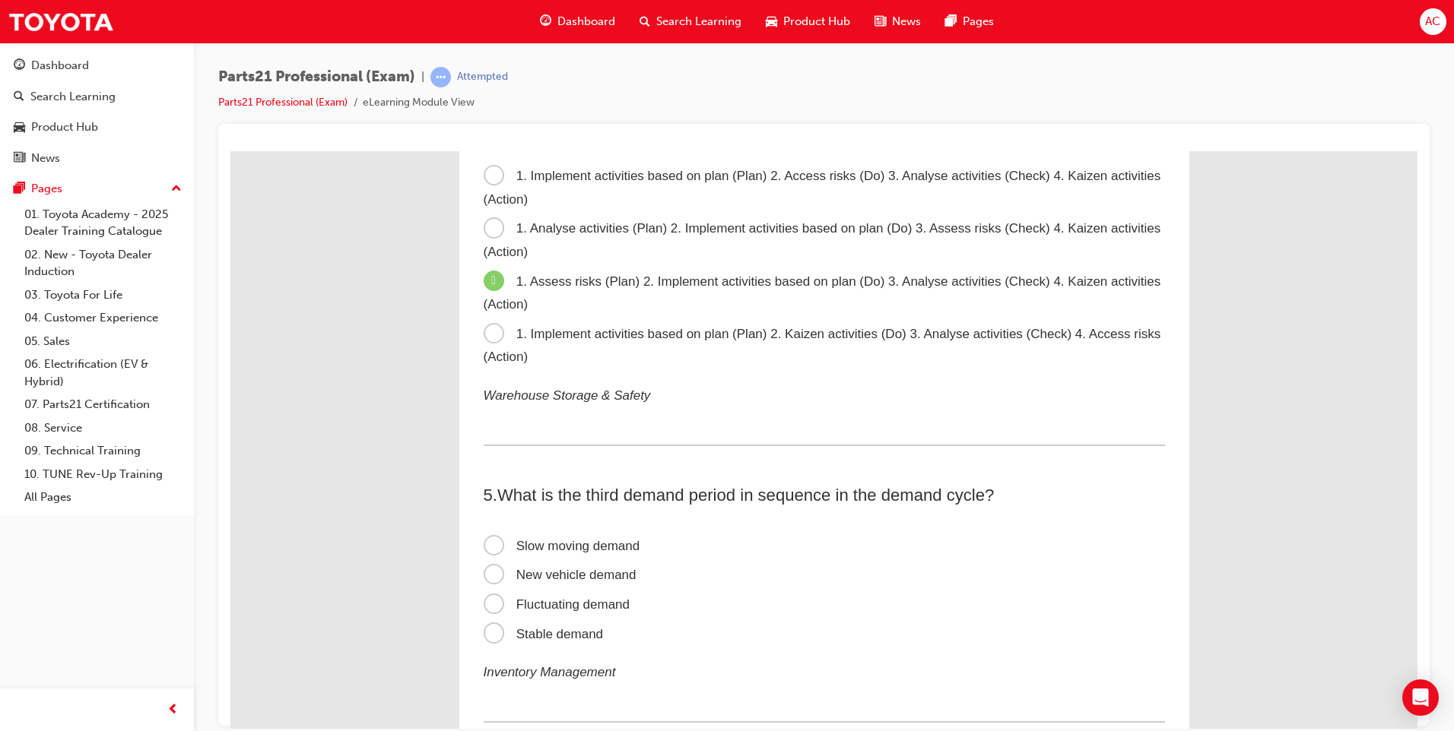
scroll to position [1064, 0]
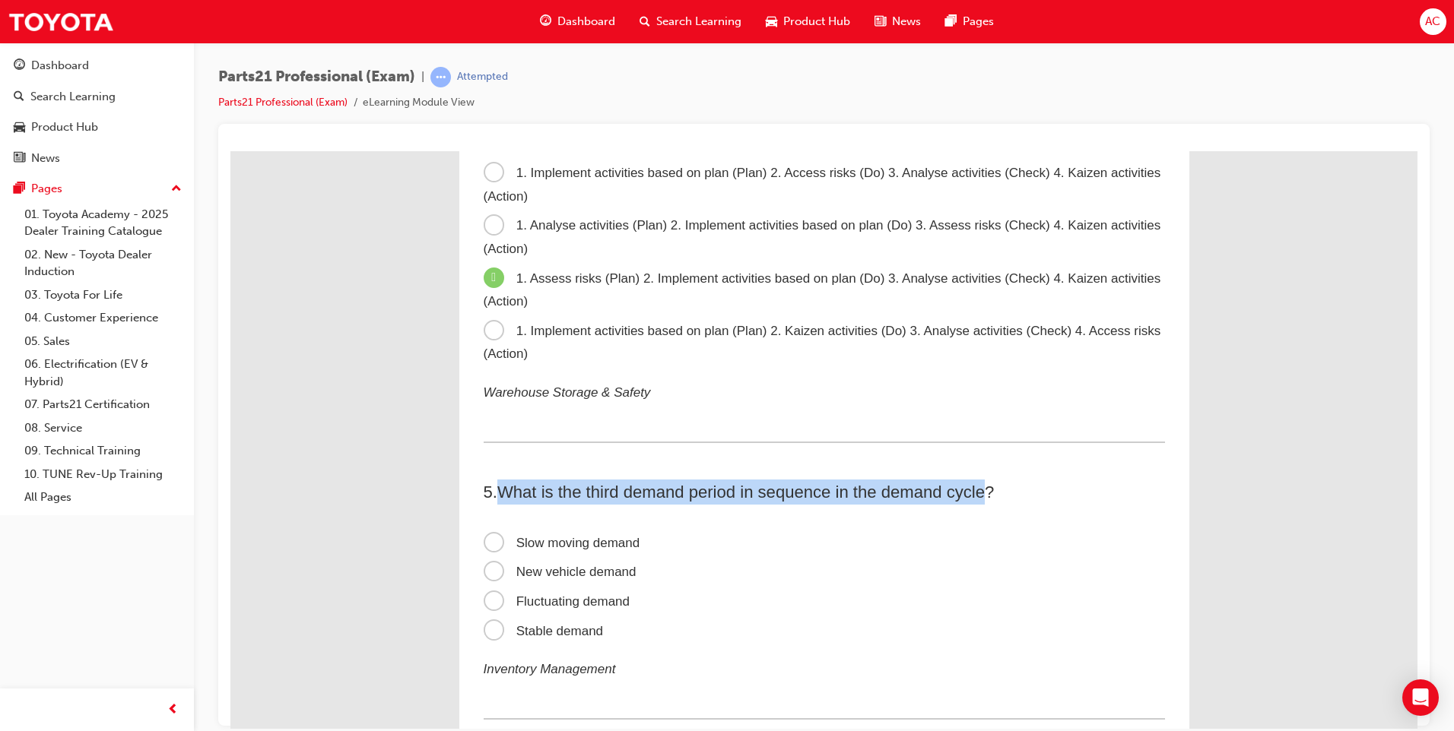
drag, startPoint x: 496, startPoint y: 484, endPoint x: 981, endPoint y: 493, distance: 485.9
click at [981, 493] on span "What is the third demand period in sequence in the demand cycle?" at bounding box center [745, 491] width 496 height 19
drag, startPoint x: 981, startPoint y: 493, endPoint x: 972, endPoint y: 493, distance: 9.9
copy span "What is the third demand period in sequence in the demand cycle"
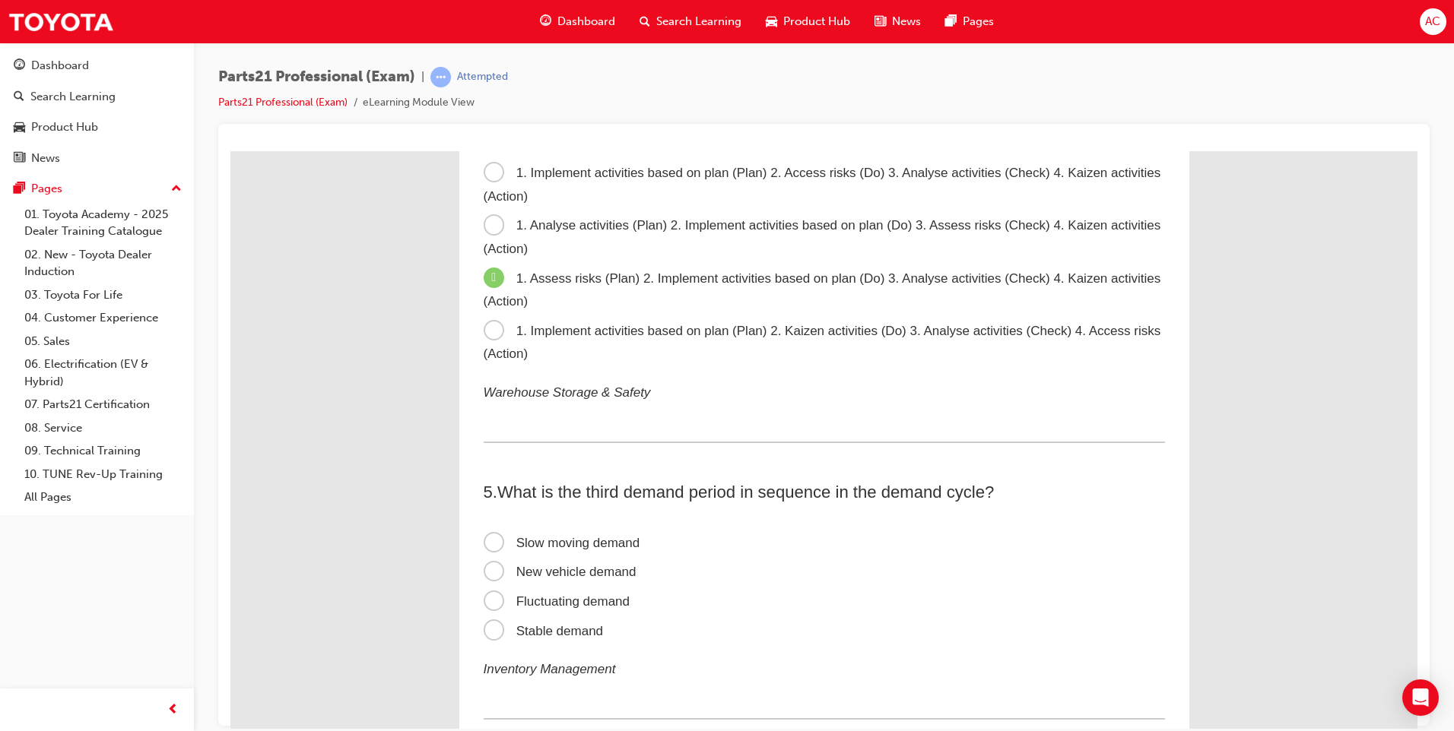
click at [489, 599] on span "Fluctuating demand" at bounding box center [556, 601] width 147 height 14
click at [230, 151] on input "Fluctuating demand" at bounding box center [230, 151] width 0 height 0
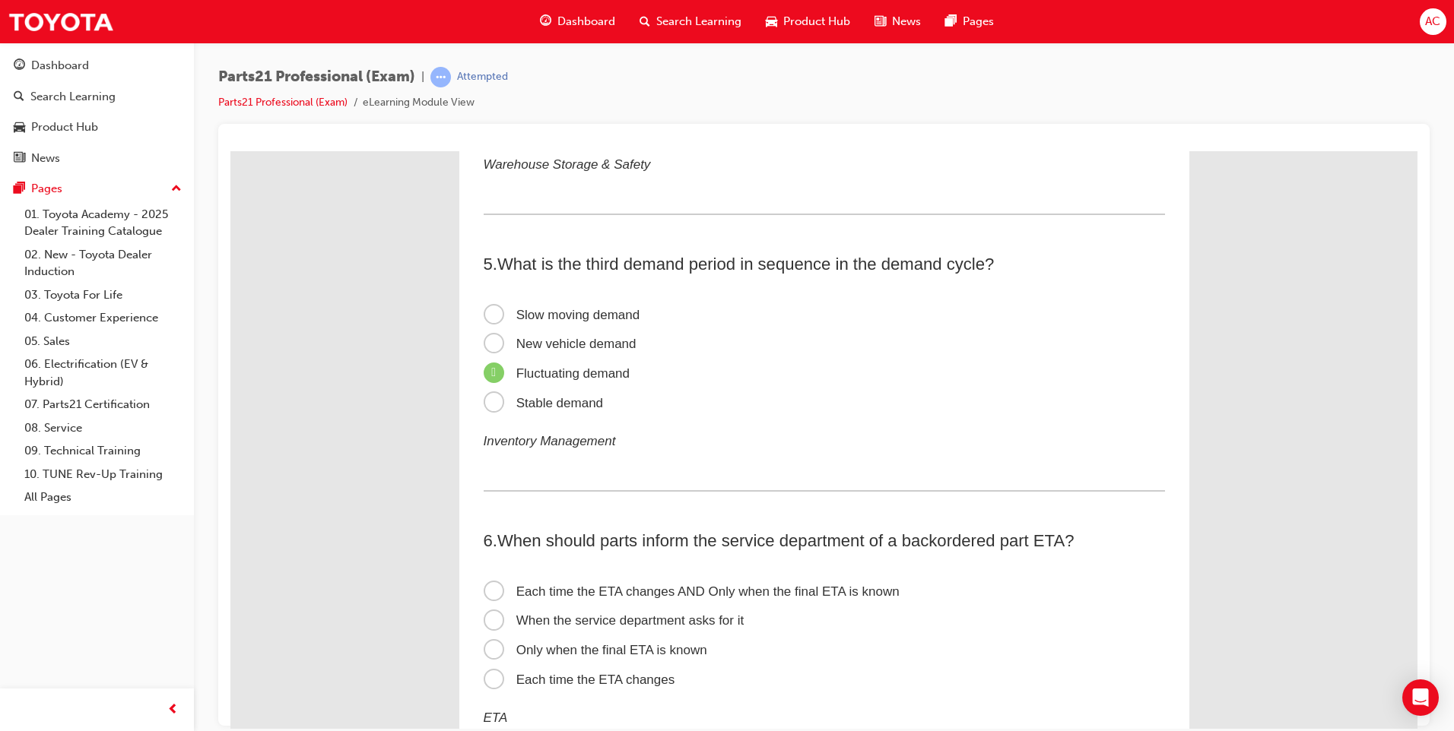
scroll to position [1368, 0]
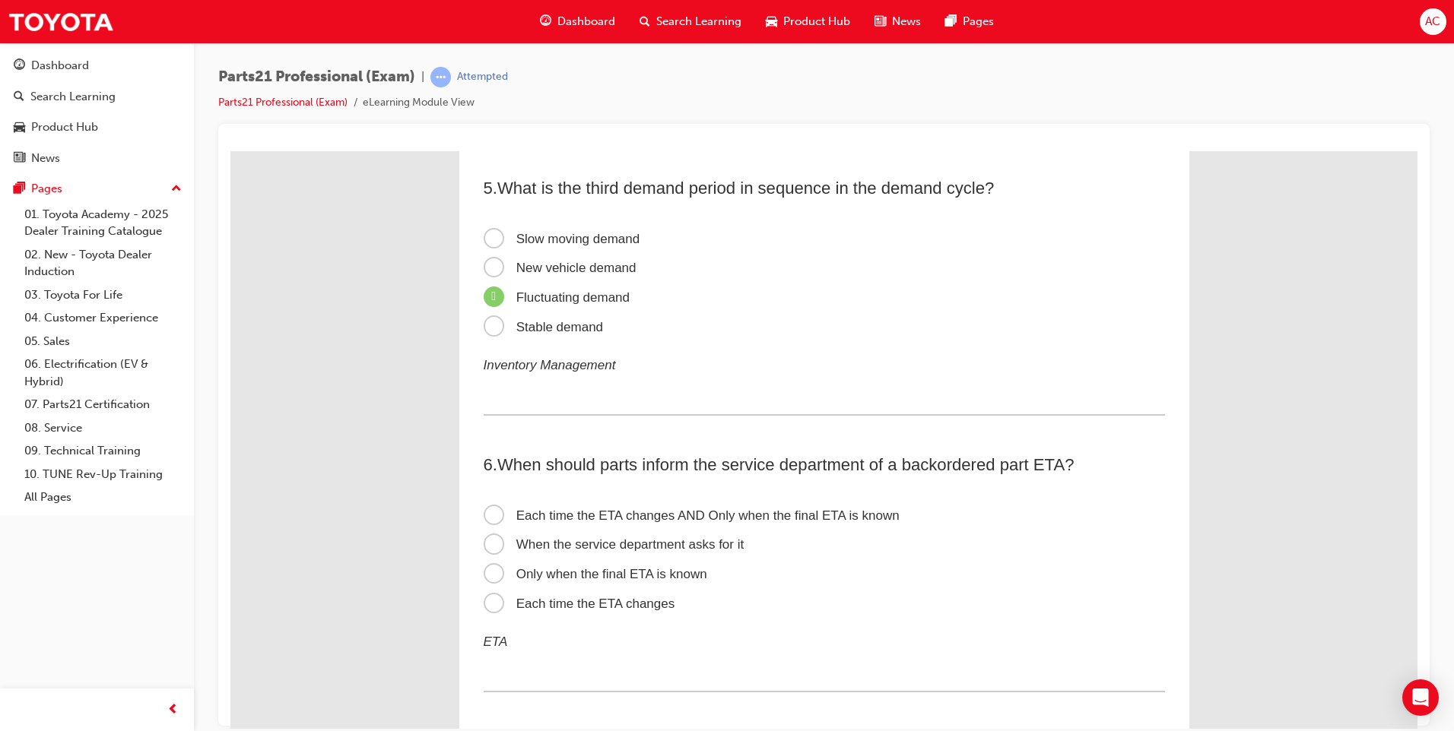
click at [490, 599] on span "Each time the ETA changes" at bounding box center [579, 603] width 192 height 14
click at [230, 151] on input "Each time the ETA changes" at bounding box center [230, 151] width 0 height 0
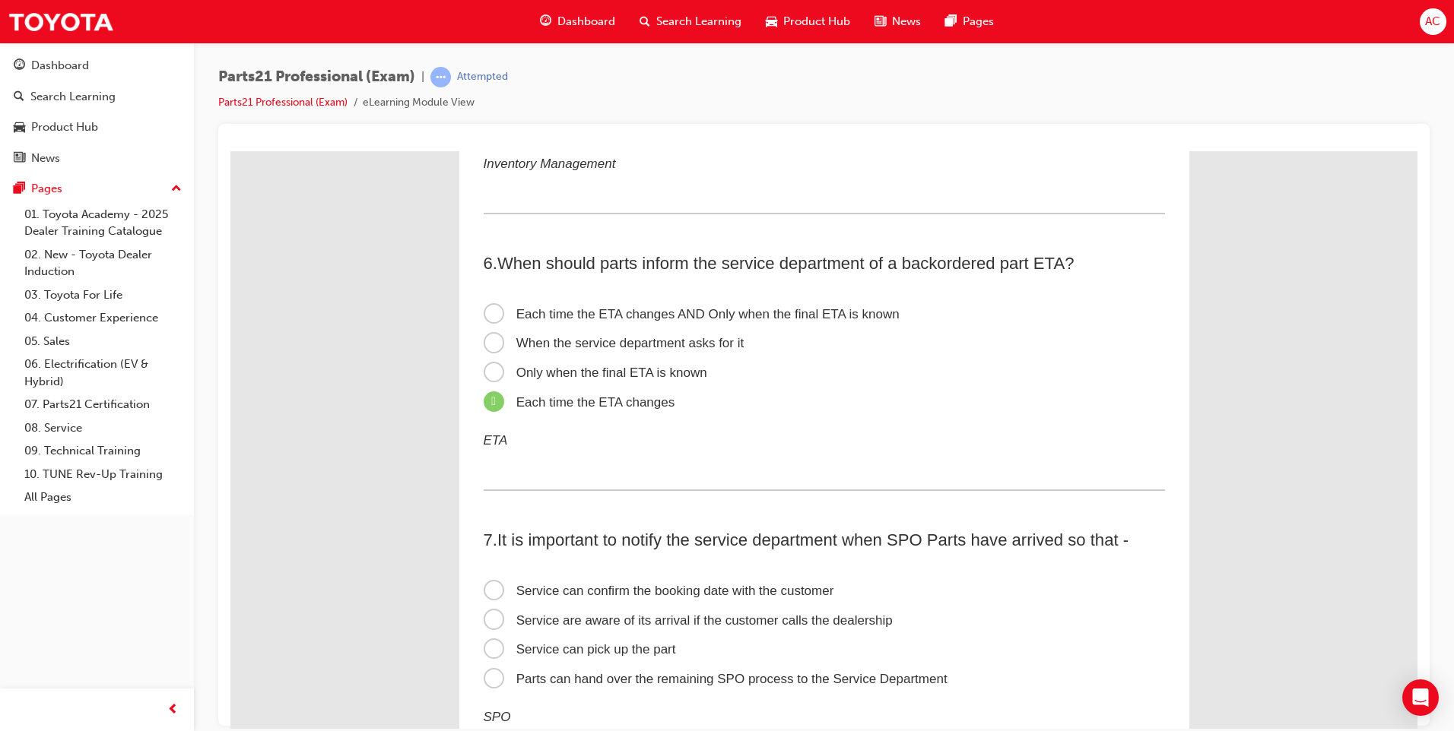
scroll to position [1596, 0]
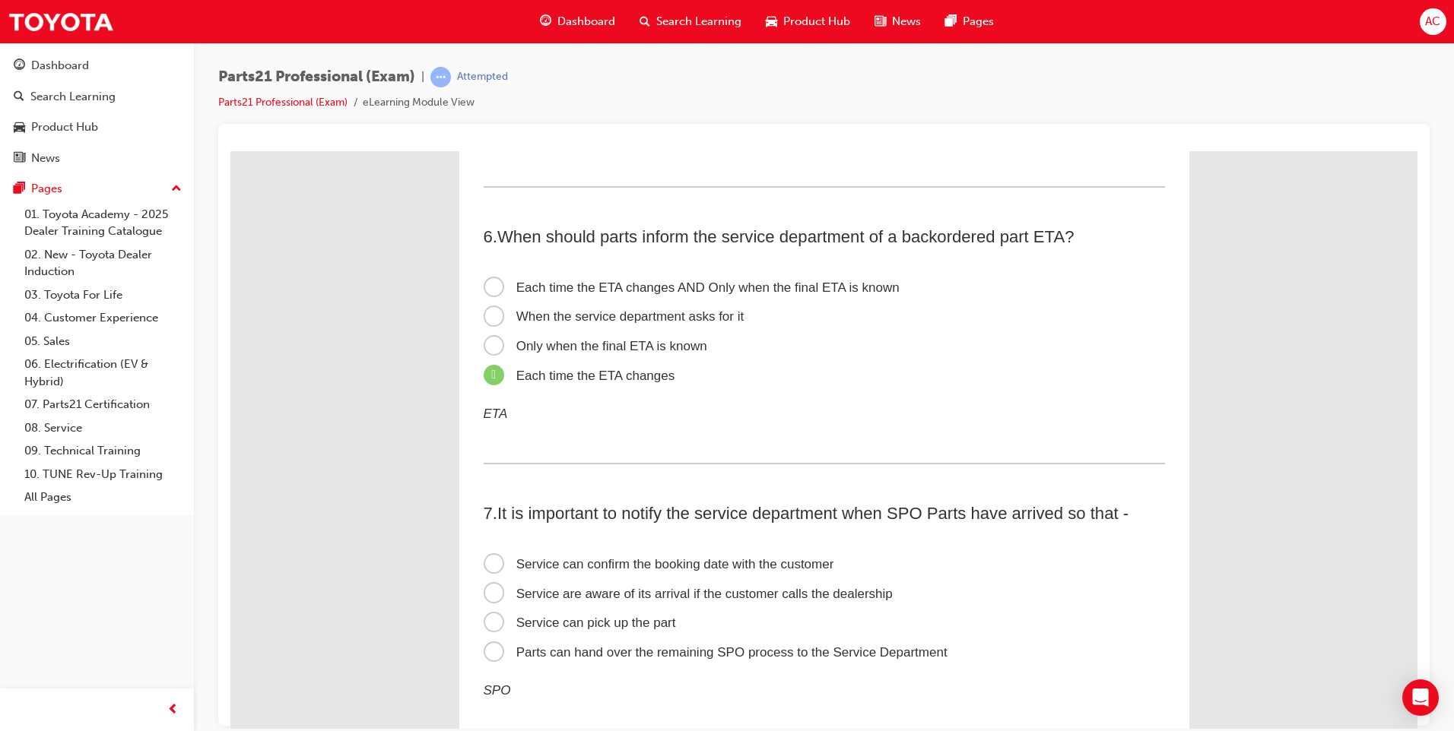
click at [495, 562] on span "Service can confirm the booking date with the customer" at bounding box center [658, 563] width 350 height 14
click at [230, 151] on input "Service can confirm the booking date with the customer" at bounding box center [230, 151] width 0 height 0
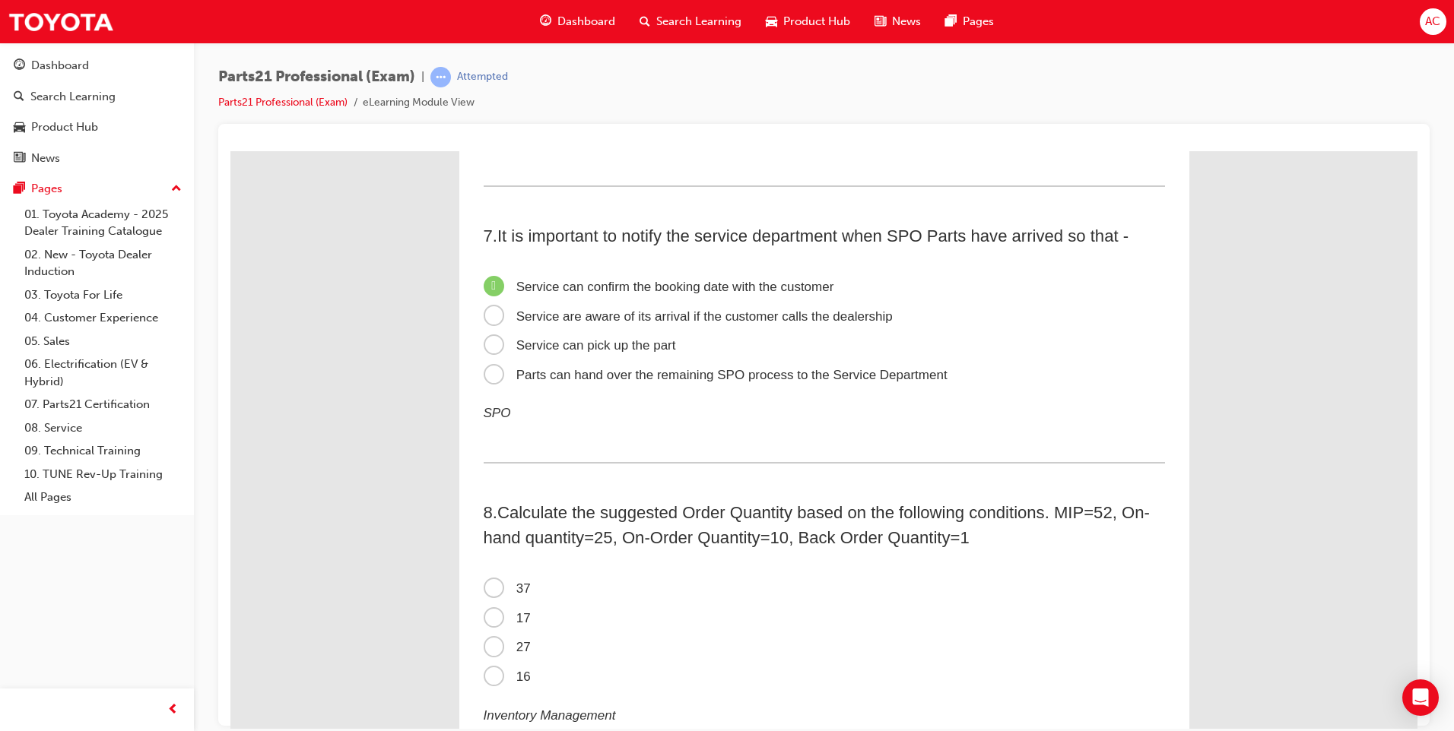
scroll to position [1901, 0]
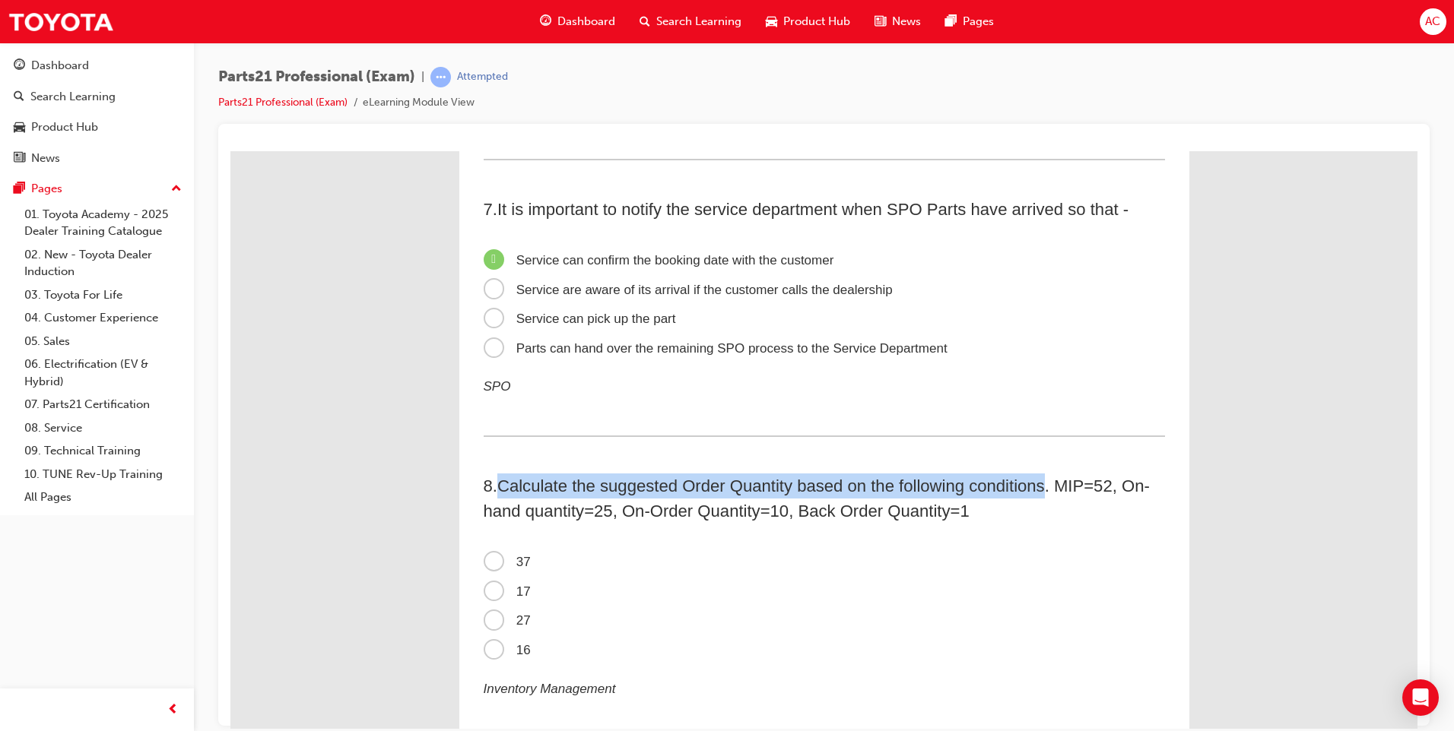
drag, startPoint x: 499, startPoint y: 483, endPoint x: 1043, endPoint y: 483, distance: 544.3
click at [1043, 483] on span "Calculate the suggested Order Quantity based on the following conditions. MIP=5…" at bounding box center [816, 498] width 666 height 44
copy span "Calculate the suggested Order Quantity based on the following conditions"
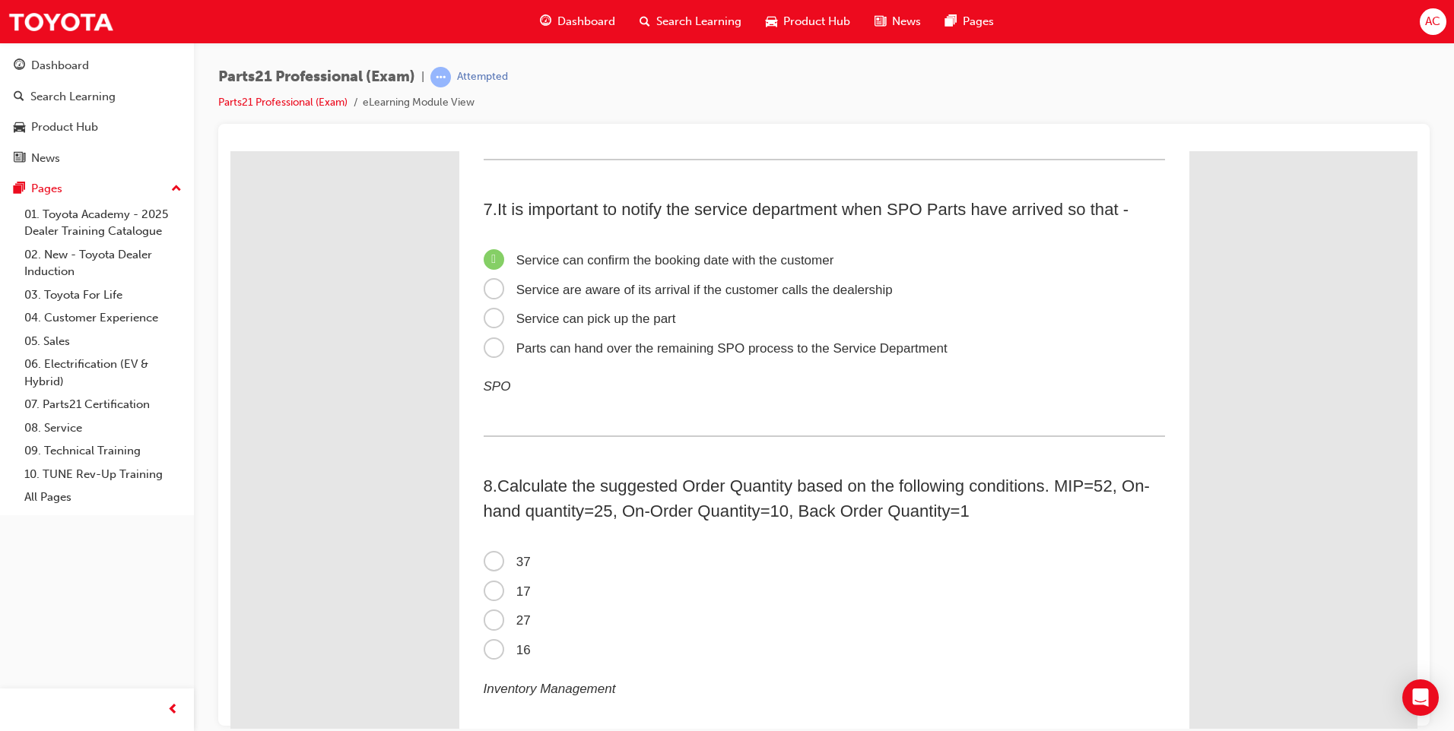
click at [988, 593] on label "17" at bounding box center [823, 592] width 681 height 30
click at [230, 151] on input "17" at bounding box center [230, 151] width 0 height 0
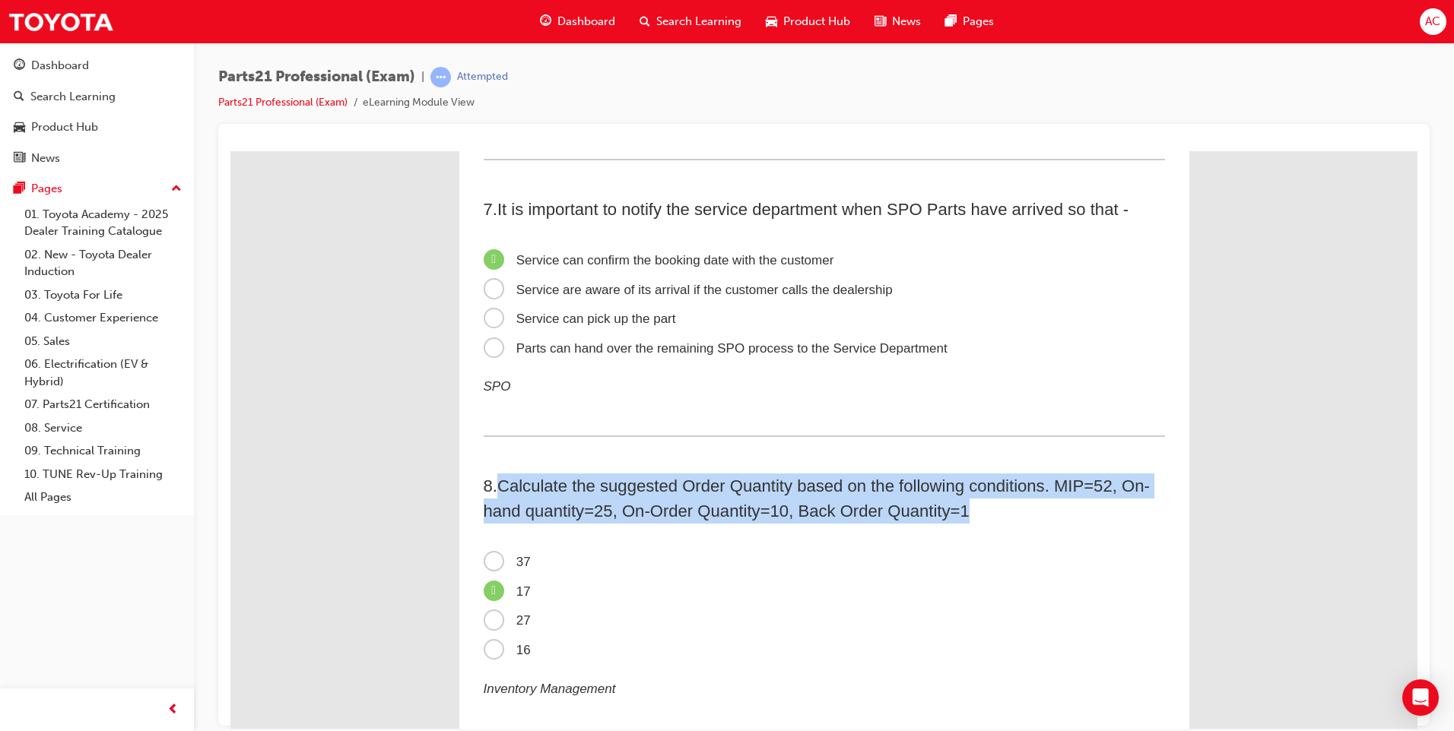
drag, startPoint x: 496, startPoint y: 480, endPoint x: 1143, endPoint y: 509, distance: 647.6
click at [1143, 509] on h2 "8 . Calculate the suggested Order Quantity based on the following conditions. M…" at bounding box center [823, 498] width 681 height 50
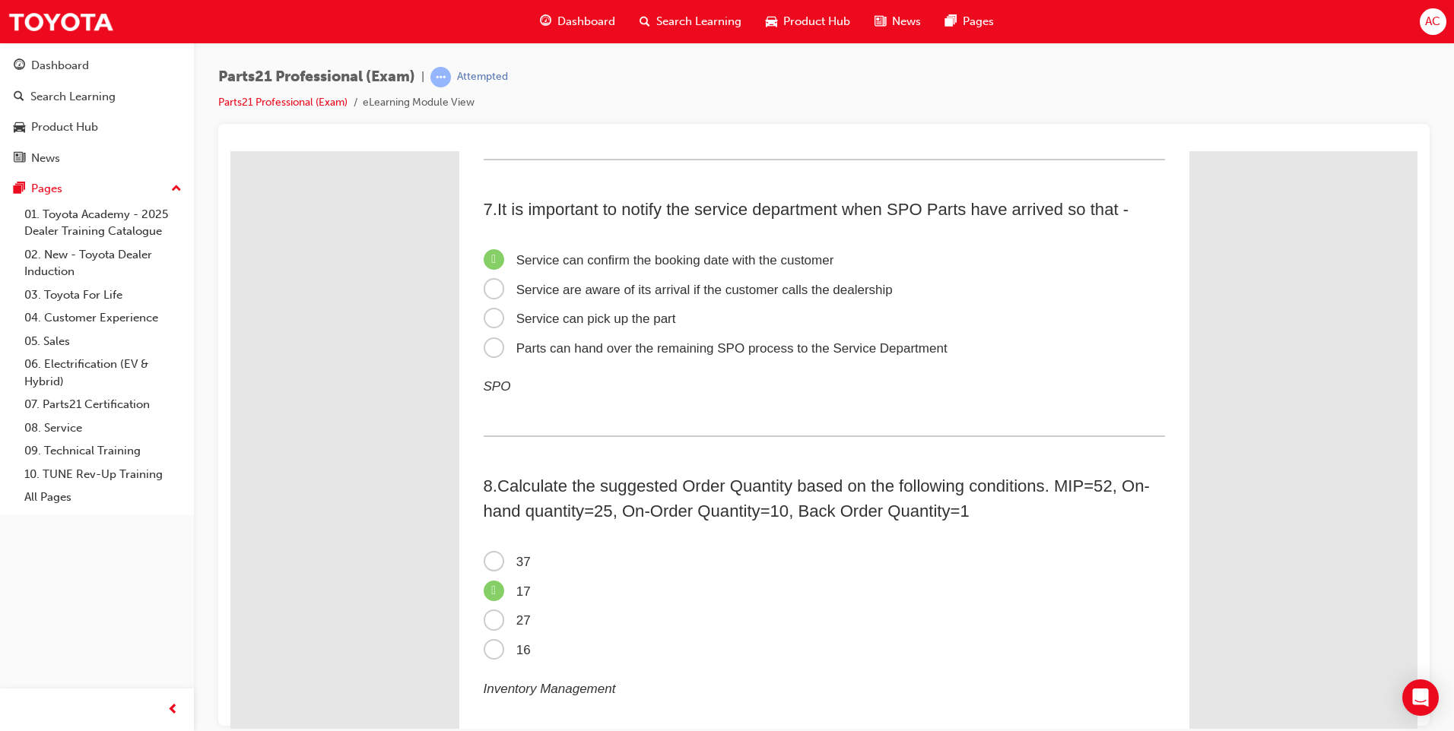
click at [490, 591] on span "17" at bounding box center [506, 591] width 47 height 14
click at [230, 151] on input "17" at bounding box center [230, 151] width 0 height 0
click at [485, 594] on span "17" at bounding box center [506, 591] width 47 height 14
click at [230, 151] on input "17" at bounding box center [230, 151] width 0 height 0
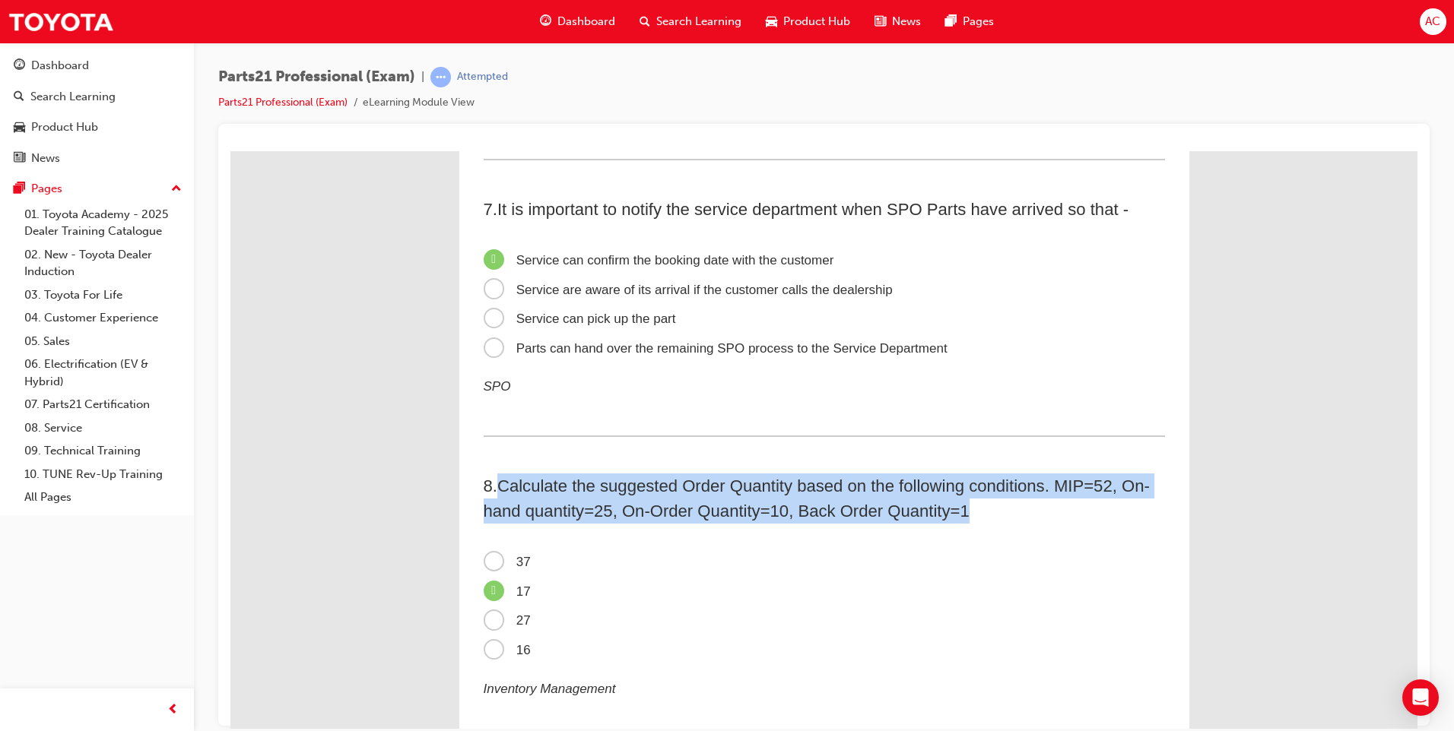
drag, startPoint x: 499, startPoint y: 481, endPoint x: 1025, endPoint y: 509, distance: 526.8
click at [1025, 509] on h2 "8 . Calculate the suggested Order Quantity based on the following conditions. M…" at bounding box center [823, 498] width 681 height 50
drag, startPoint x: 1025, startPoint y: 509, endPoint x: 945, endPoint y: 504, distance: 80.0
copy span "Calculate the suggested Order Quantity based on the following conditions. MIP=5…"
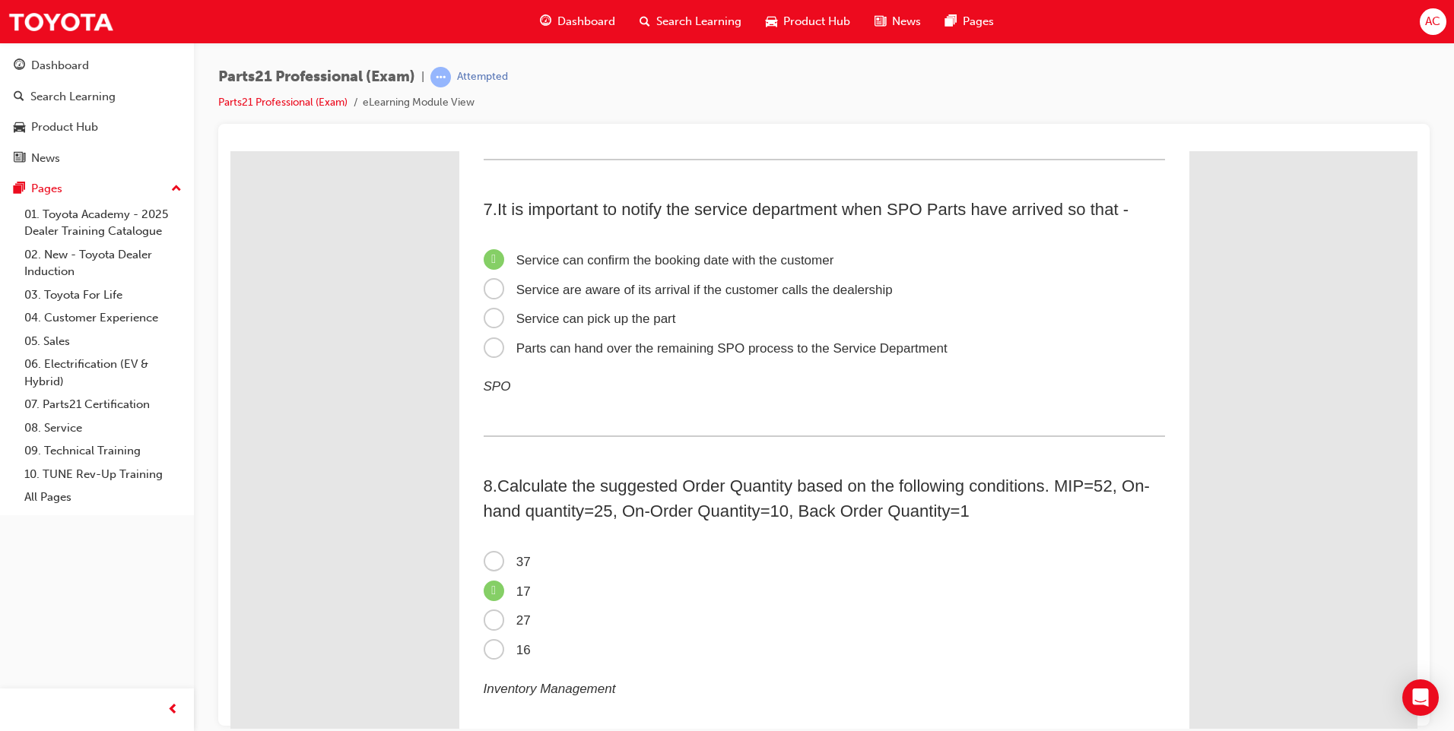
click at [490, 649] on span "16" at bounding box center [506, 649] width 47 height 14
click at [230, 151] on input "16" at bounding box center [230, 151] width 0 height 0
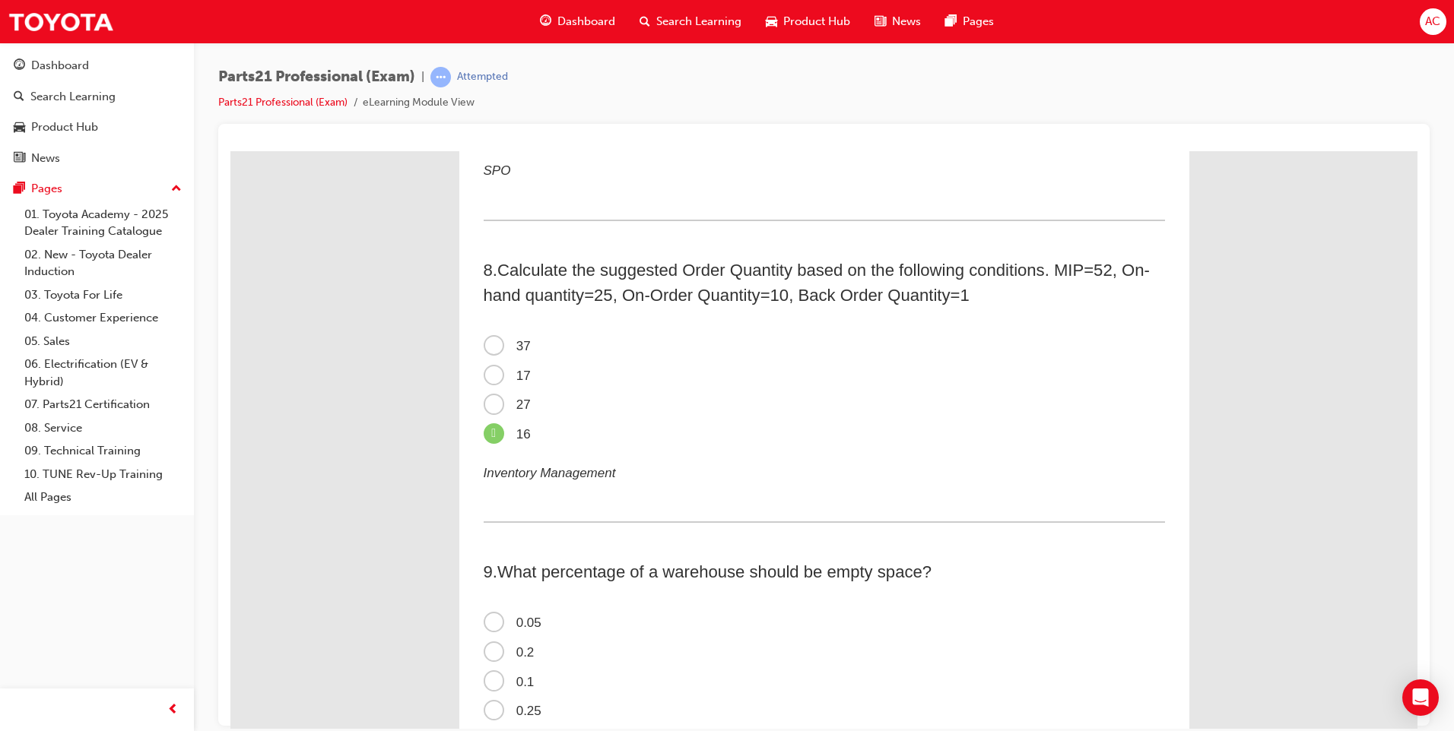
scroll to position [2205, 0]
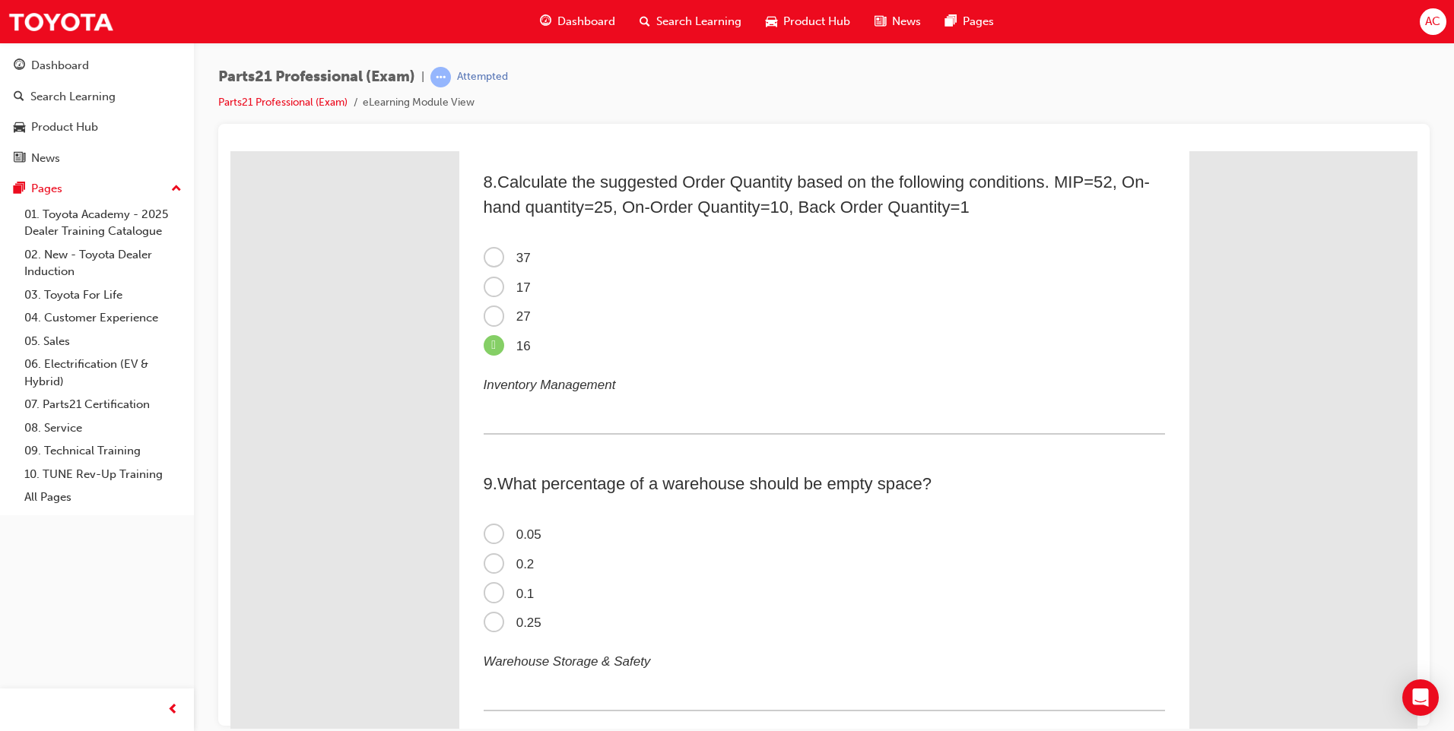
click at [487, 561] on span "0.2" at bounding box center [508, 563] width 51 height 14
click at [230, 151] on input "0.2" at bounding box center [230, 151] width 0 height 0
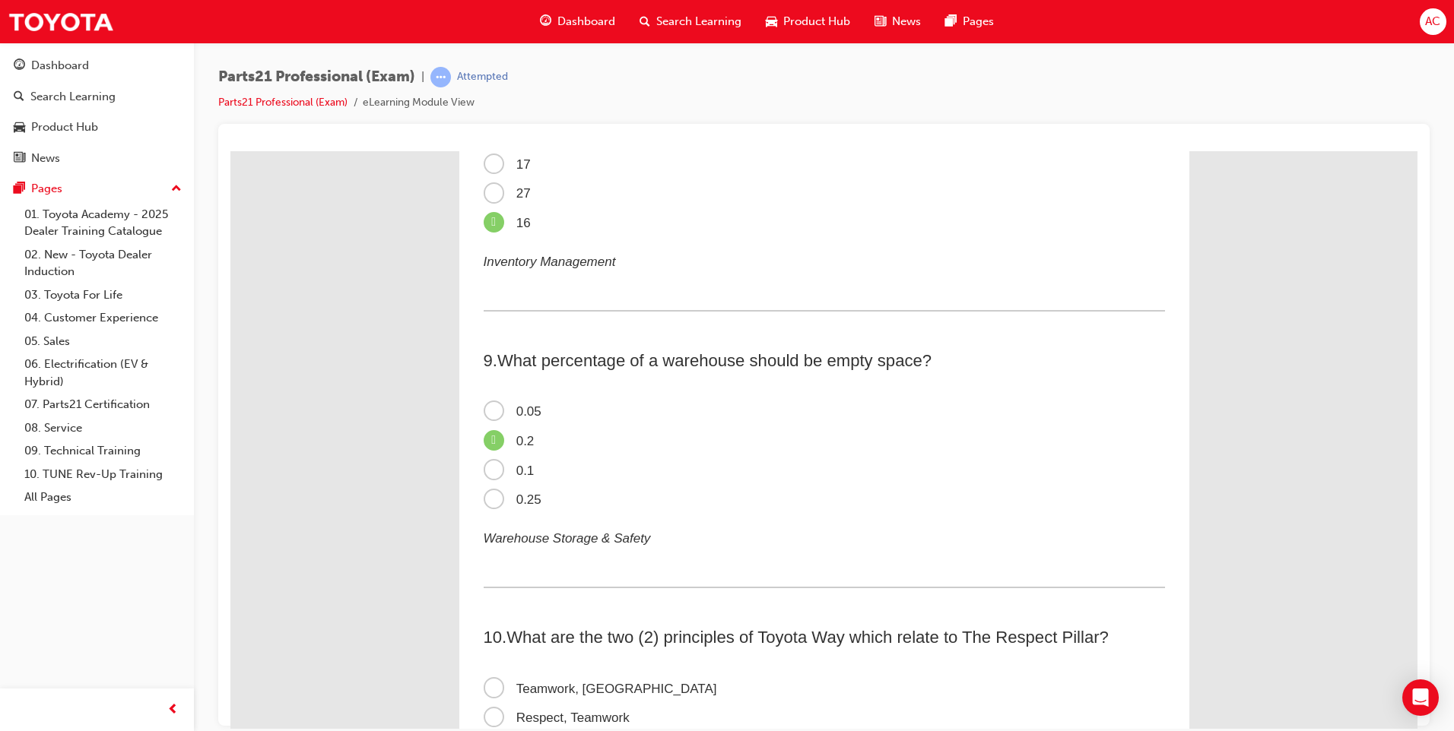
scroll to position [2433, 0]
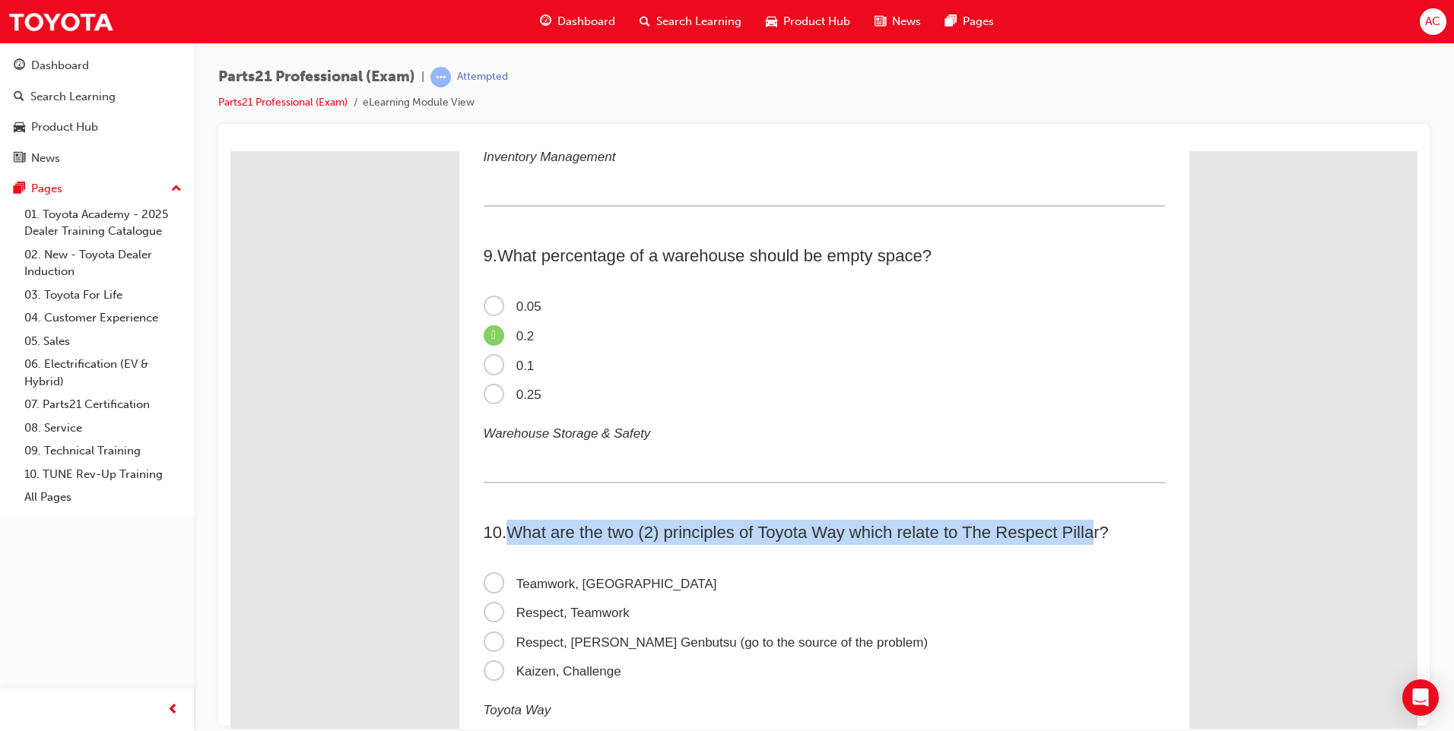
drag, startPoint x: 507, startPoint y: 530, endPoint x: 1089, endPoint y: 534, distance: 582.3
click at [1089, 534] on span "What are the two (2) principles of Toyota Way which relate to The Respect Pilla…" at bounding box center [807, 531] width 602 height 19
click at [1095, 529] on span "What are the two (2) principles of Toyota Way which relate to The Respect Pilla…" at bounding box center [807, 531] width 602 height 19
drag, startPoint x: 1096, startPoint y: 528, endPoint x: 527, endPoint y: 511, distance: 569.7
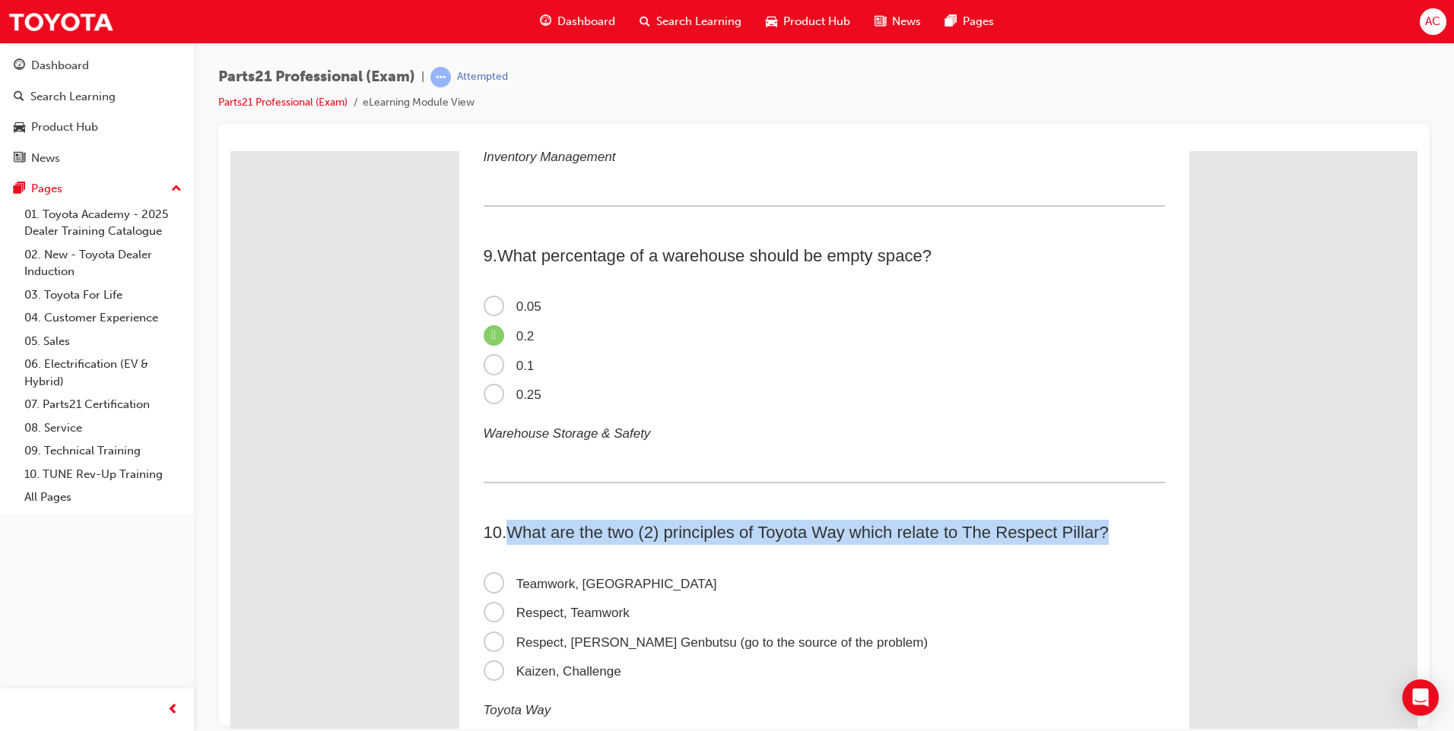
drag, startPoint x: 527, startPoint y: 511, endPoint x: 553, endPoint y: 531, distance: 33.0
copy span "What are the two (2) principles of Toyota Way which relate to The Respect Pilla…"
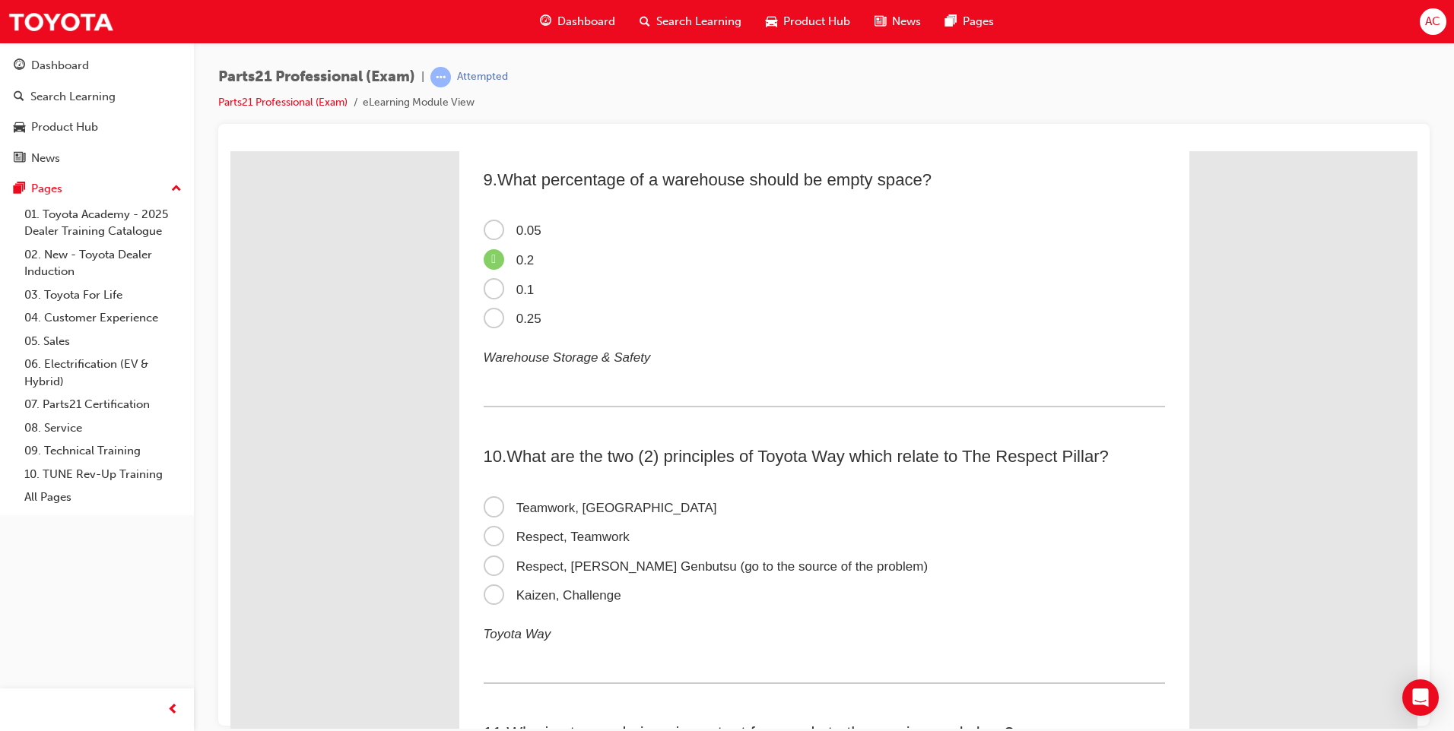
click at [483, 569] on span "Respect, [PERSON_NAME] Genbutsu (go to the source of the problem)" at bounding box center [705, 566] width 445 height 14
click at [230, 151] on input "Respect, [PERSON_NAME] Genbutsu (go to the source of the problem)" at bounding box center [230, 151] width 0 height 0
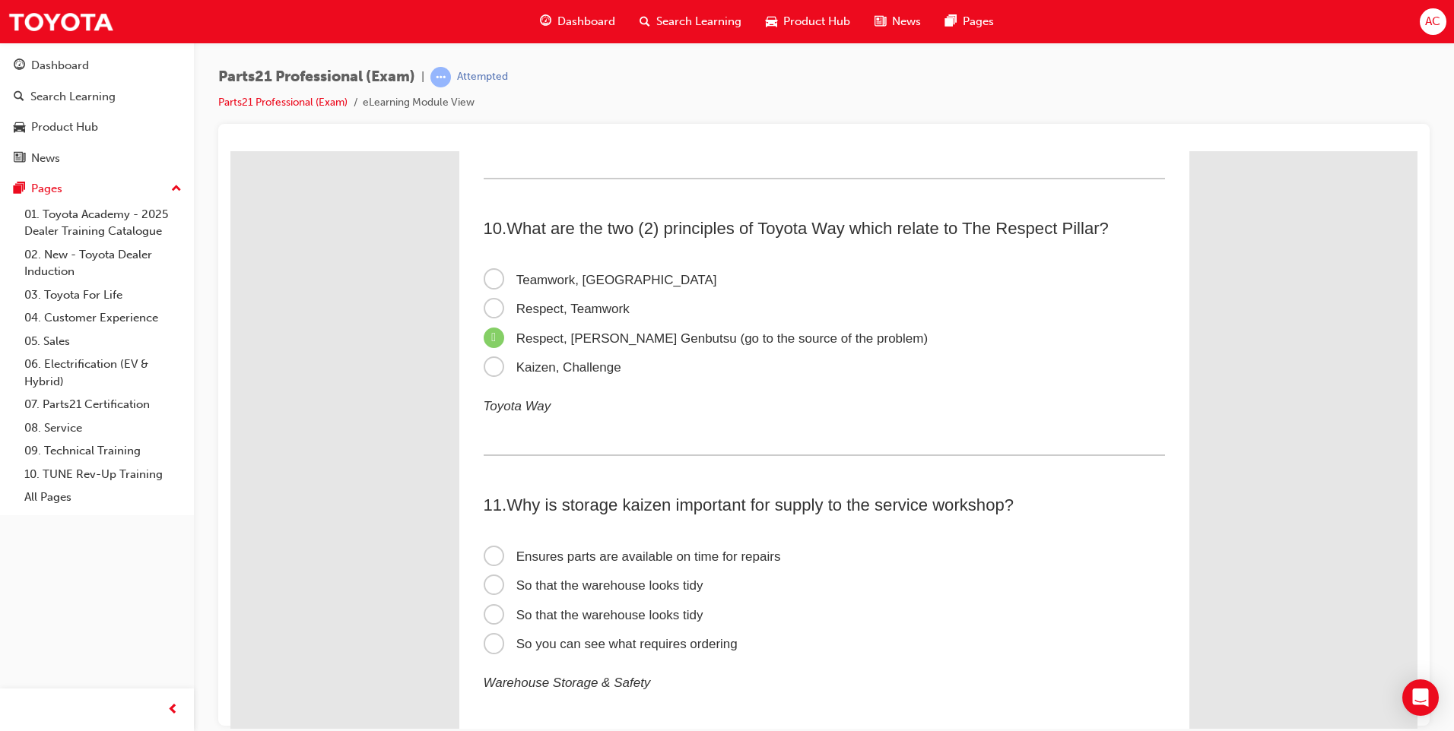
scroll to position [2813, 0]
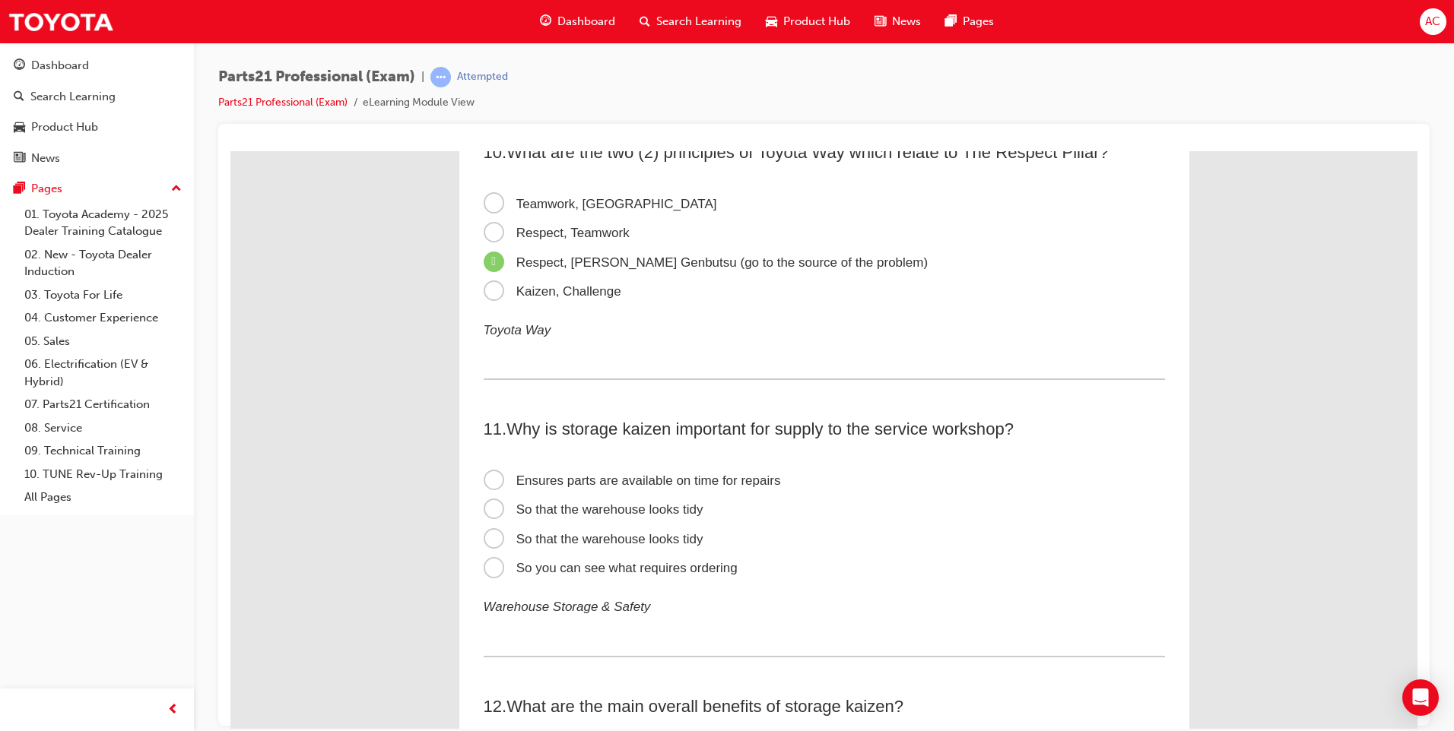
click at [491, 481] on span "Ensures parts are available on time for repairs" at bounding box center [631, 480] width 297 height 14
click at [230, 151] on input "Ensures parts are available on time for repairs" at bounding box center [230, 151] width 0 height 0
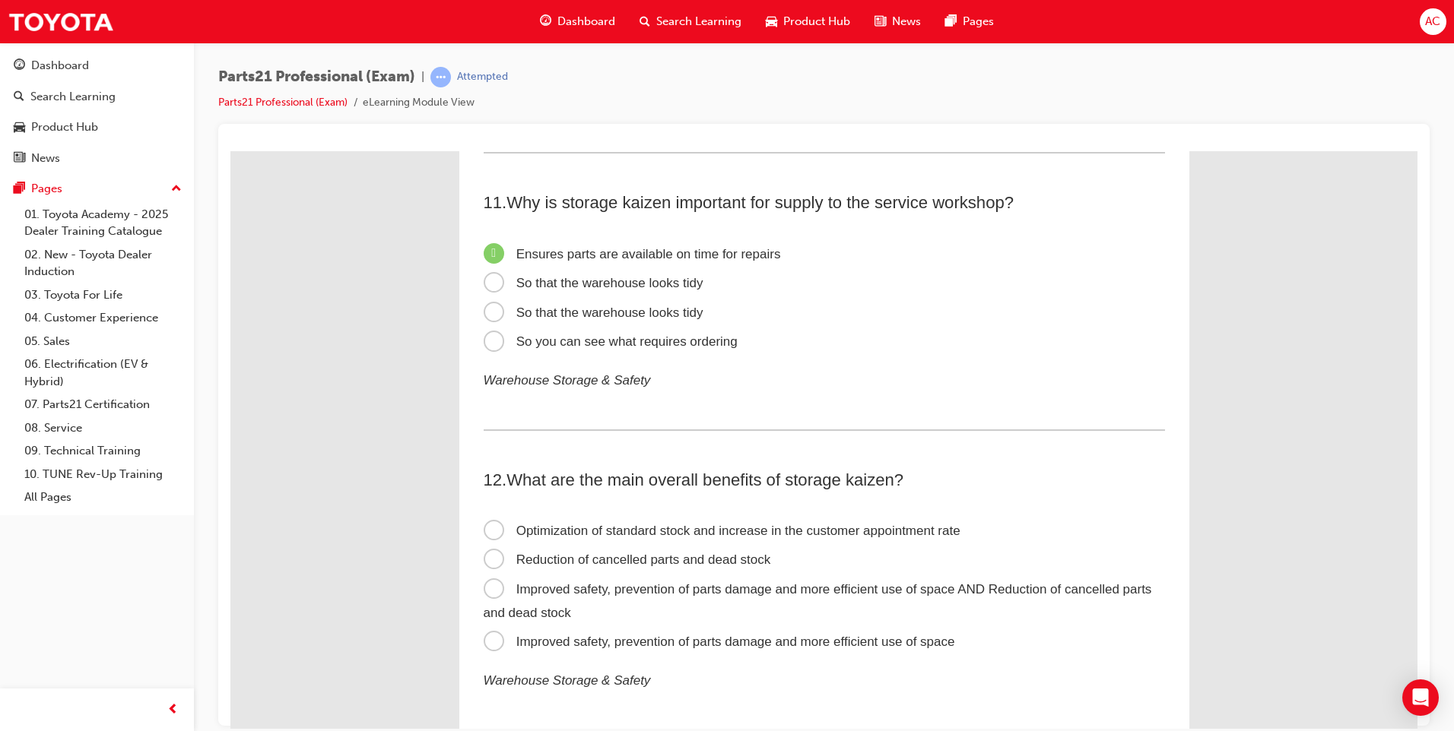
scroll to position [3041, 0]
click at [483, 643] on span "Improved safety, prevention of parts damage and more efficient use of space" at bounding box center [718, 639] width 471 height 14
click at [230, 151] on input "Improved safety, prevention of parts damage and more efficient use of space" at bounding box center [230, 151] width 0 height 0
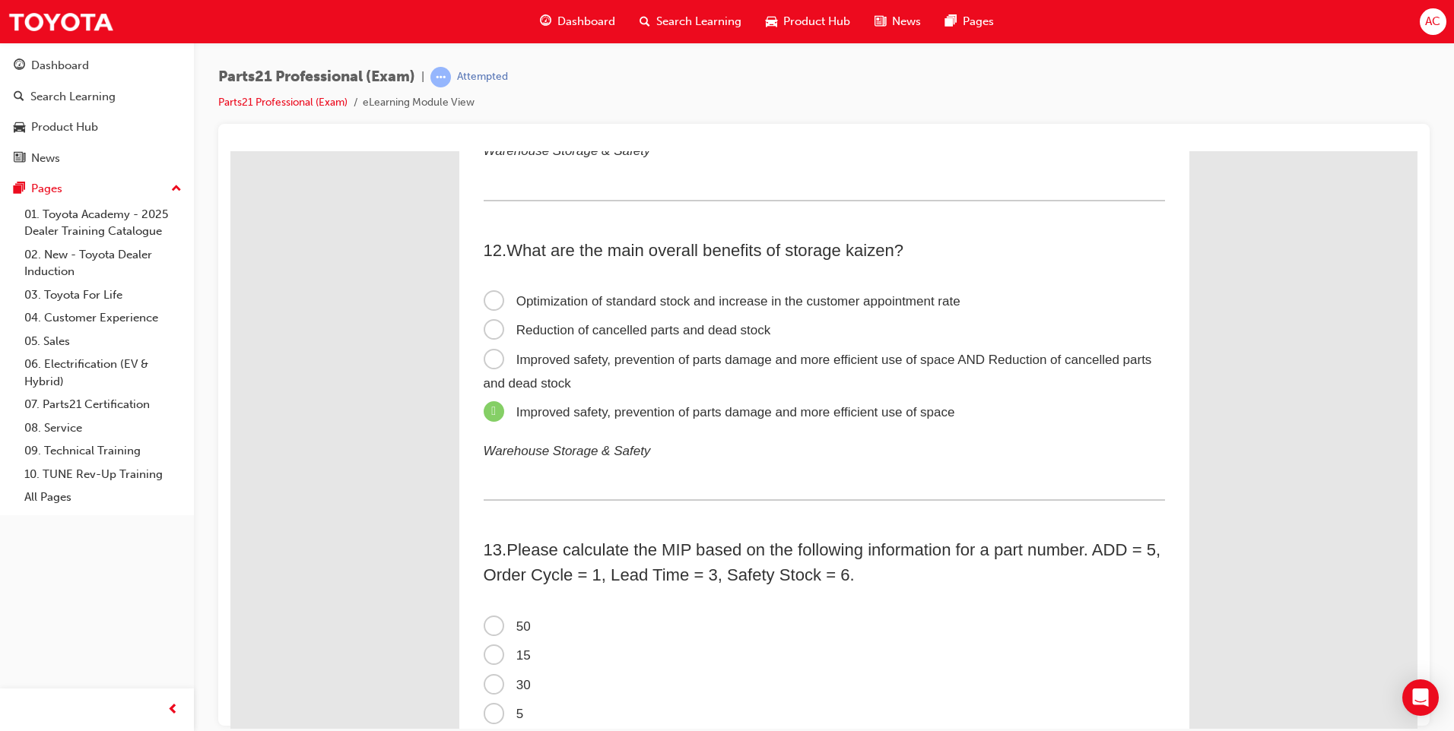
scroll to position [3345, 0]
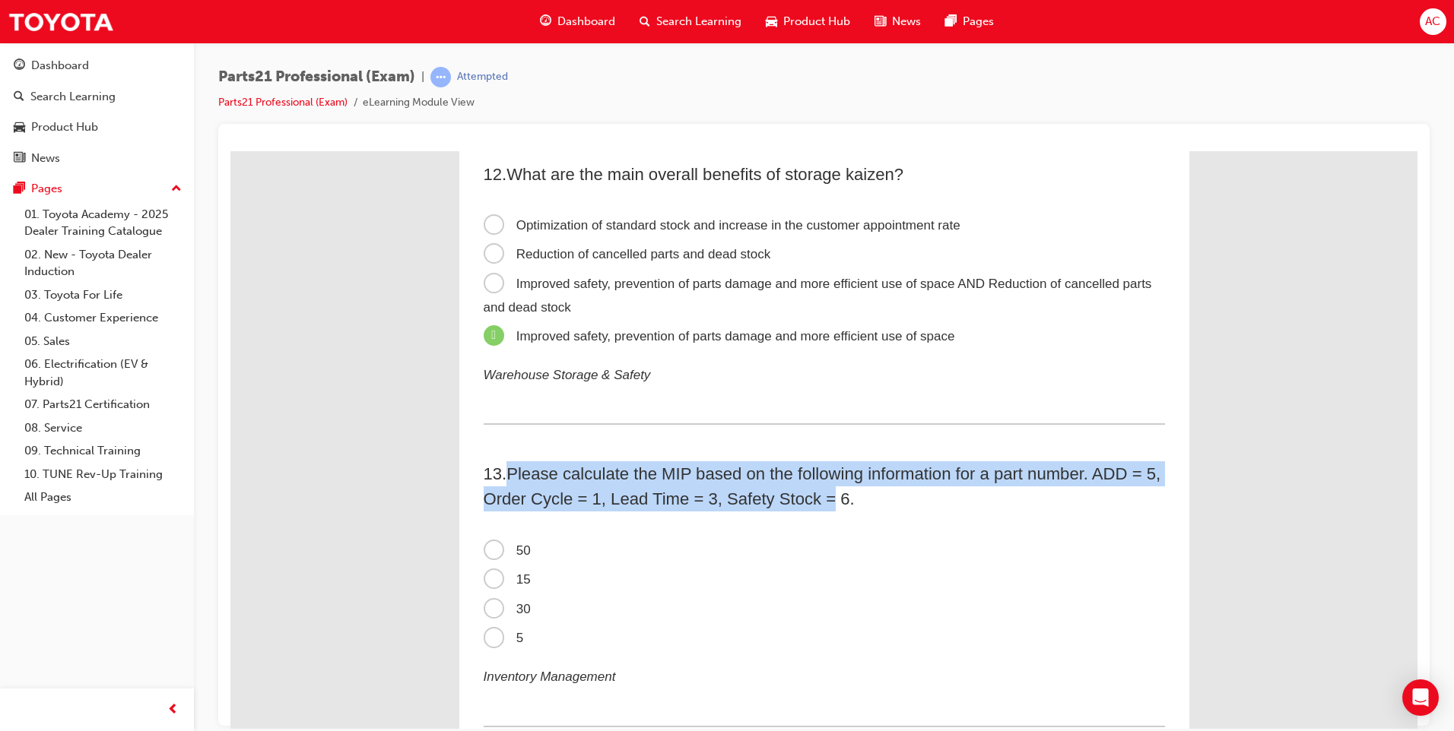
drag, startPoint x: 504, startPoint y: 468, endPoint x: 846, endPoint y: 502, distance: 343.7
click at [846, 502] on h2 "13 . Please calculate the MIP based on the following information for a part num…" at bounding box center [823, 486] width 681 height 50
click at [505, 464] on span "Please calculate the MIP based on the following information for a part number. …" at bounding box center [821, 486] width 677 height 44
drag, startPoint x: 506, startPoint y: 469, endPoint x: 1118, endPoint y: 501, distance: 613.6
click at [1118, 501] on h2 "13 . Please calculate the MIP based on the following information for a part num…" at bounding box center [823, 486] width 681 height 50
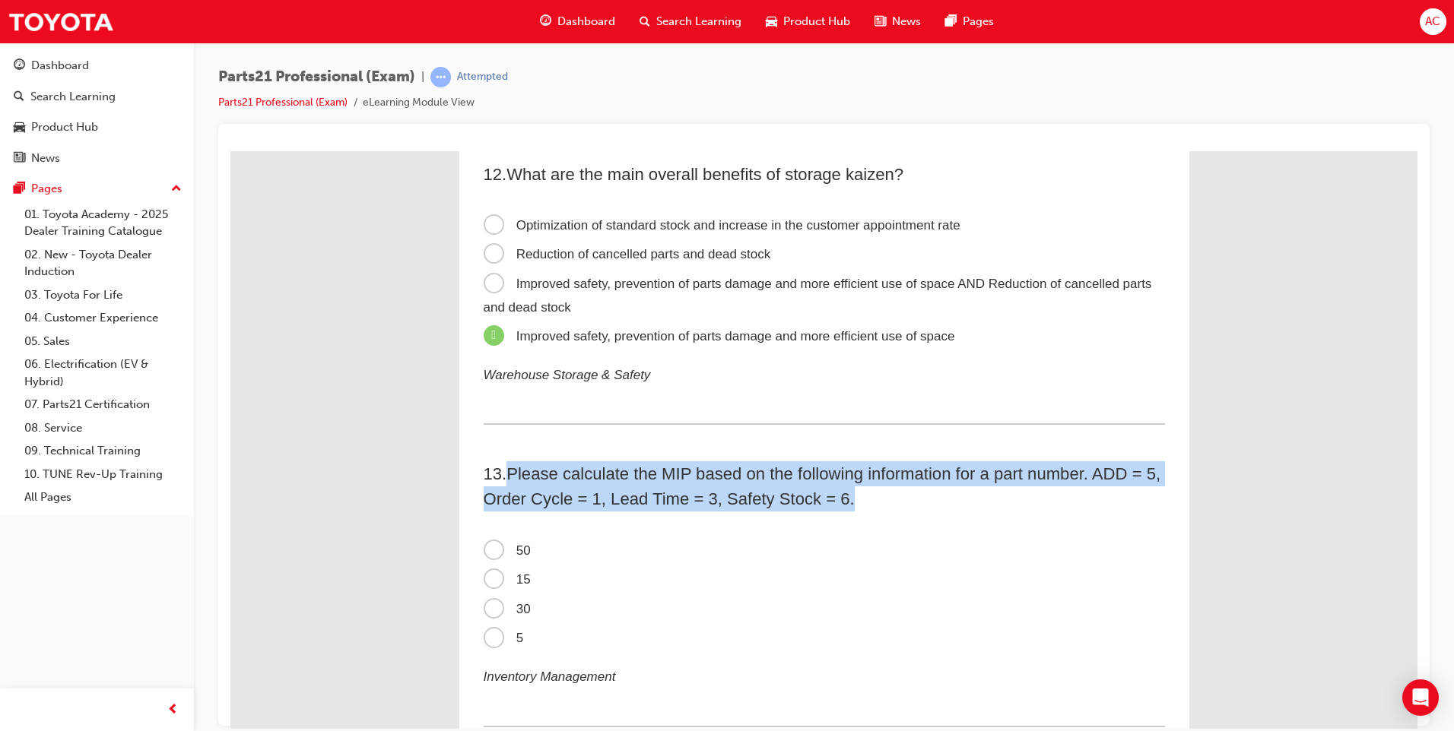
drag, startPoint x: 1118, startPoint y: 501, endPoint x: 1033, endPoint y: 479, distance: 88.0
copy span "Please calculate the MIP based on the following information for a part number. …"
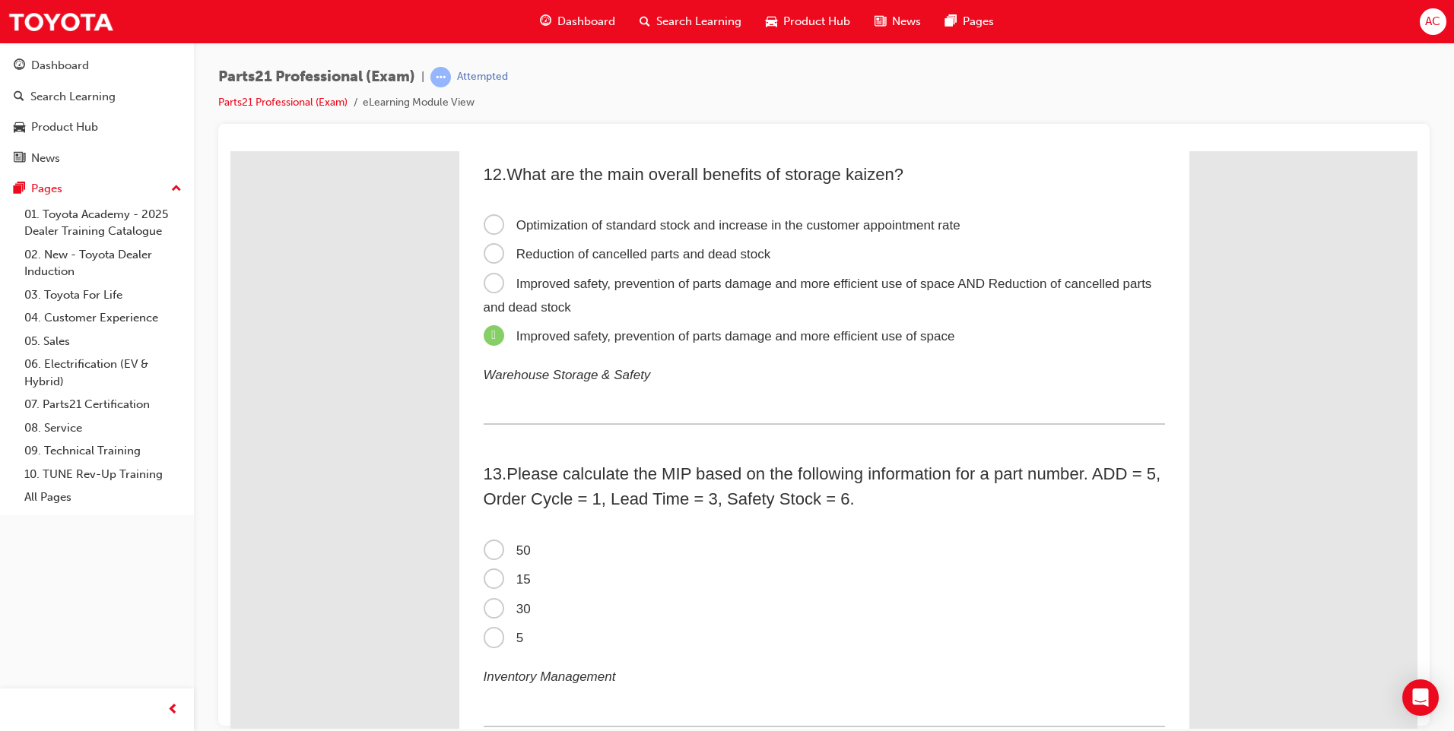
drag, startPoint x: 645, startPoint y: 557, endPoint x: 622, endPoint y: 553, distance: 23.9
click at [644, 557] on label "50" at bounding box center [823, 551] width 681 height 30
click at [230, 151] on input "50" at bounding box center [230, 151] width 0 height 0
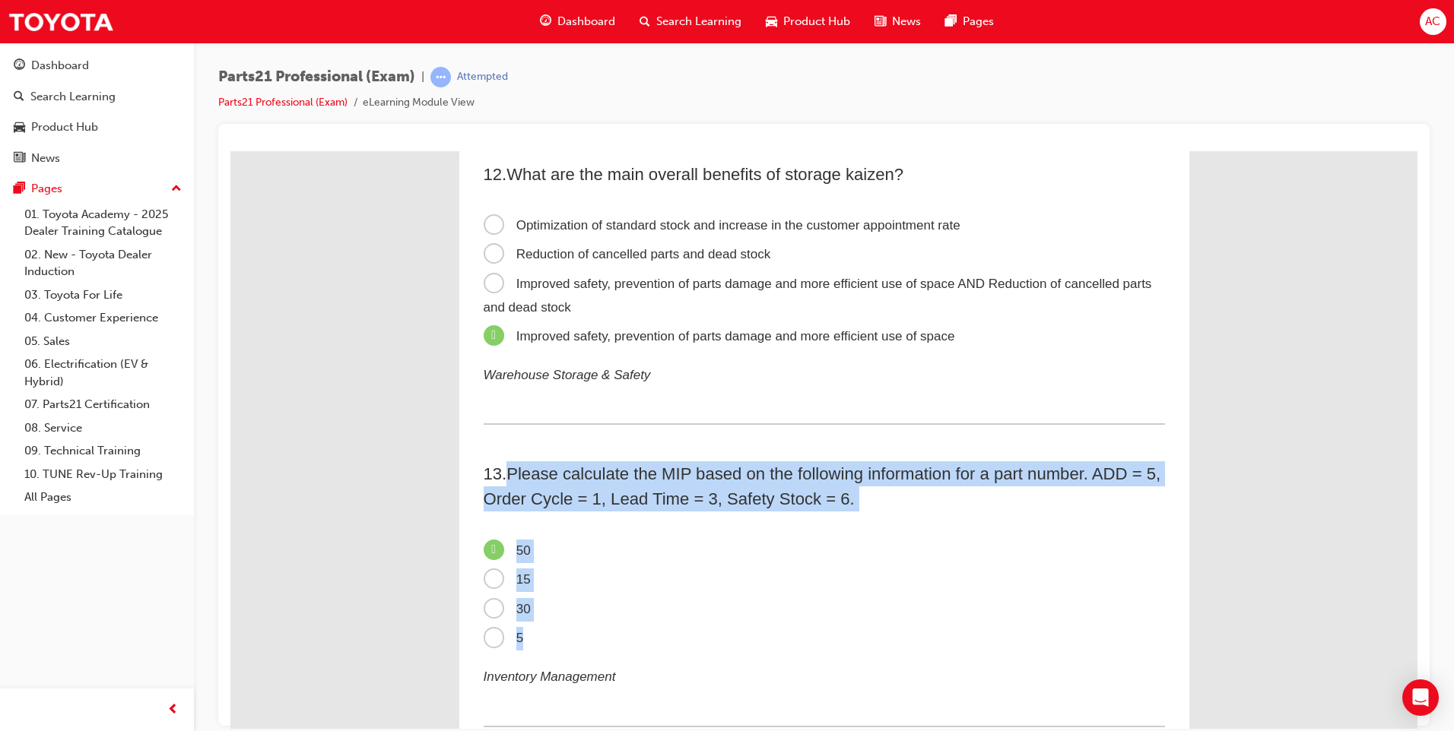
drag, startPoint x: 509, startPoint y: 468, endPoint x: 841, endPoint y: 633, distance: 370.6
click at [841, 633] on div "13 . Please calculate the MIP based on the following information for a part num…" at bounding box center [823, 593] width 681 height 265
copy div "Please calculate the MIP based on the following information for a part number. …"
click at [486, 550] on span "50" at bounding box center [506, 550] width 47 height 14
click at [230, 151] on input "50" at bounding box center [230, 151] width 0 height 0
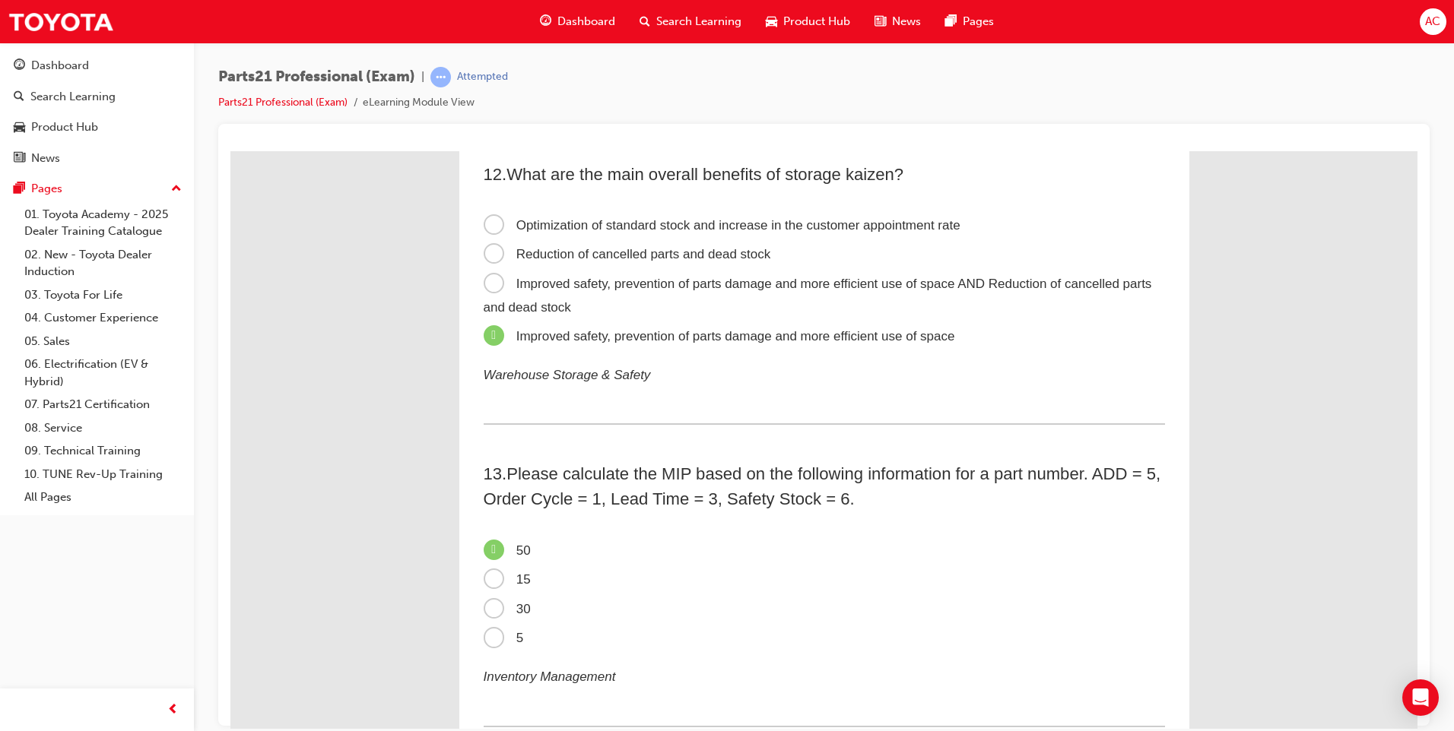
click at [493, 577] on span "15" at bounding box center [506, 579] width 47 height 14
click at [230, 151] on input "15" at bounding box center [230, 151] width 0 height 0
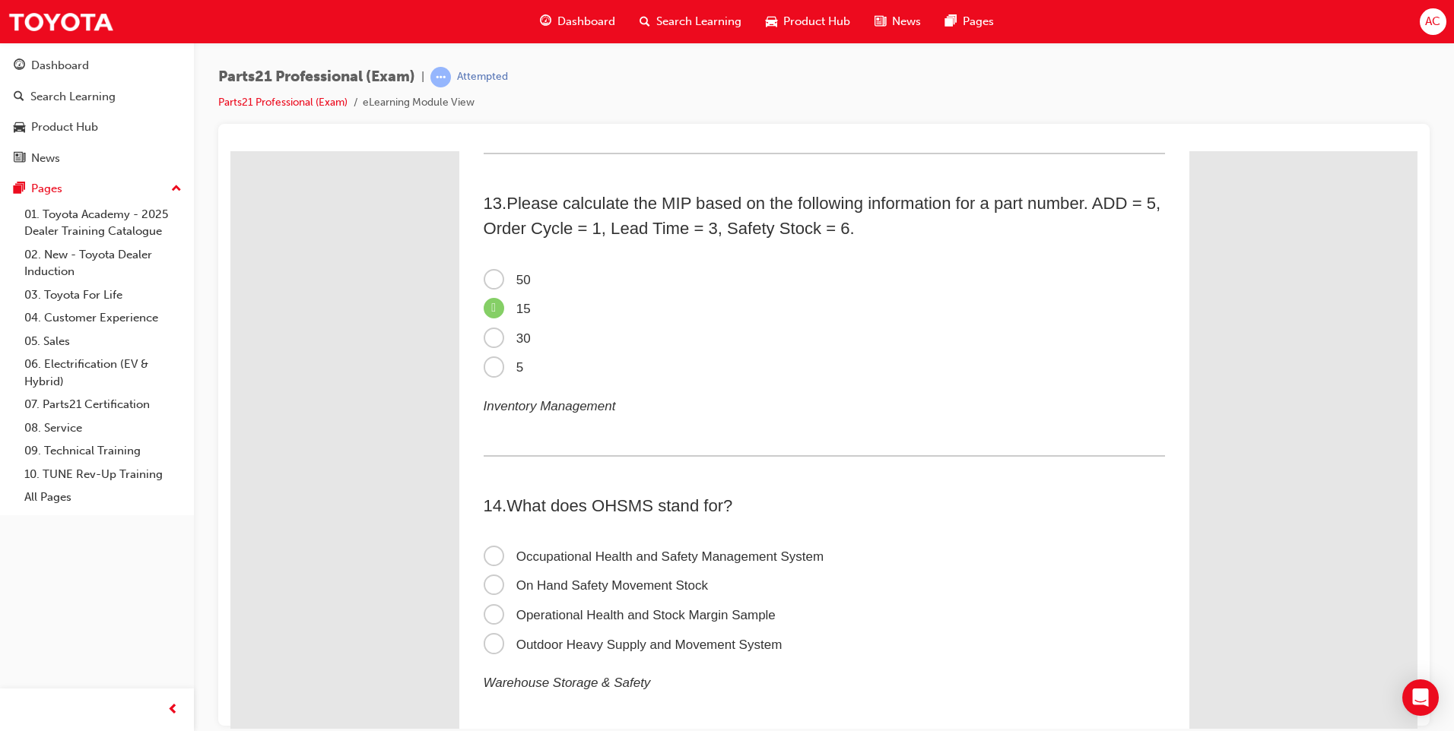
scroll to position [3649, 0]
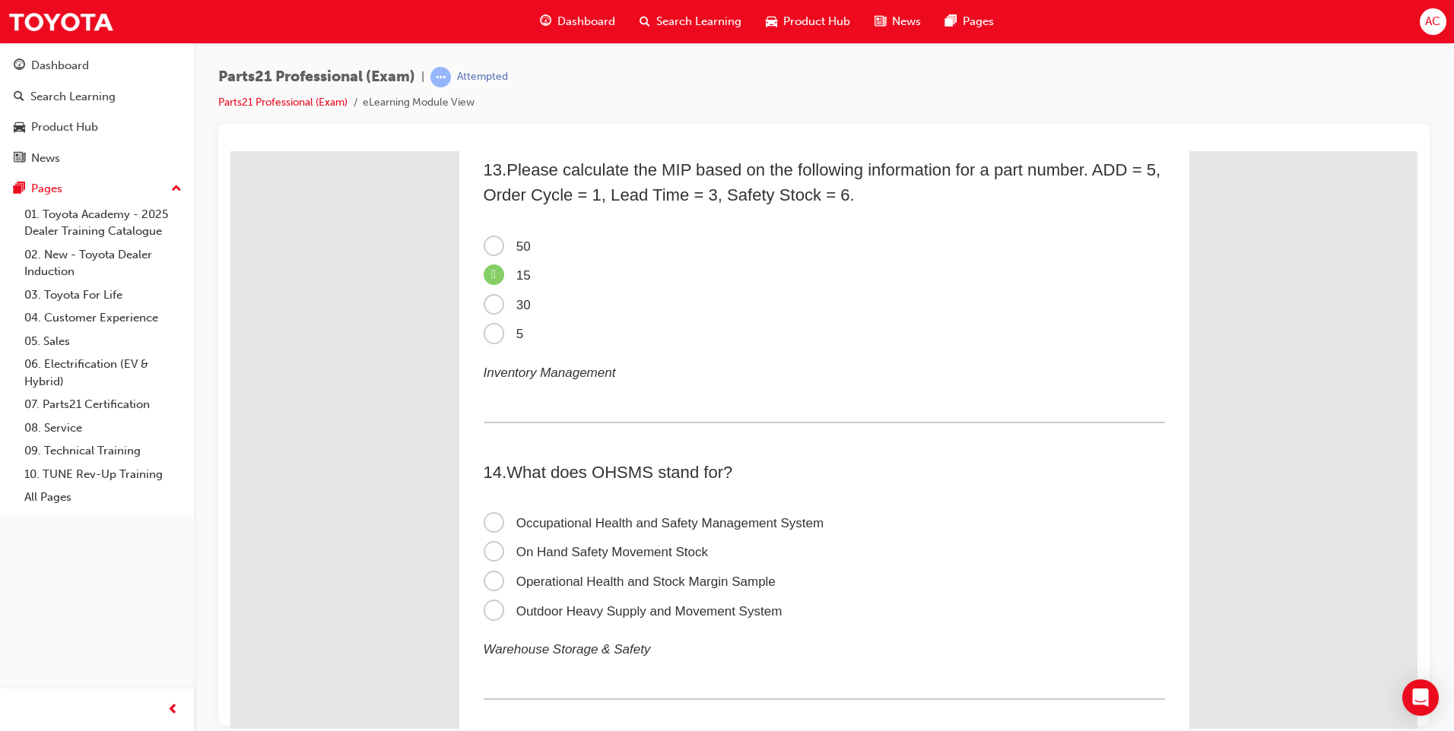
click at [488, 522] on span "Occupational Health and Safety Management System" at bounding box center [653, 522] width 341 height 14
click at [230, 151] on input "Occupational Health and Safety Management System" at bounding box center [230, 151] width 0 height 0
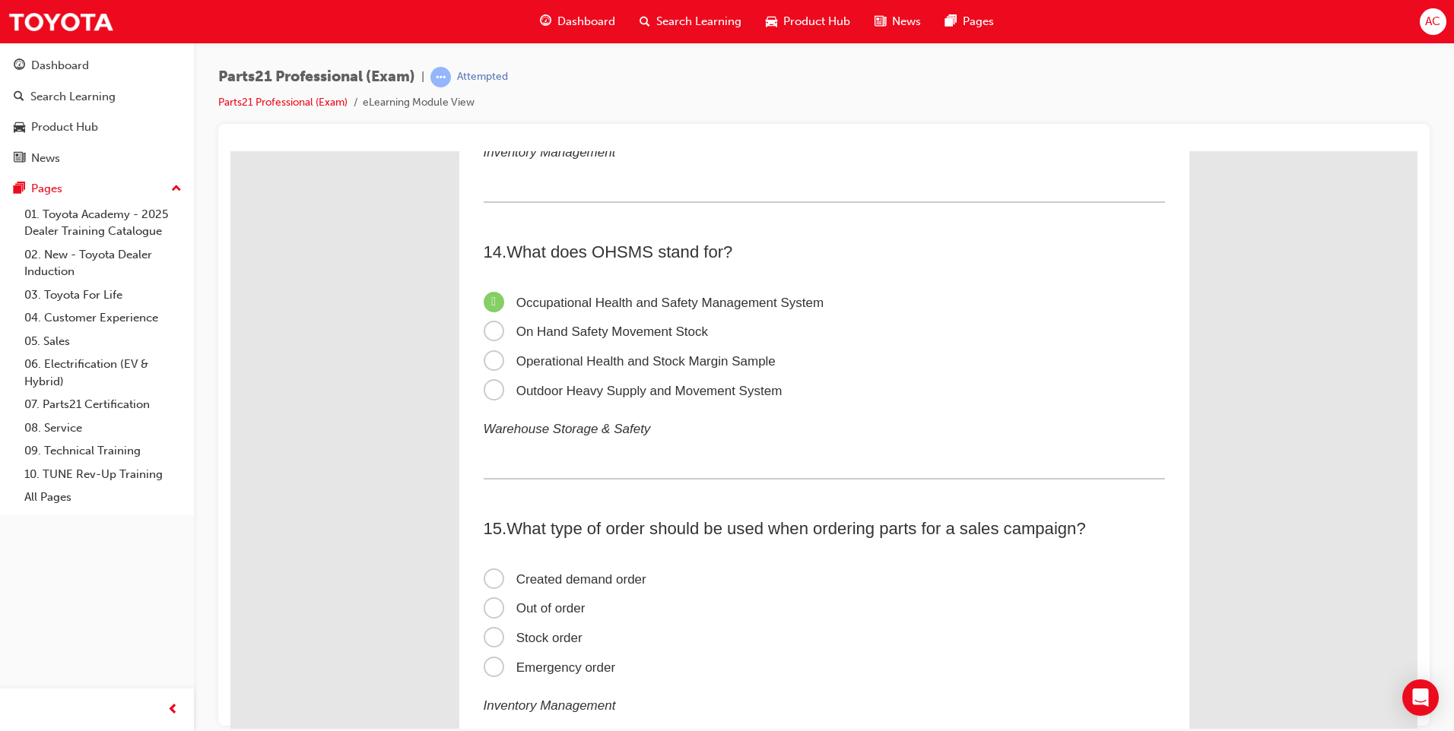
scroll to position [3877, 0]
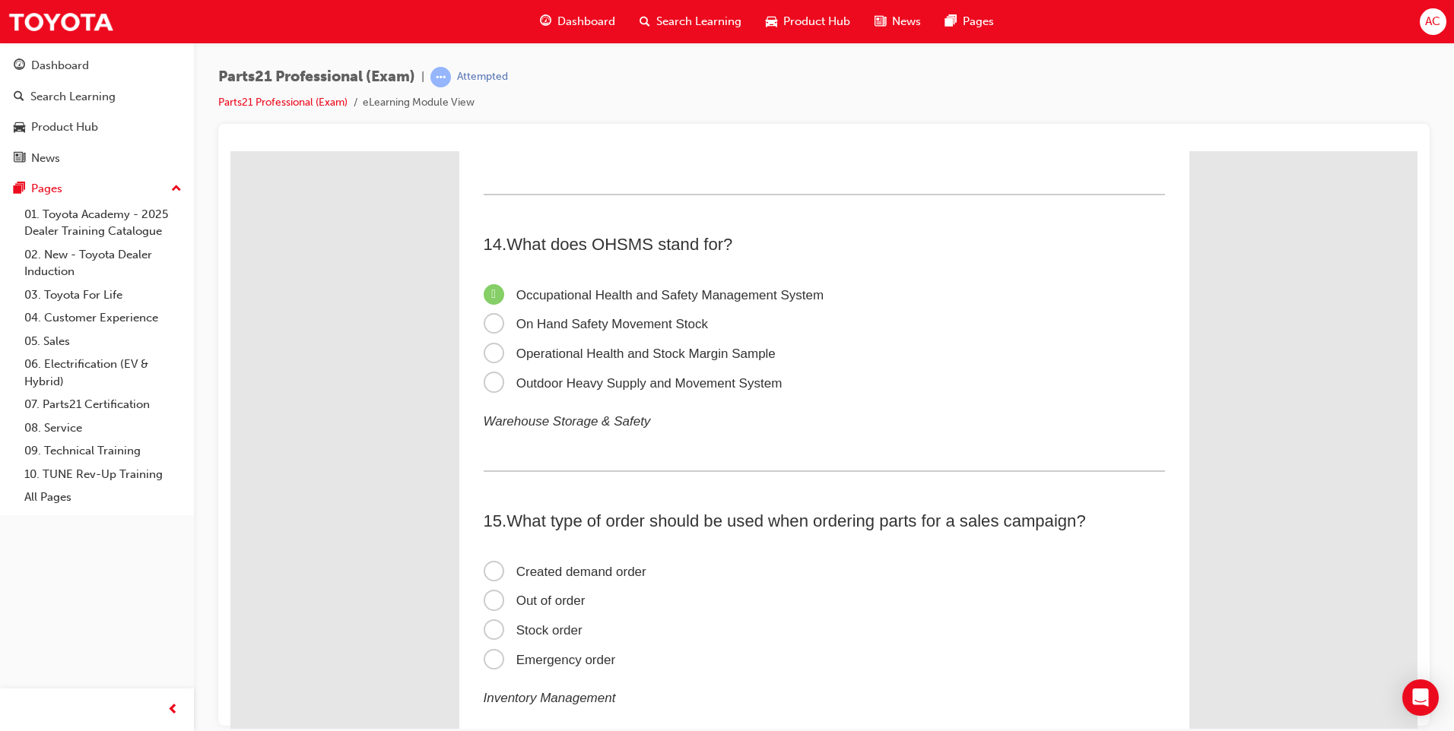
click at [488, 571] on span "Created demand order" at bounding box center [564, 571] width 163 height 14
click at [230, 151] on input "Created demand order" at bounding box center [230, 151] width 0 height 0
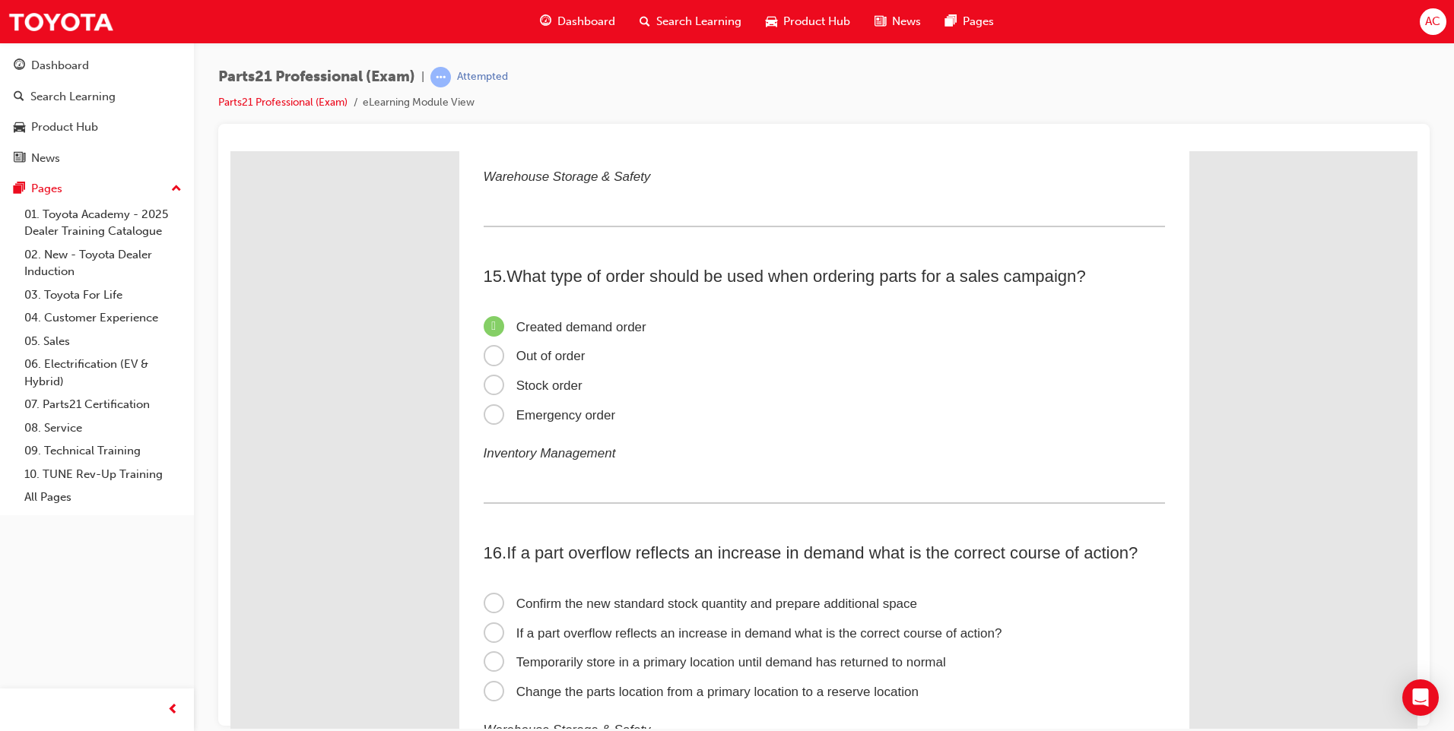
scroll to position [4181, 0]
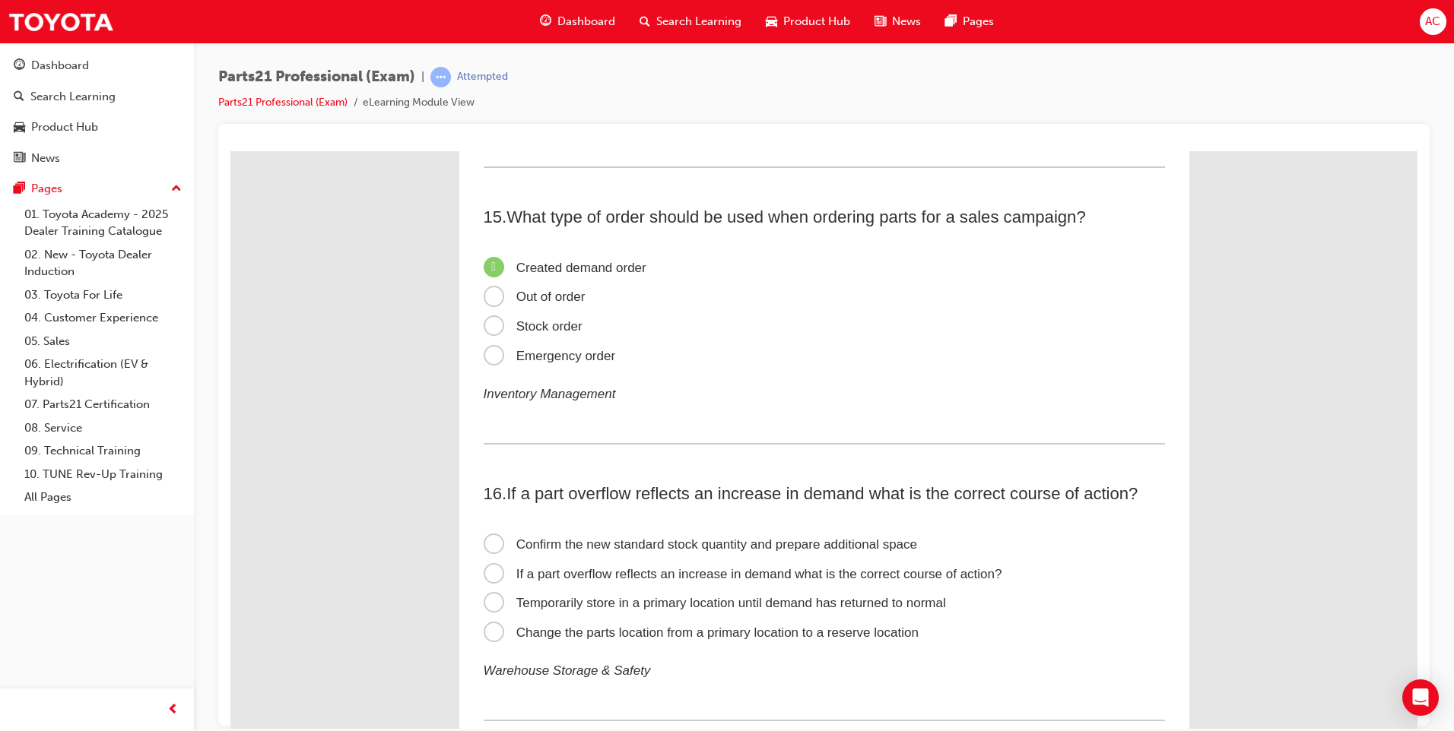
click at [492, 542] on span "Confirm the new standard stock quantity and prepare additional space" at bounding box center [700, 544] width 434 height 14
click at [230, 151] on input "Confirm the new standard stock quantity and prepare additional space" at bounding box center [230, 151] width 0 height 0
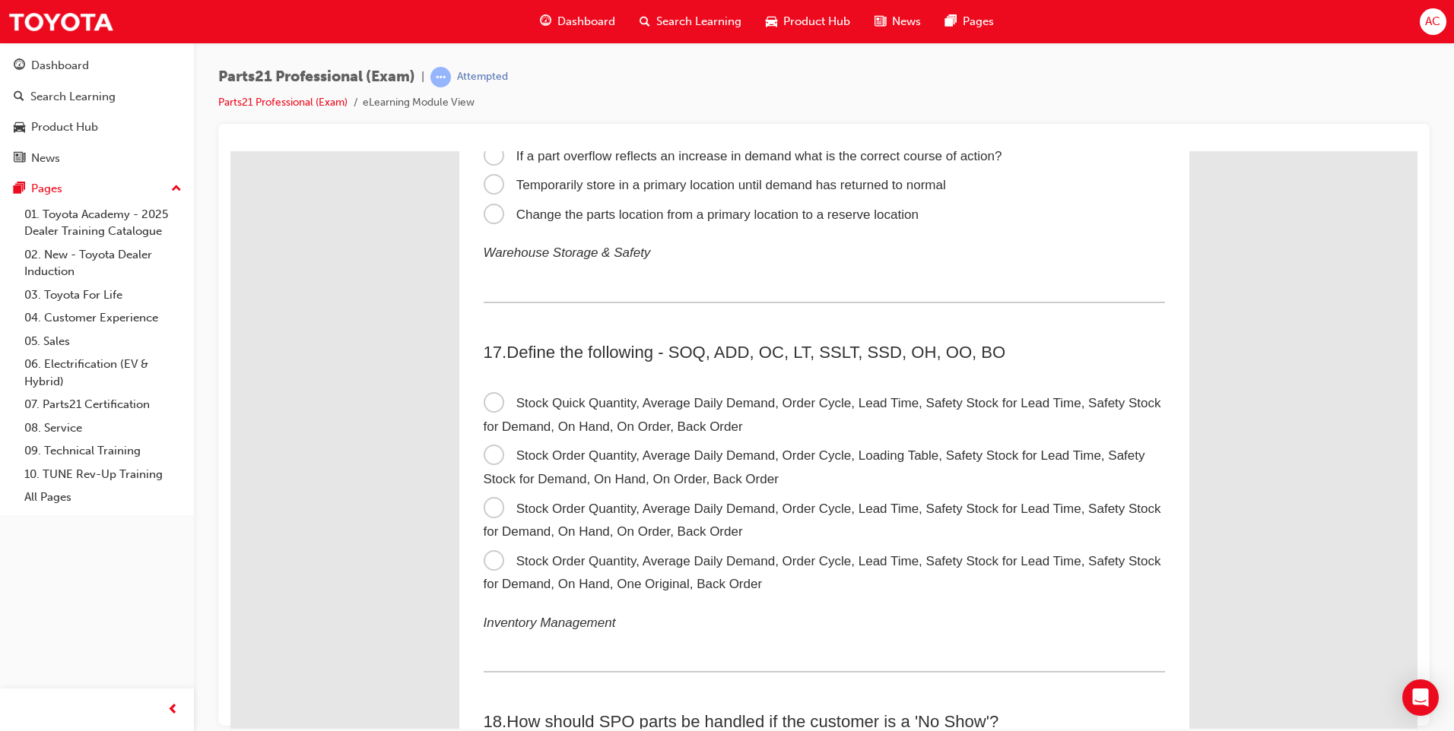
scroll to position [4637, 0]
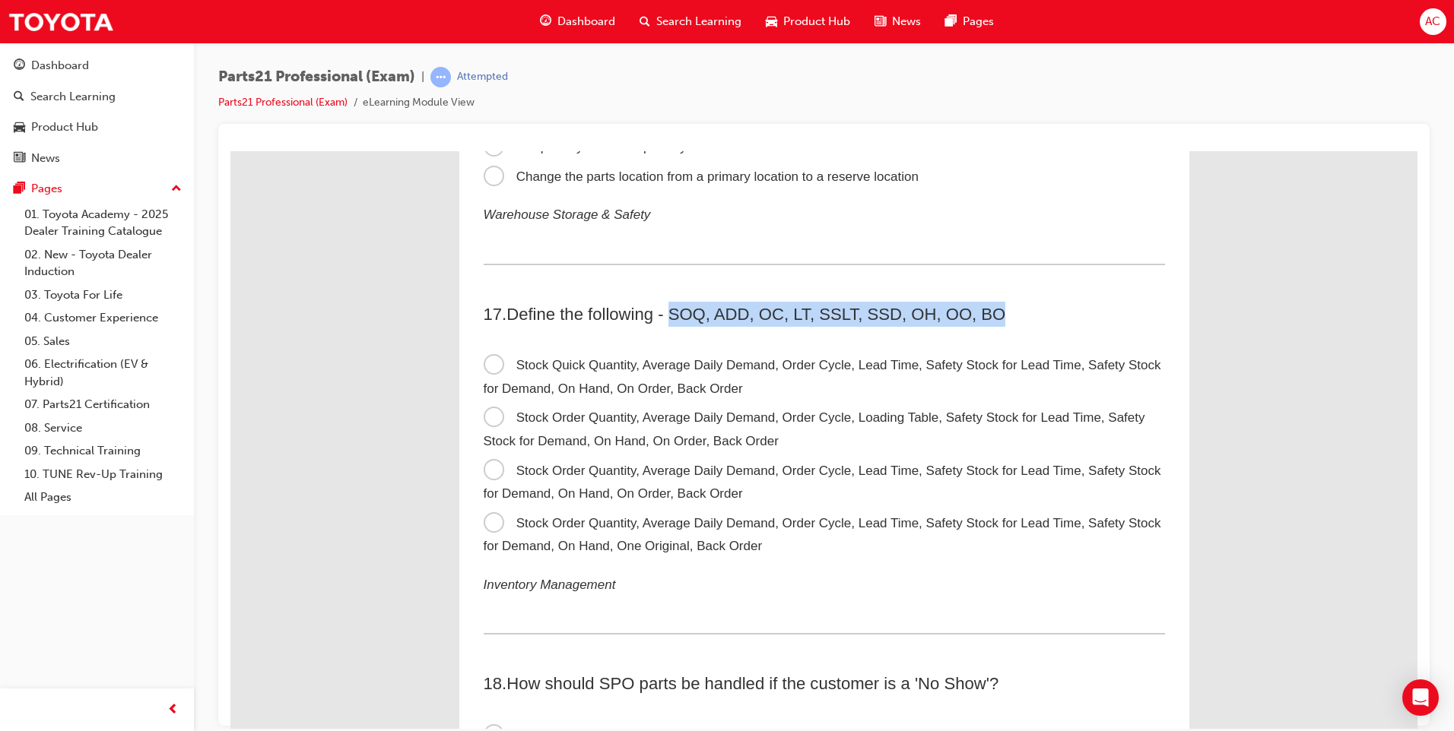
drag, startPoint x: 666, startPoint y: 309, endPoint x: 1024, endPoint y: 319, distance: 358.2
click at [1024, 319] on h2 "17 . Define the following - SOQ, ADD, OC, LT, SSLT, SSD, OH, OO, BO" at bounding box center [823, 313] width 681 height 25
drag, startPoint x: 1024, startPoint y: 319, endPoint x: 946, endPoint y: 312, distance: 78.5
drag, startPoint x: 946, startPoint y: 312, endPoint x: 503, endPoint y: 315, distance: 442.4
click at [503, 315] on span "." at bounding box center [504, 313] width 5 height 19
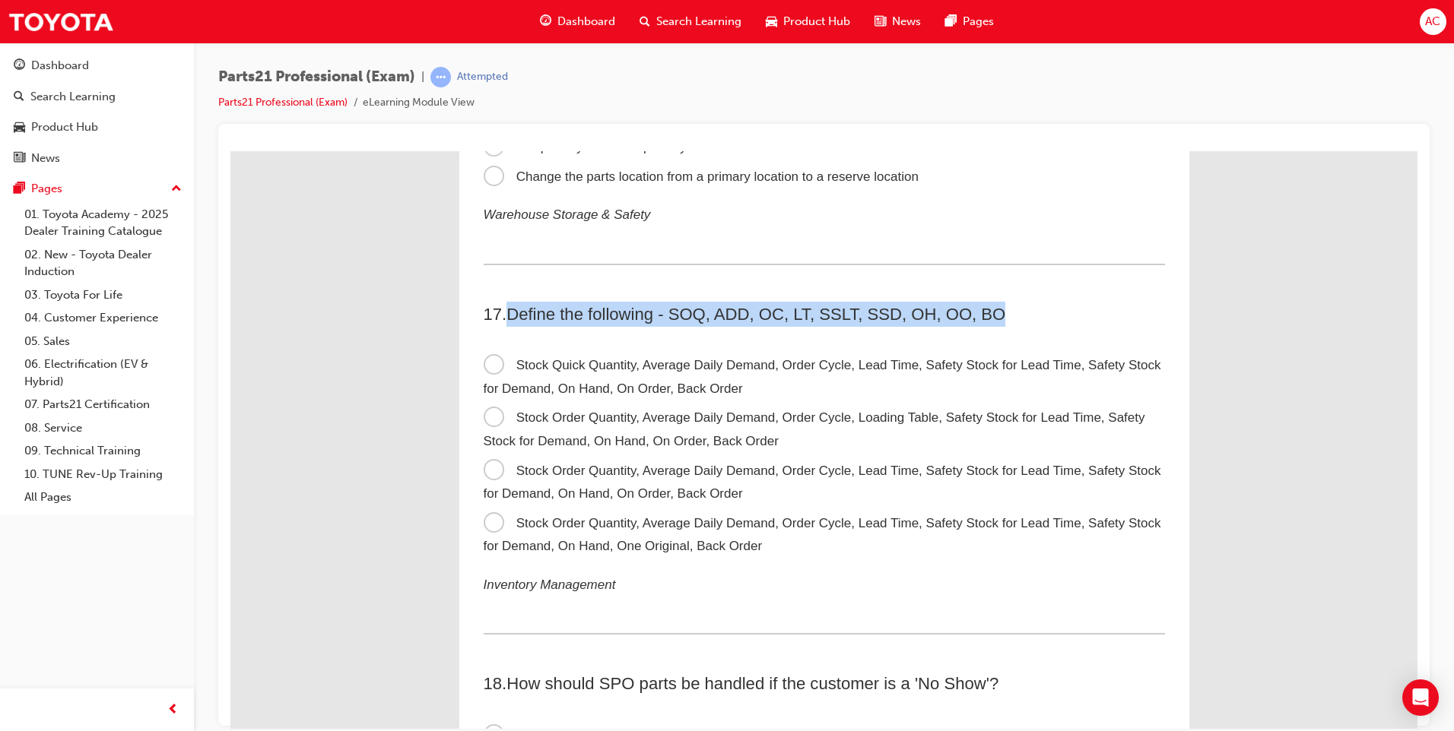
drag, startPoint x: 506, startPoint y: 312, endPoint x: 1024, endPoint y: 302, distance: 518.6
click at [1024, 302] on h2 "17 . Define the following - SOQ, ADD, OC, LT, SSLT, SSD, OH, OO, BO" at bounding box center [823, 313] width 681 height 25
drag, startPoint x: 1024, startPoint y: 302, endPoint x: 964, endPoint y: 310, distance: 60.6
copy span "Define the following - SOQ, ADD, OC, LT, SSLT, SSD, OH, OO, BO"
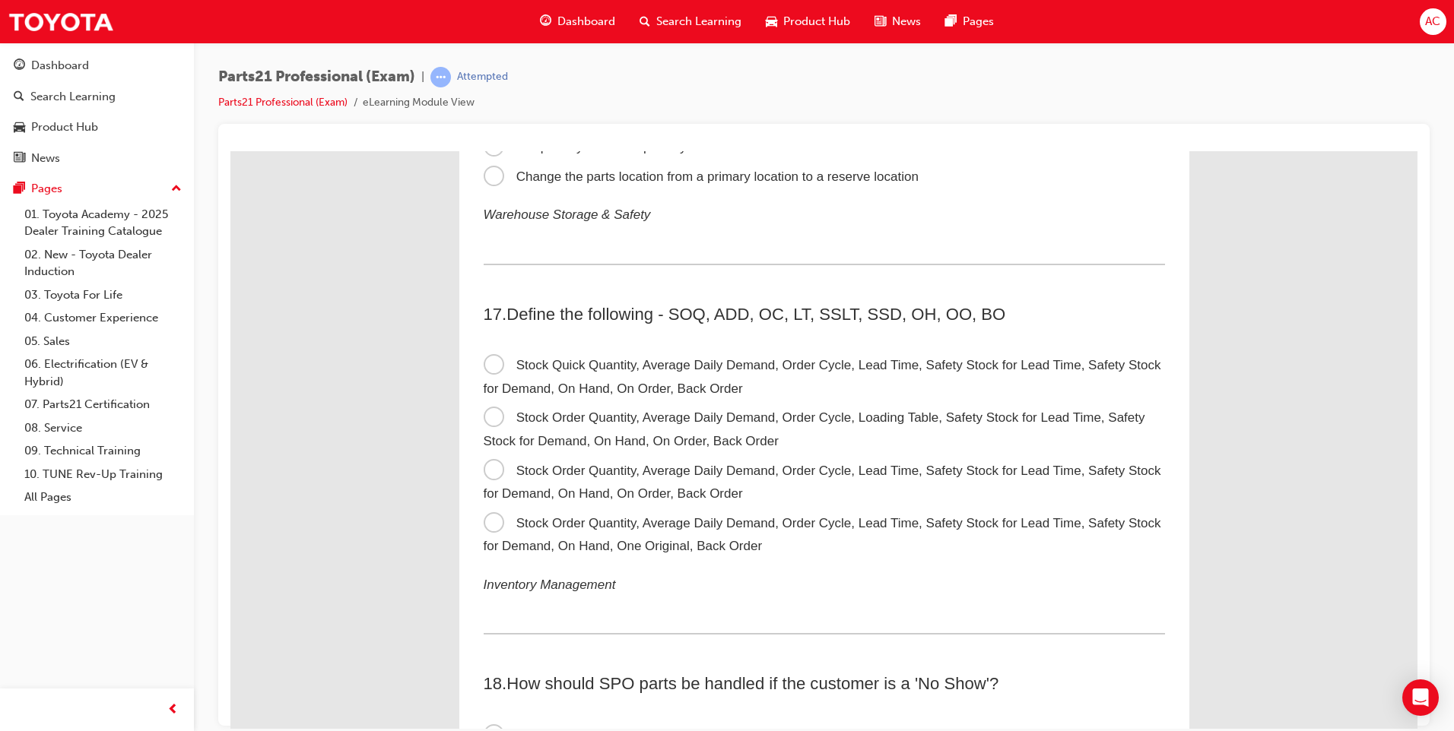
click at [493, 465] on span "Stock Order Quantity, Average Daily Demand, Order Cycle, Lead Time, Safety Stoc…" at bounding box center [821, 482] width 677 height 38
click at [230, 151] on input "Stock Order Quantity, Average Daily Demand, Order Cycle, Lead Time, Safety Stoc…" at bounding box center [230, 151] width 0 height 0
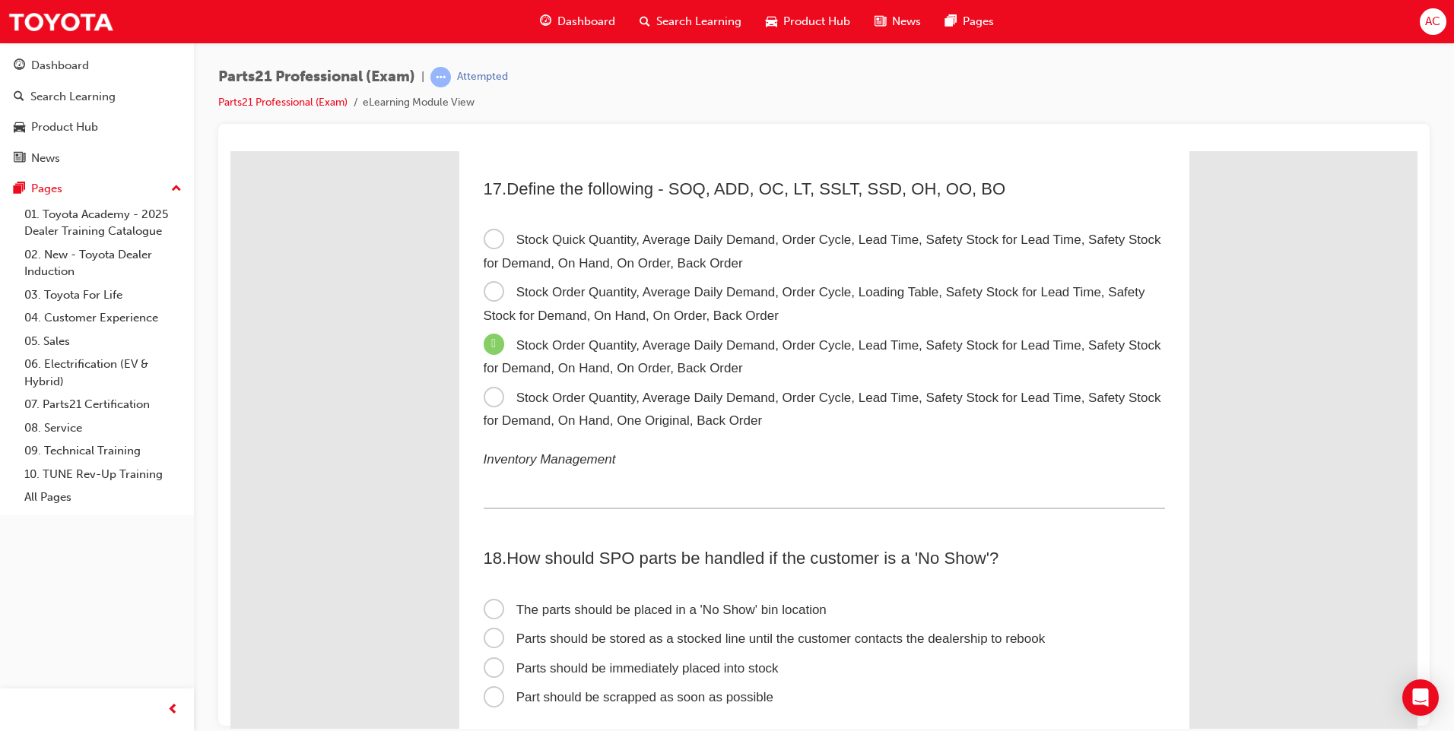
scroll to position [4789, 0]
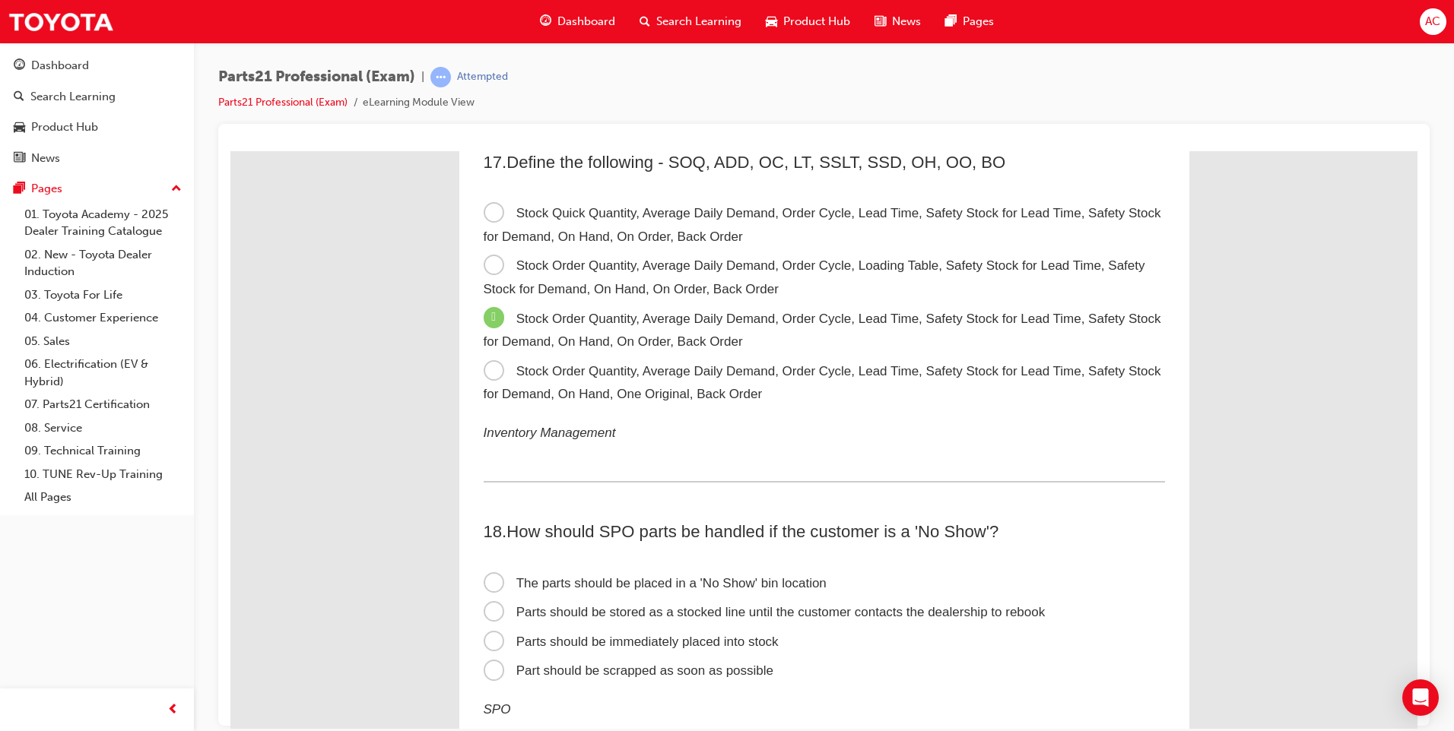
click at [485, 582] on span "The parts should be placed in a 'No Show' bin location" at bounding box center [654, 582] width 343 height 14
click at [230, 151] on input "The parts should be placed in a 'No Show' bin location" at bounding box center [230, 151] width 0 height 0
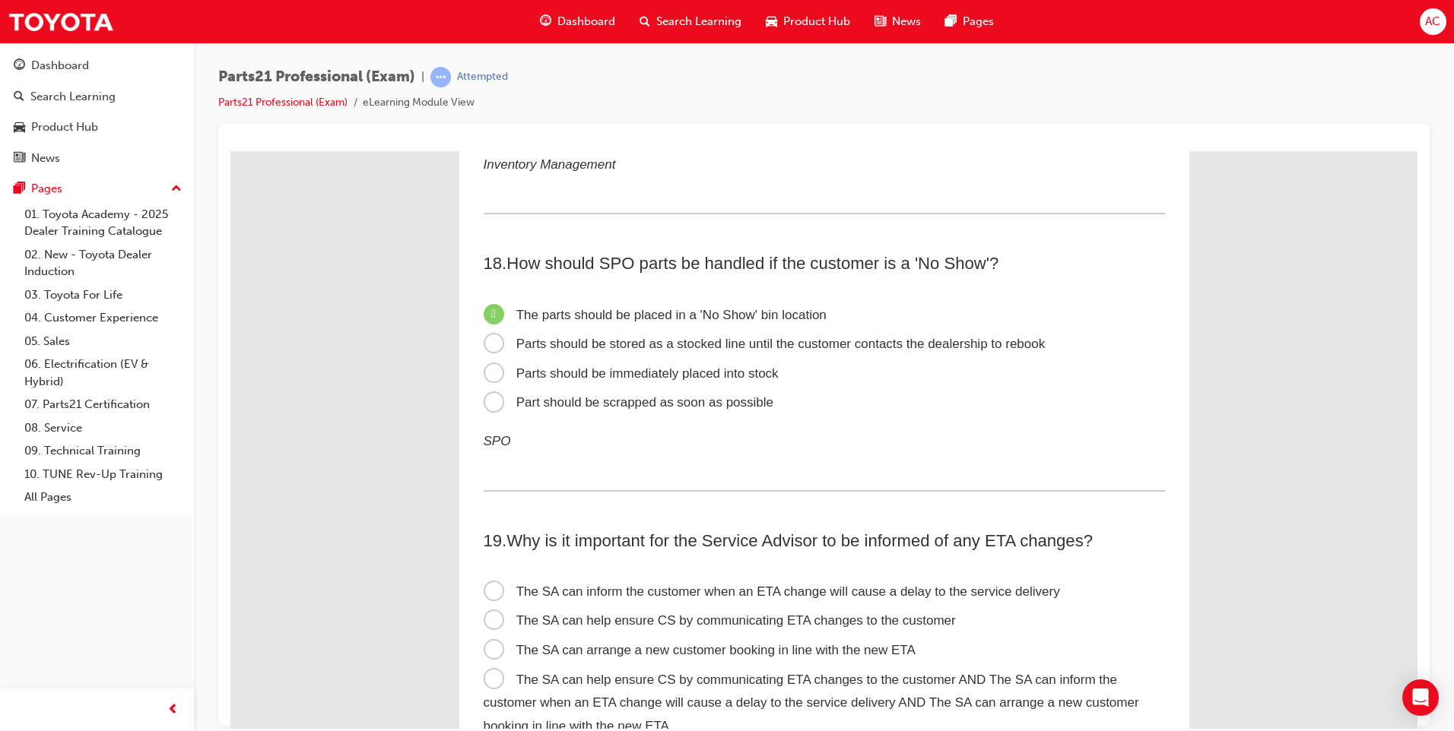
scroll to position [5093, 0]
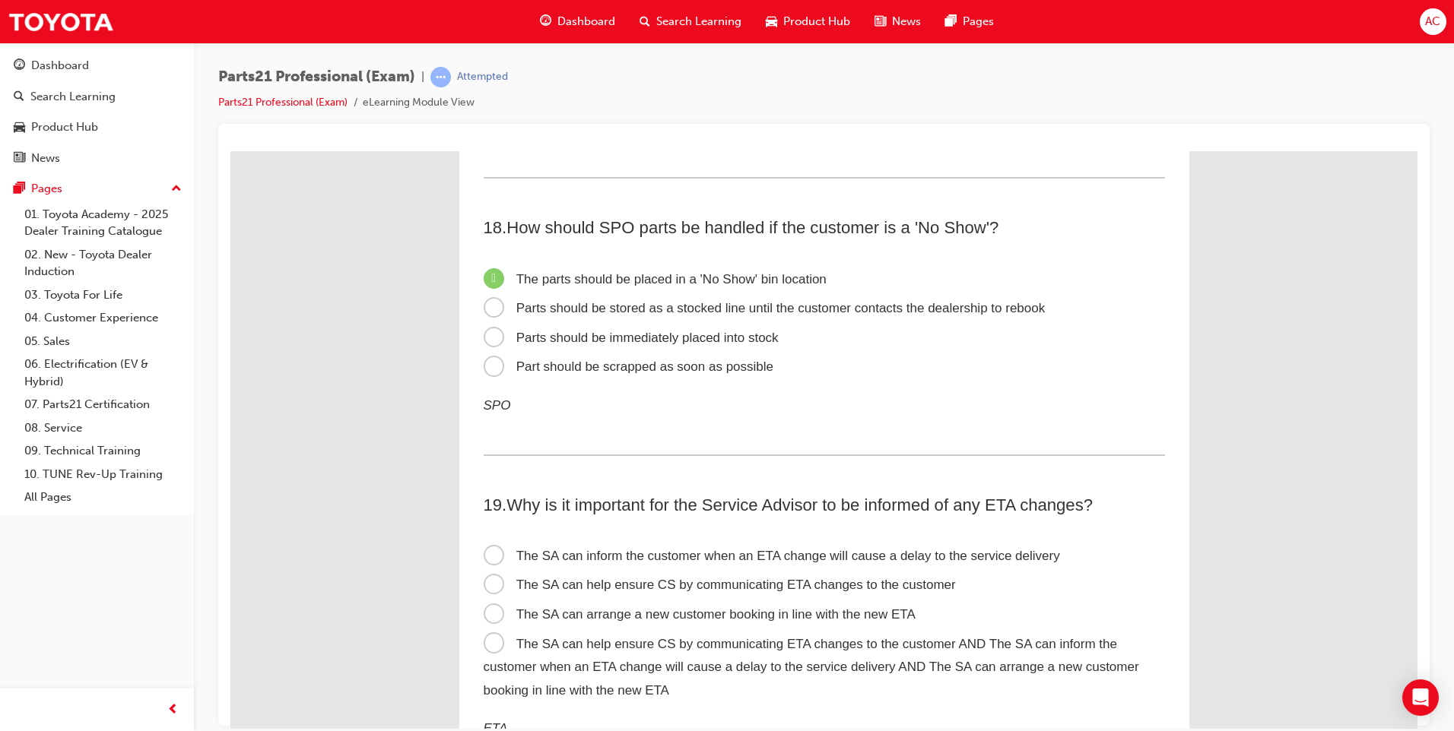
click at [490, 638] on span "The SA can help ensure CS by communicating ETA changes to the customer AND The …" at bounding box center [810, 666] width 655 height 61
click at [230, 151] on input "The SA can help ensure CS by communicating ETA changes to the customer AND The …" at bounding box center [230, 151] width 0 height 0
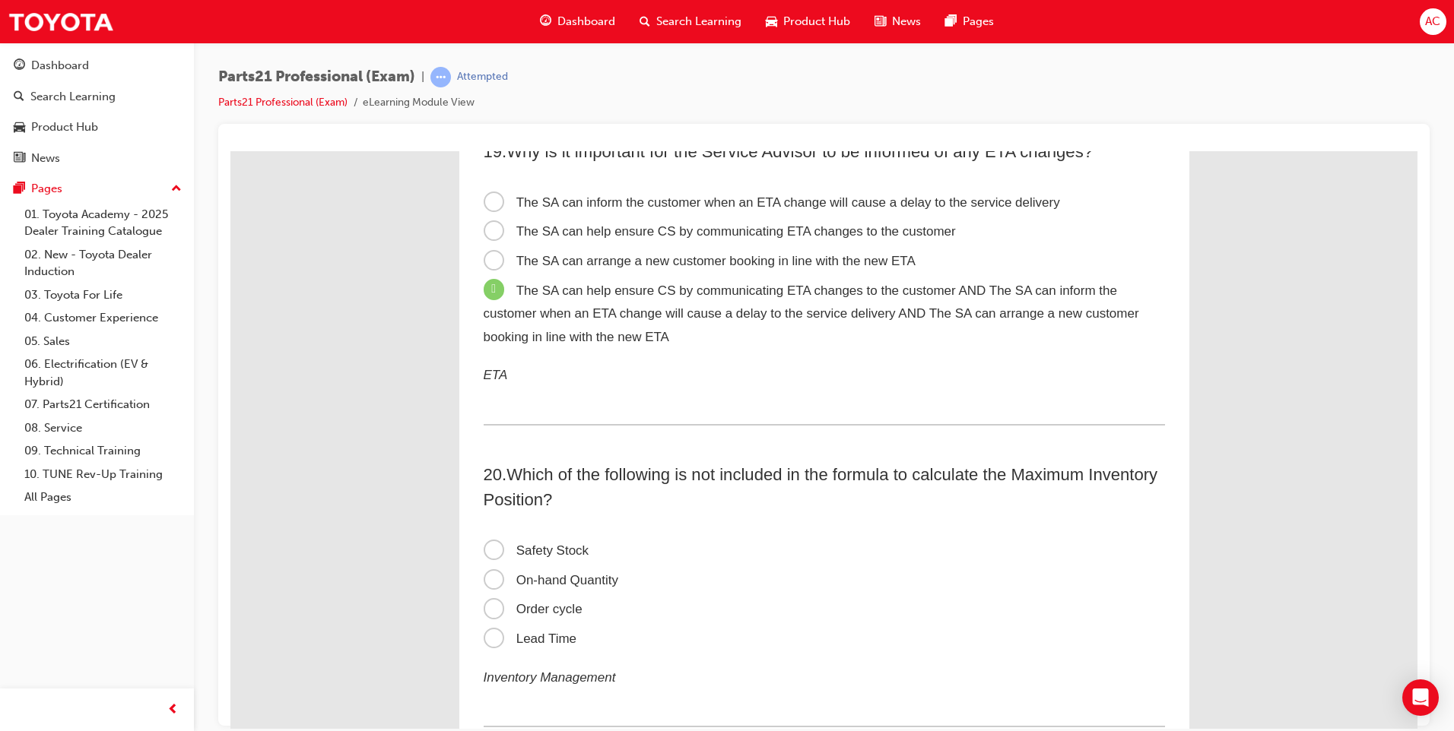
scroll to position [5473, 0]
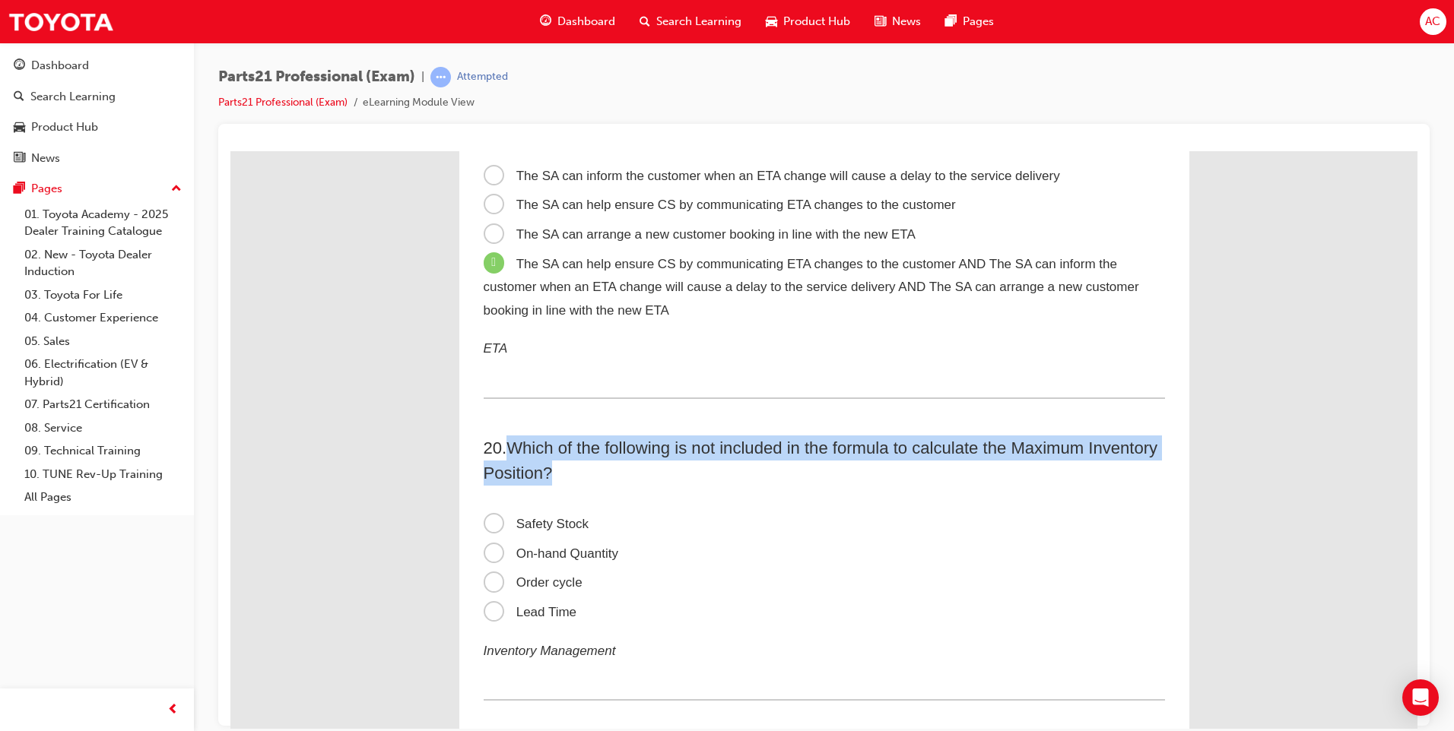
drag, startPoint x: 506, startPoint y: 444, endPoint x: 753, endPoint y: 476, distance: 249.1
click at [753, 476] on h2 "20 . Which of the following is not included in the formula to calculate the Max…" at bounding box center [823, 460] width 681 height 50
drag, startPoint x: 753, startPoint y: 476, endPoint x: 754, endPoint y: 453, distance: 22.8
copy span "Which of the following is not included in the formula to calculate the Maximum …"
click at [504, 438] on span "." at bounding box center [504, 447] width 5 height 19
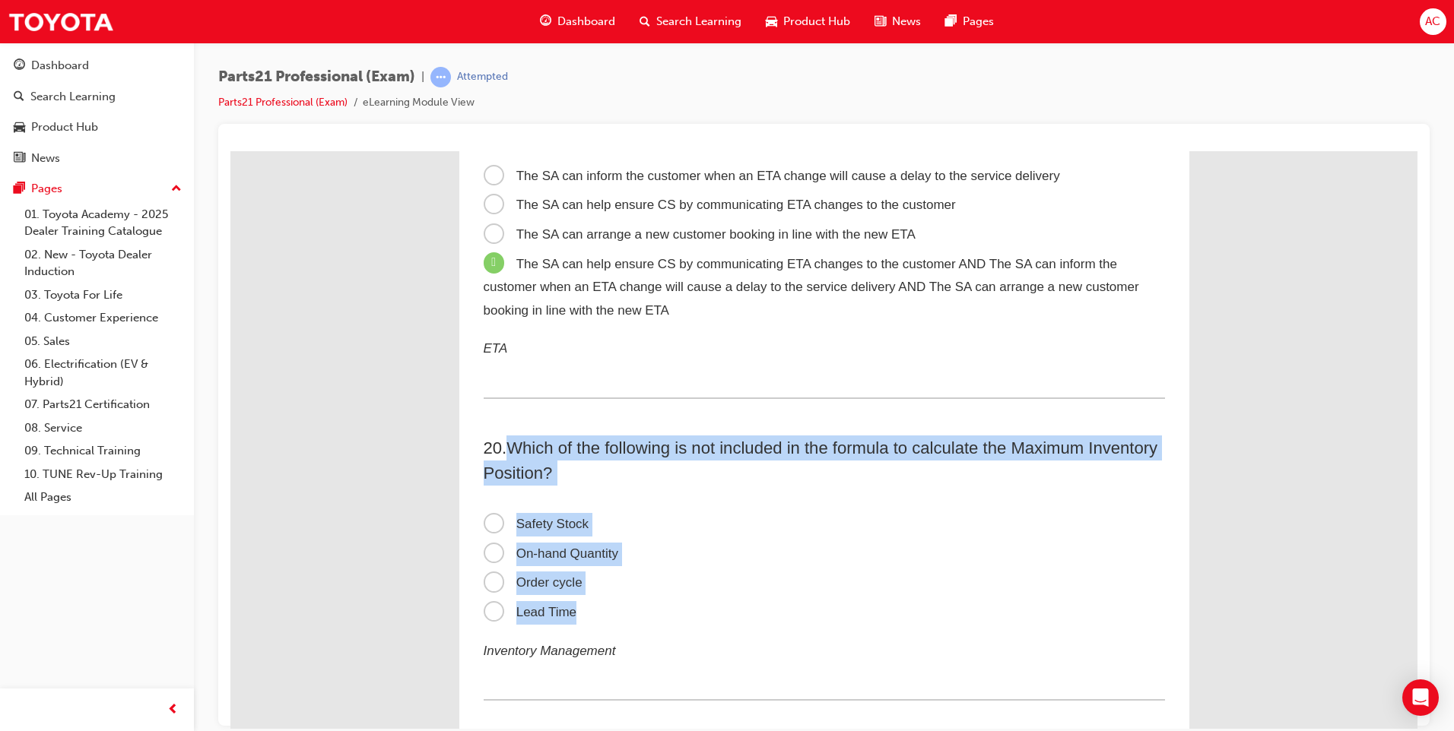
drag, startPoint x: 503, startPoint y: 438, endPoint x: 687, endPoint y: 613, distance: 254.3
click at [687, 613] on div "20 . Which of the following is not included in the formula to calculate the Max…" at bounding box center [823, 567] width 681 height 265
drag, startPoint x: 687, startPoint y: 613, endPoint x: 645, endPoint y: 453, distance: 165.8
click at [498, 579] on span "Order cycle" at bounding box center [532, 582] width 99 height 14
click at [230, 151] on input "Order cycle" at bounding box center [230, 151] width 0 height 0
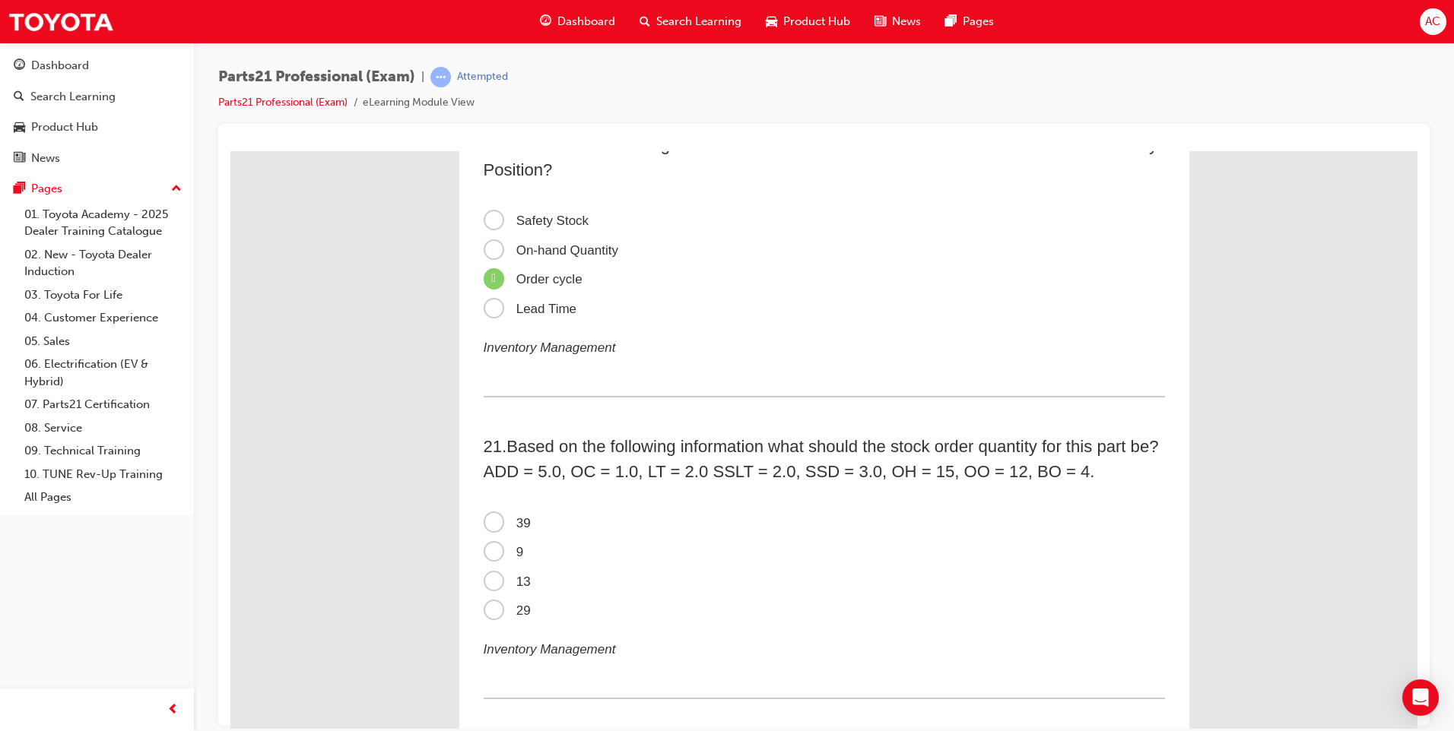
scroll to position [5778, 0]
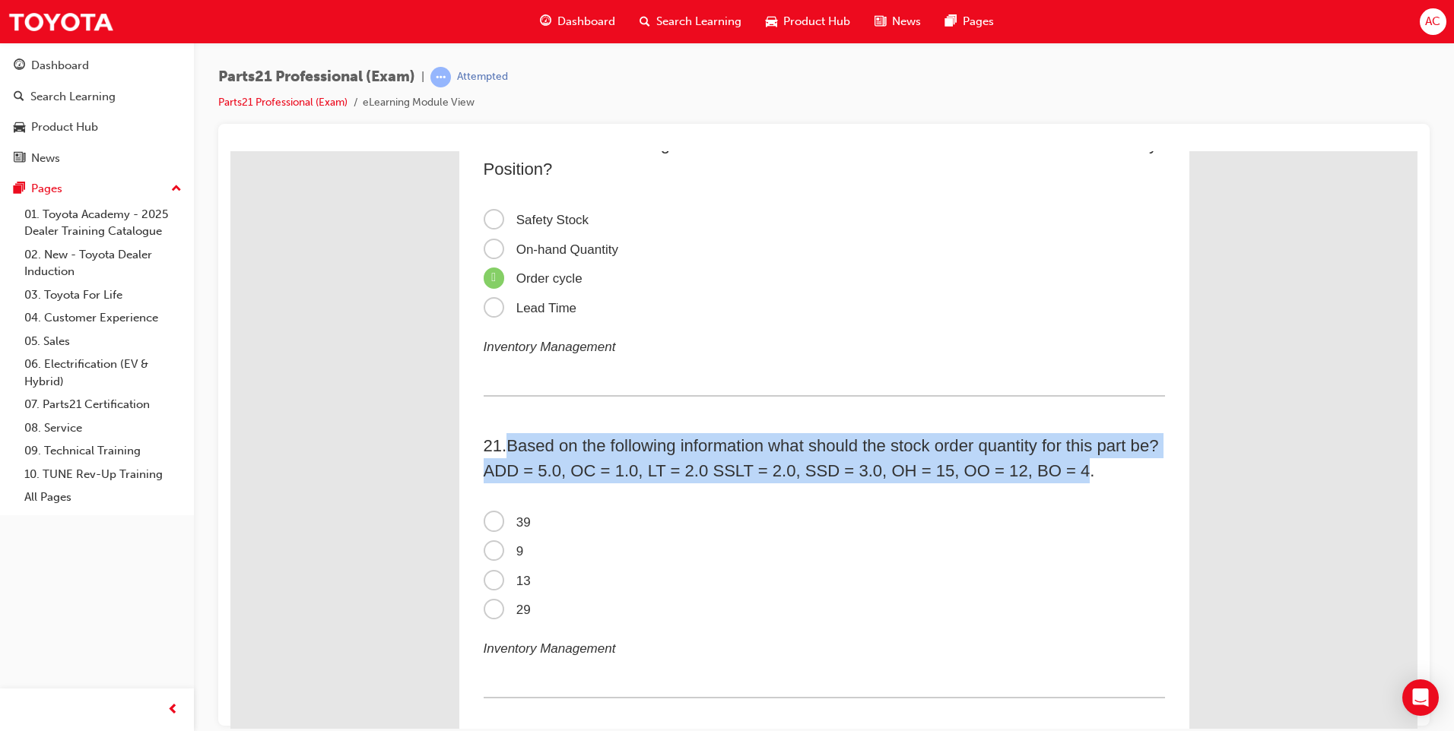
drag, startPoint x: 506, startPoint y: 445, endPoint x: 1080, endPoint y: 476, distance: 574.8
click at [1080, 476] on span "Based on the following information what should the stock order quantity for thi…" at bounding box center [820, 458] width 675 height 44
drag, startPoint x: 1080, startPoint y: 476, endPoint x: 1060, endPoint y: 477, distance: 19.8
copy span "Based on the following information what should the stock order quantity for thi…"
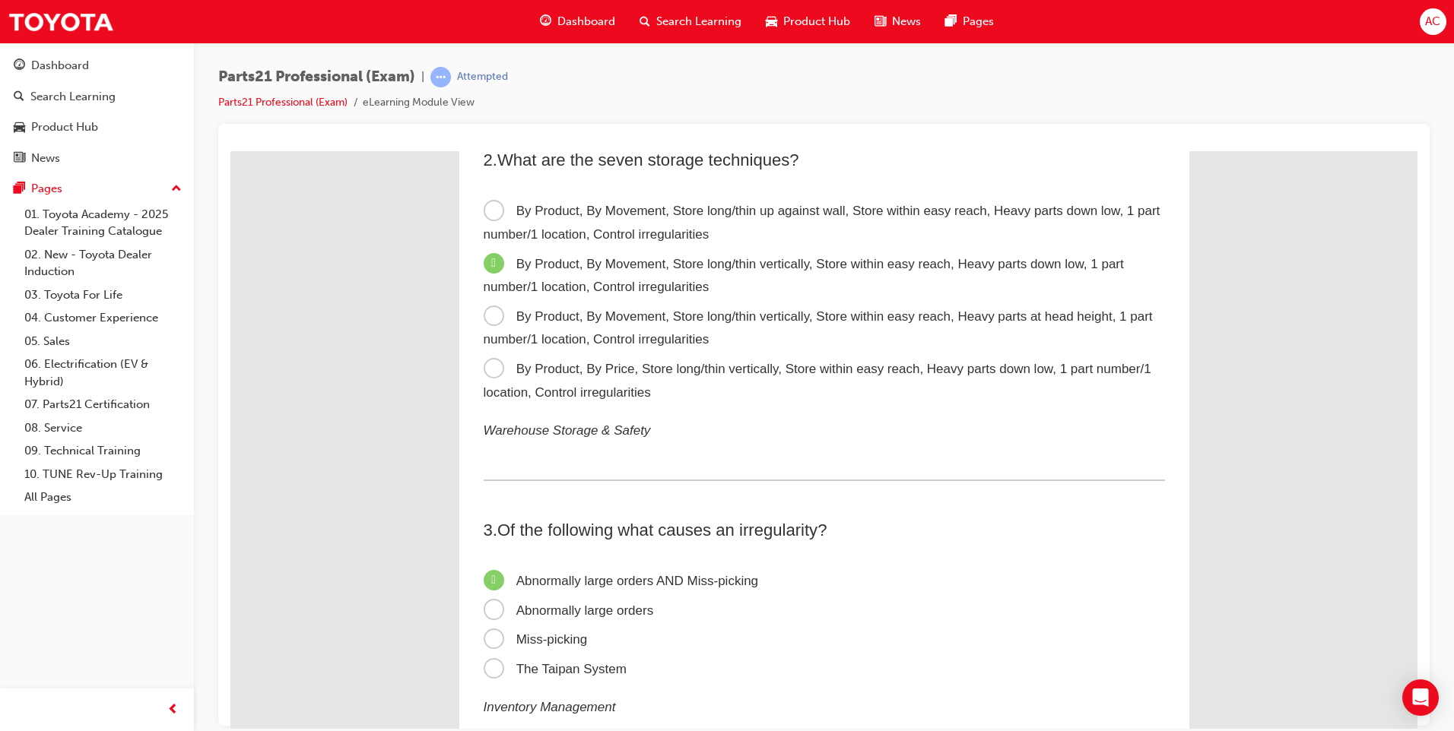
scroll to position [0, 0]
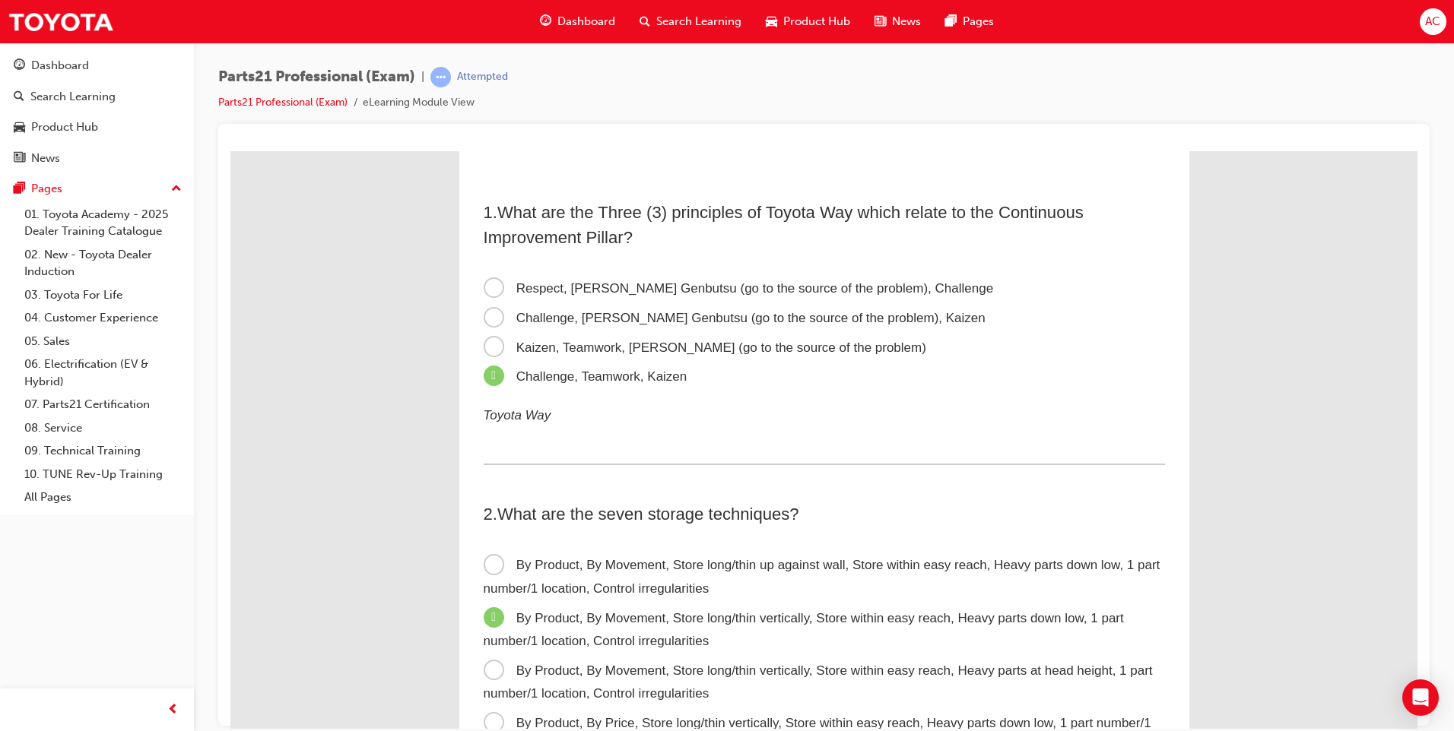
drag, startPoint x: 1416, startPoint y: 517, endPoint x: 1650, endPoint y: 324, distance: 304.1
